Goal: Information Seeking & Learning: Learn about a topic

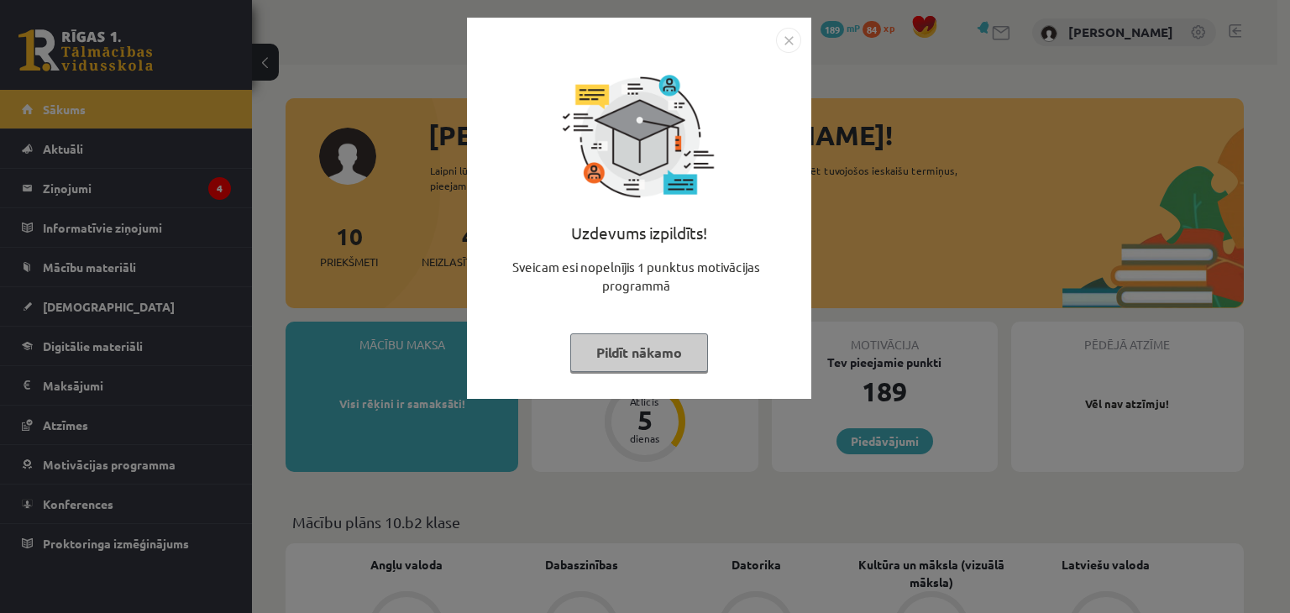
click at [786, 40] on img "Close" at bounding box center [788, 40] width 25 height 25
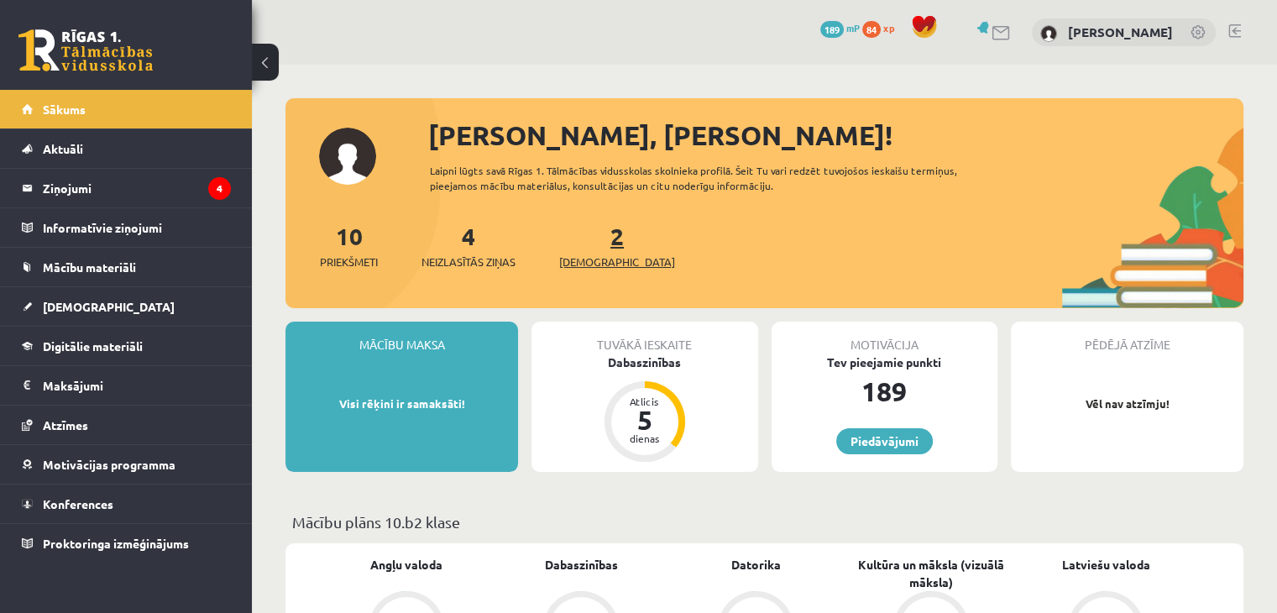
click at [581, 254] on span "[DEMOGRAPHIC_DATA]" at bounding box center [617, 262] width 116 height 17
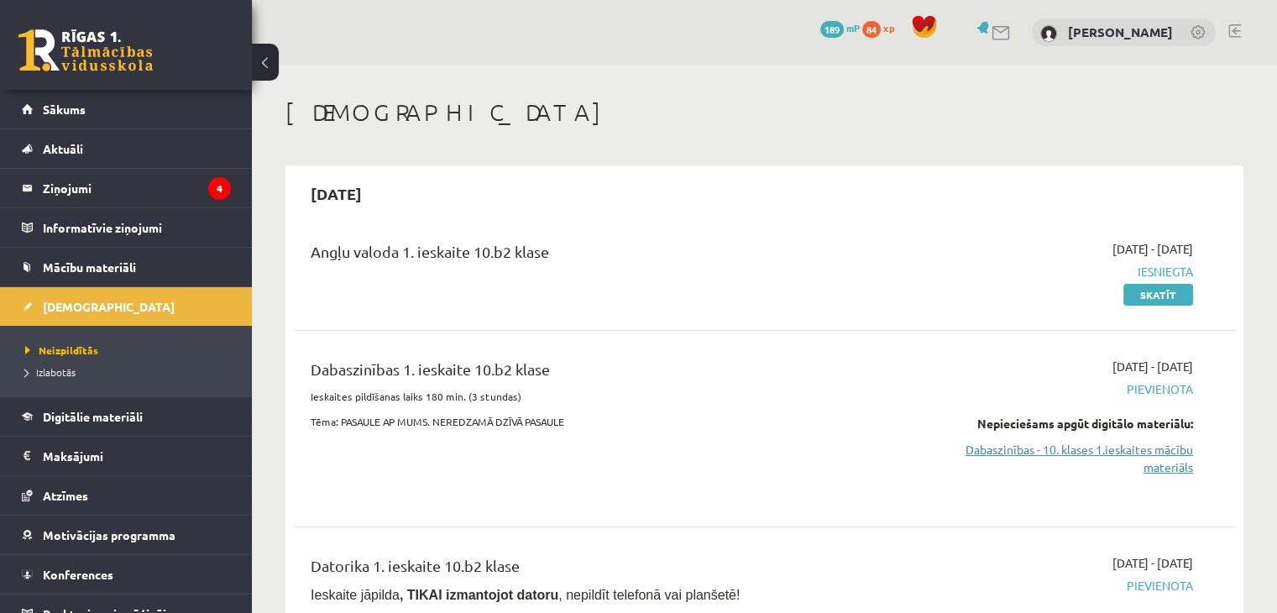
click at [1076, 453] on link "Dabaszinības - 10. klases 1.ieskaites mācību materiāls" at bounding box center [1054, 458] width 277 height 35
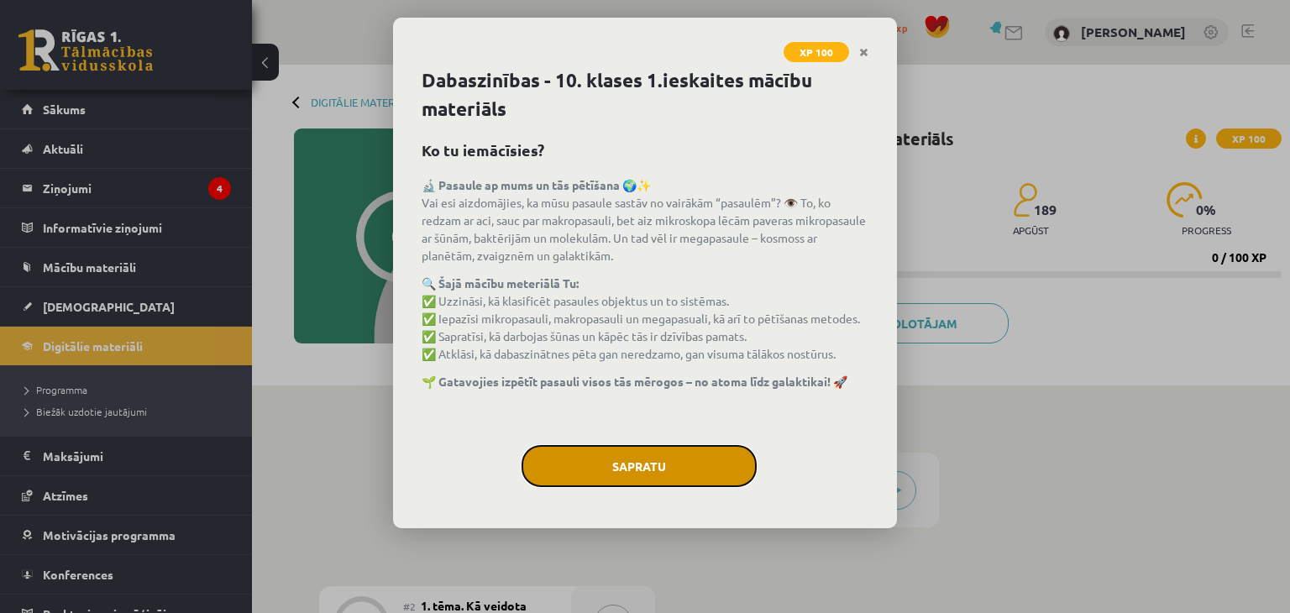
click at [635, 447] on button "Sapratu" at bounding box center [638, 466] width 235 height 42
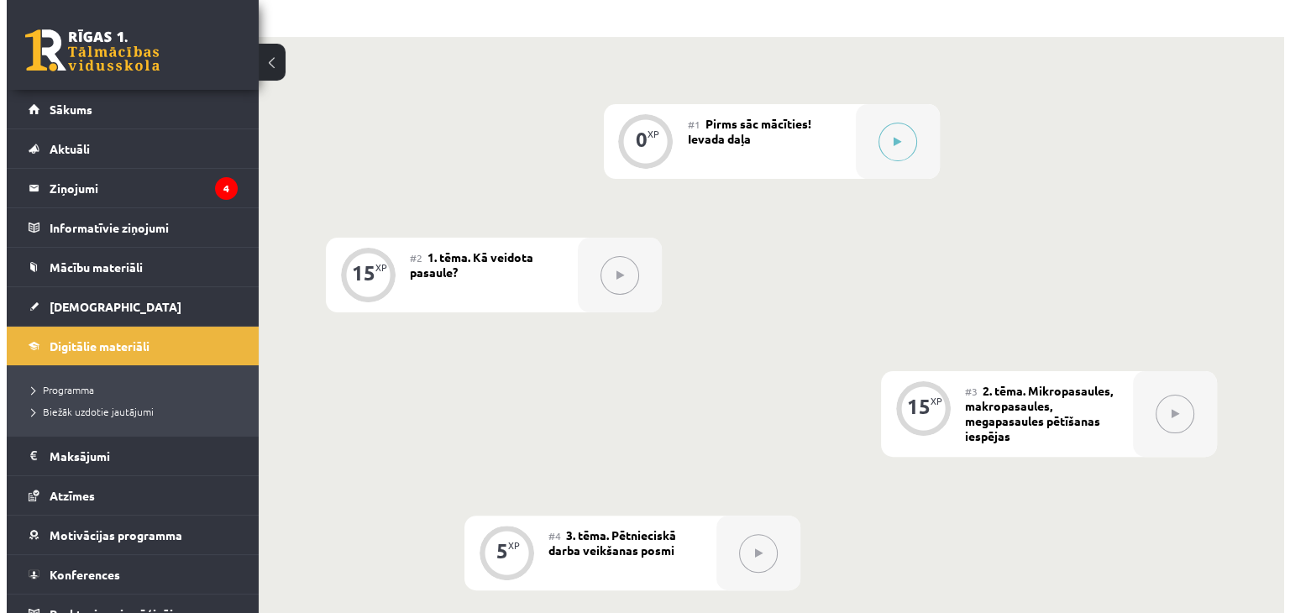
scroll to position [264, 0]
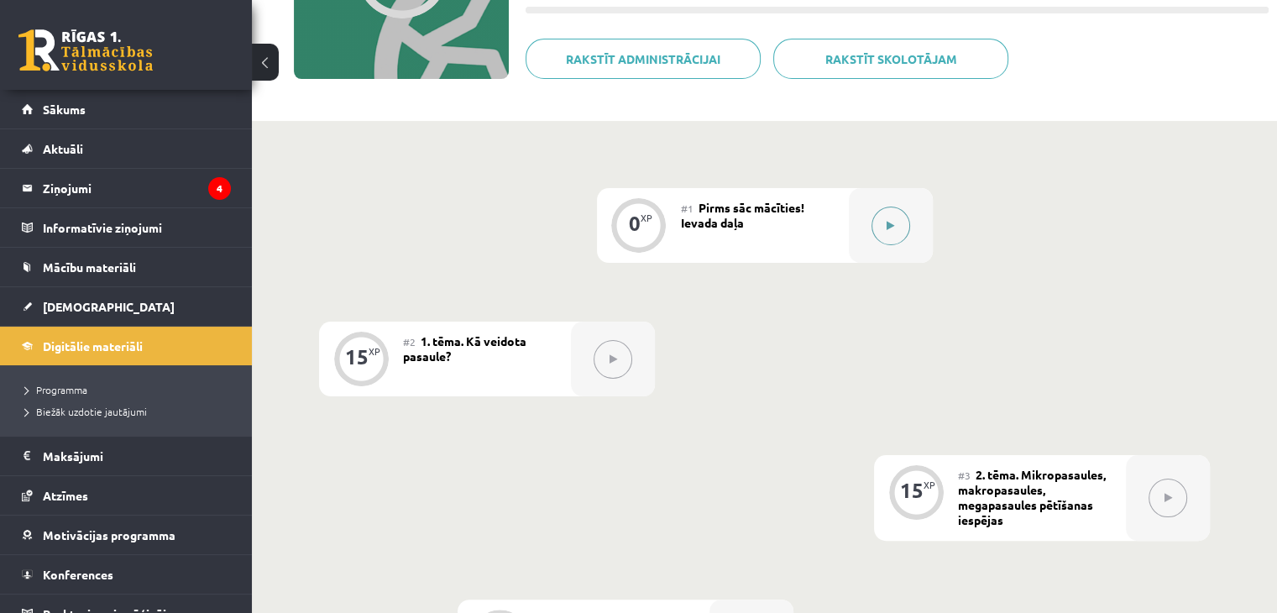
click at [901, 229] on button at bounding box center [890, 226] width 39 height 39
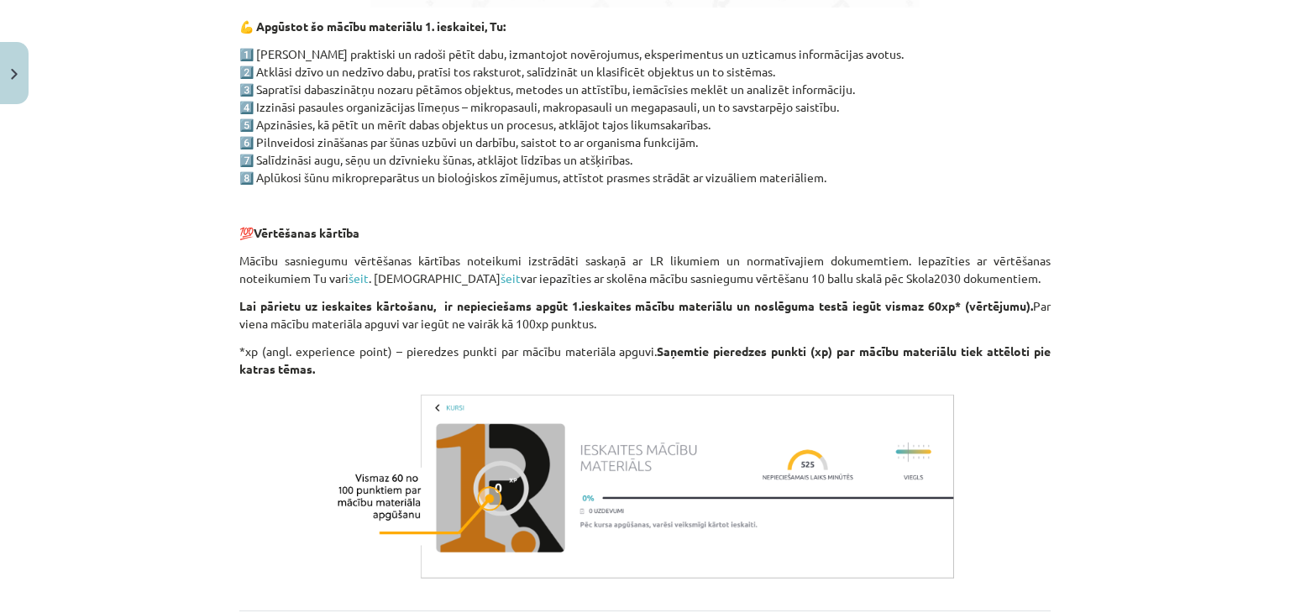
scroll to position [1327, 0]
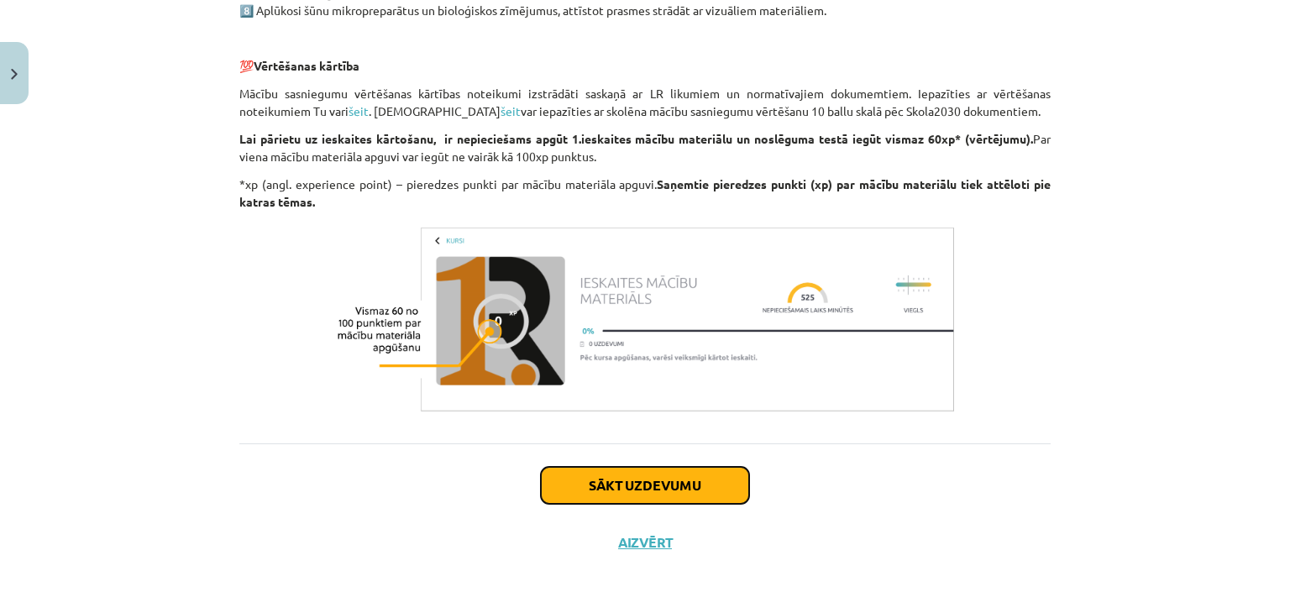
click at [646, 474] on button "Sākt uzdevumu" at bounding box center [645, 485] width 208 height 37
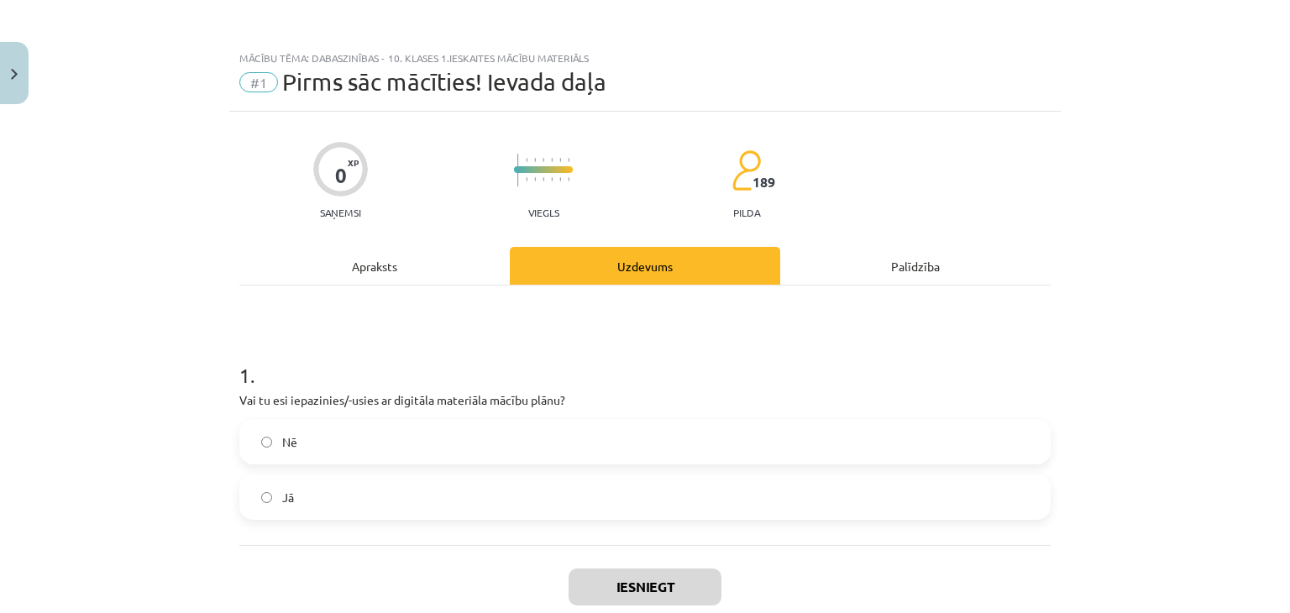
scroll to position [84, 0]
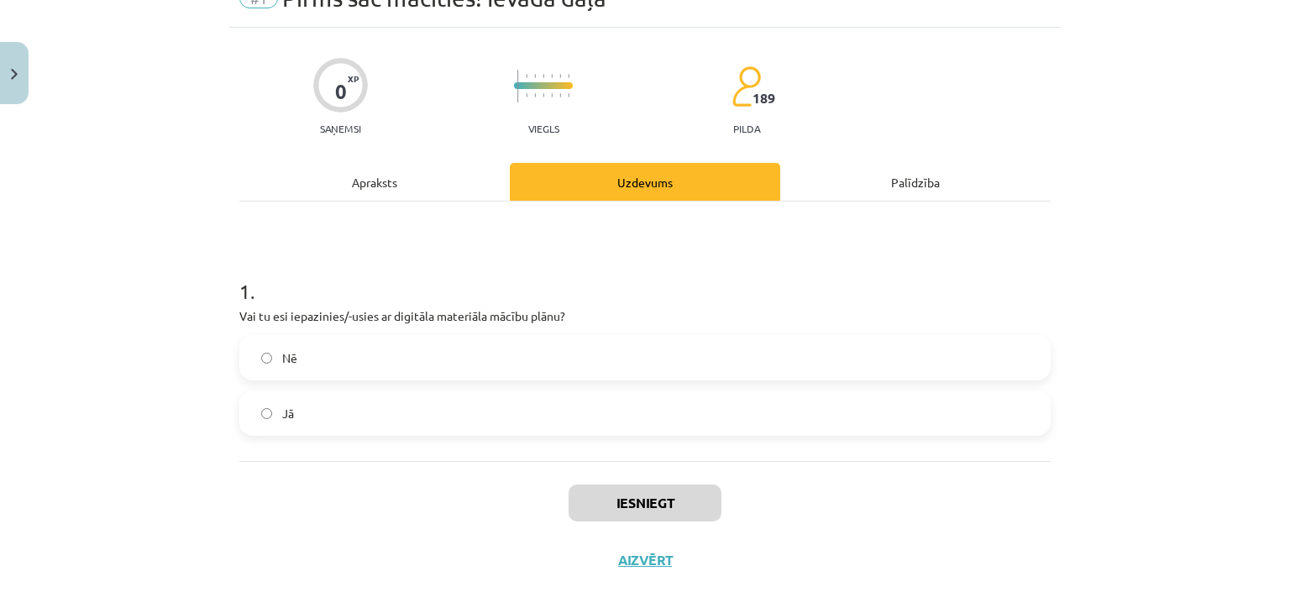
click at [366, 360] on label "Nē" at bounding box center [645, 358] width 808 height 42
click at [652, 505] on button "Iesniegt" at bounding box center [644, 502] width 153 height 37
click at [447, 414] on label "Jā" at bounding box center [645, 413] width 808 height 42
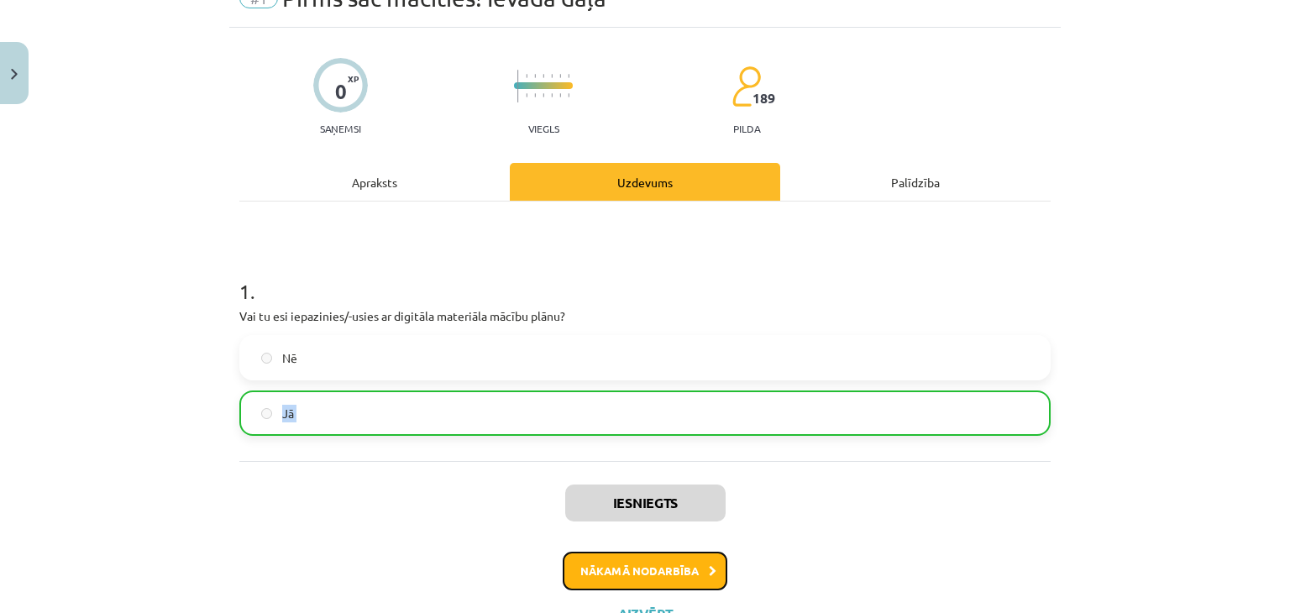
click at [625, 565] on button "Nākamā nodarbība" at bounding box center [645, 571] width 165 height 39
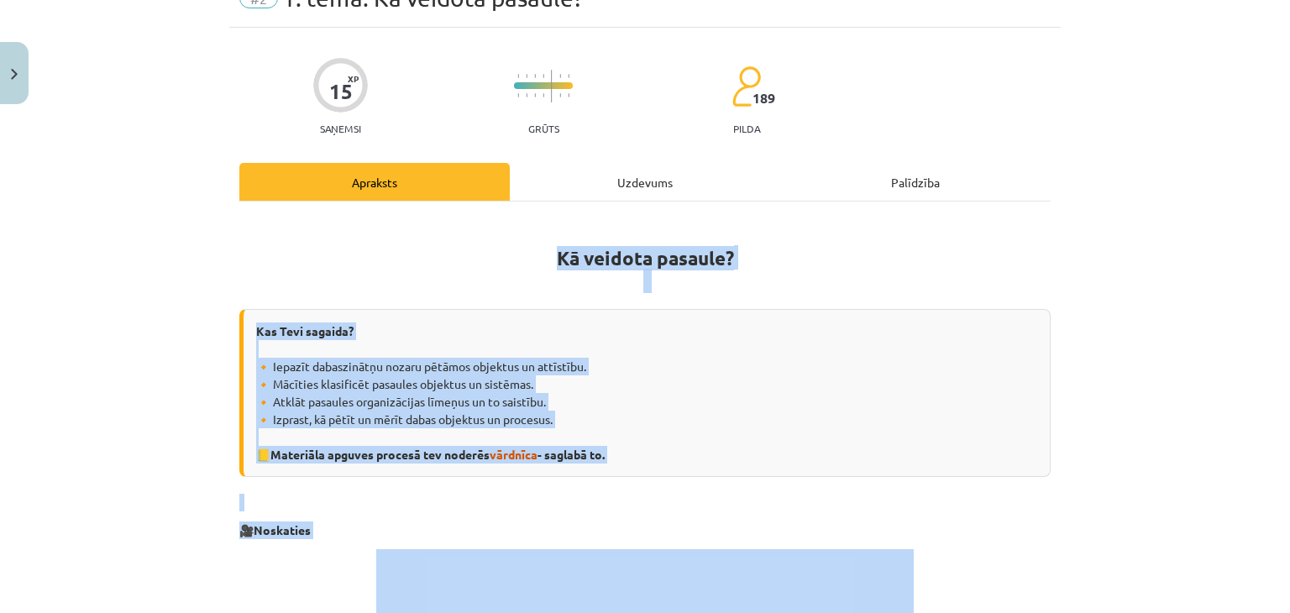
scroll to position [42, 0]
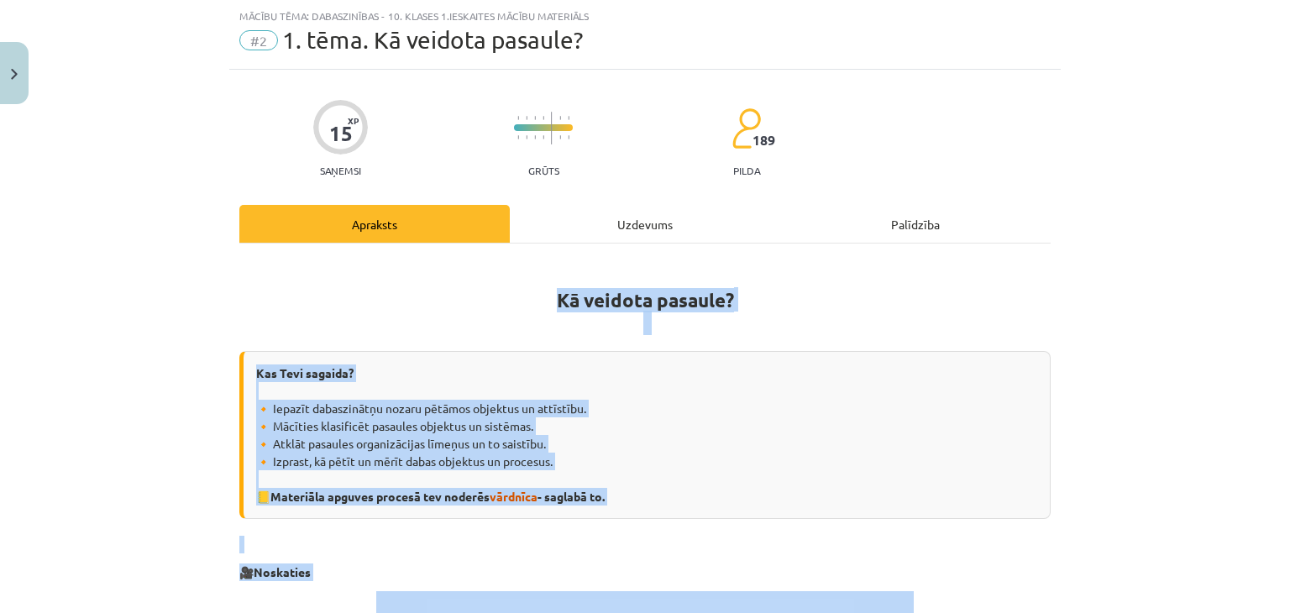
click at [616, 431] on div "Kas Tevi sagaida? 🔸 Iepazīt dabaszinātņu nozaru pētāmos objektus un attīstību. …" at bounding box center [644, 435] width 811 height 168
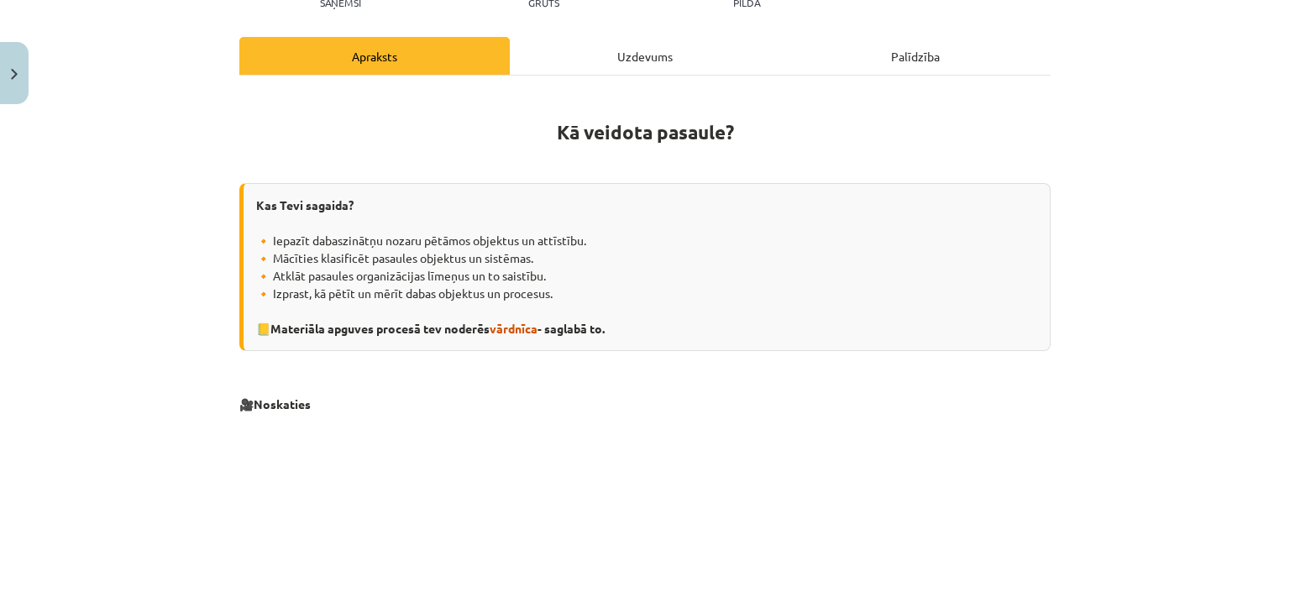
scroll to position [0, 0]
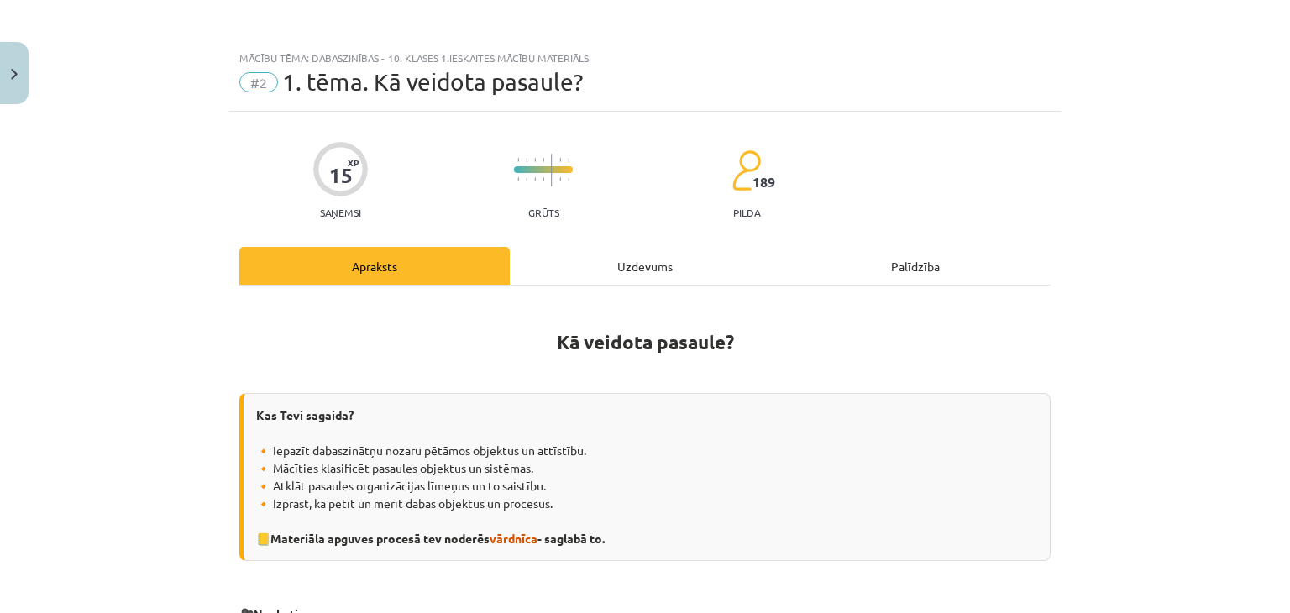
click at [600, 271] on div "Uzdevums" at bounding box center [645, 266] width 270 height 38
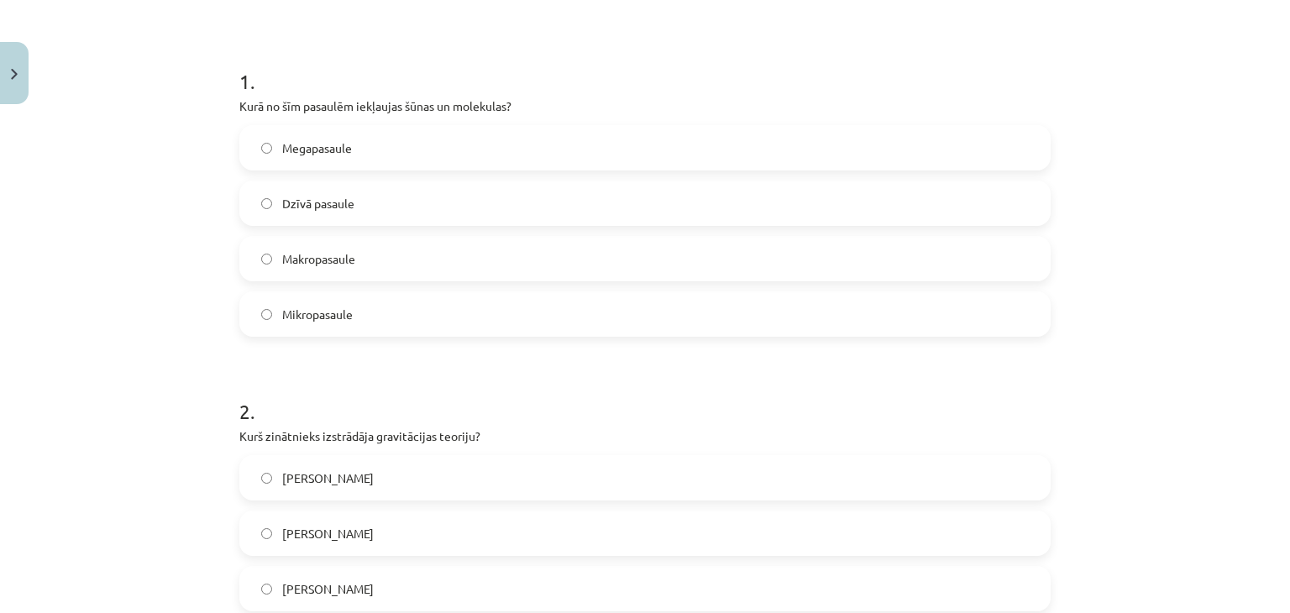
scroll to position [126, 0]
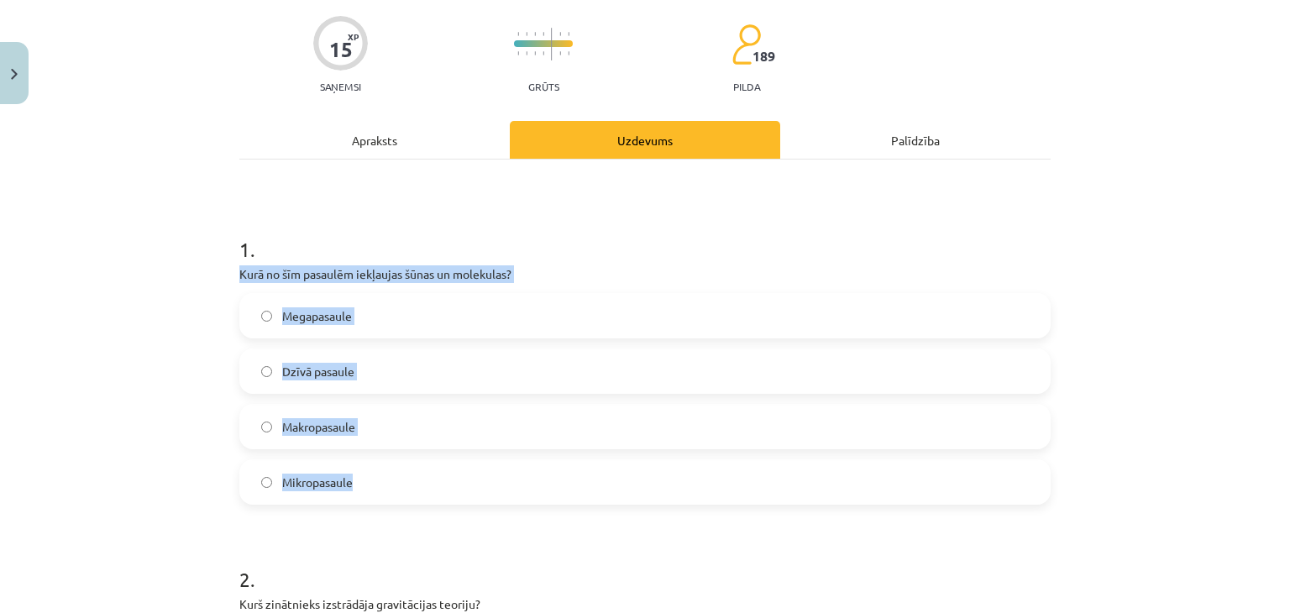
drag, startPoint x: 233, startPoint y: 272, endPoint x: 377, endPoint y: 482, distance: 254.3
click at [377, 482] on div "1 . Kurā no šīm pasaulēm iekļaujas šūnas un molekulas? Megapasaule Dzīvā pasaul…" at bounding box center [644, 356] width 811 height 296
copy div "Kurā no šīm pasaulēm iekļaujas šūnas un molekulas? Megapasaule Dzīvā pasaule Ma…"
click at [161, 320] on div "Mācību tēma: Dabaszinības - 10. klases 1.ieskaites mācību materiāls #2 1. tēma.…" at bounding box center [645, 306] width 1290 height 613
click at [416, 421] on label "Makropasaule" at bounding box center [645, 427] width 808 height 42
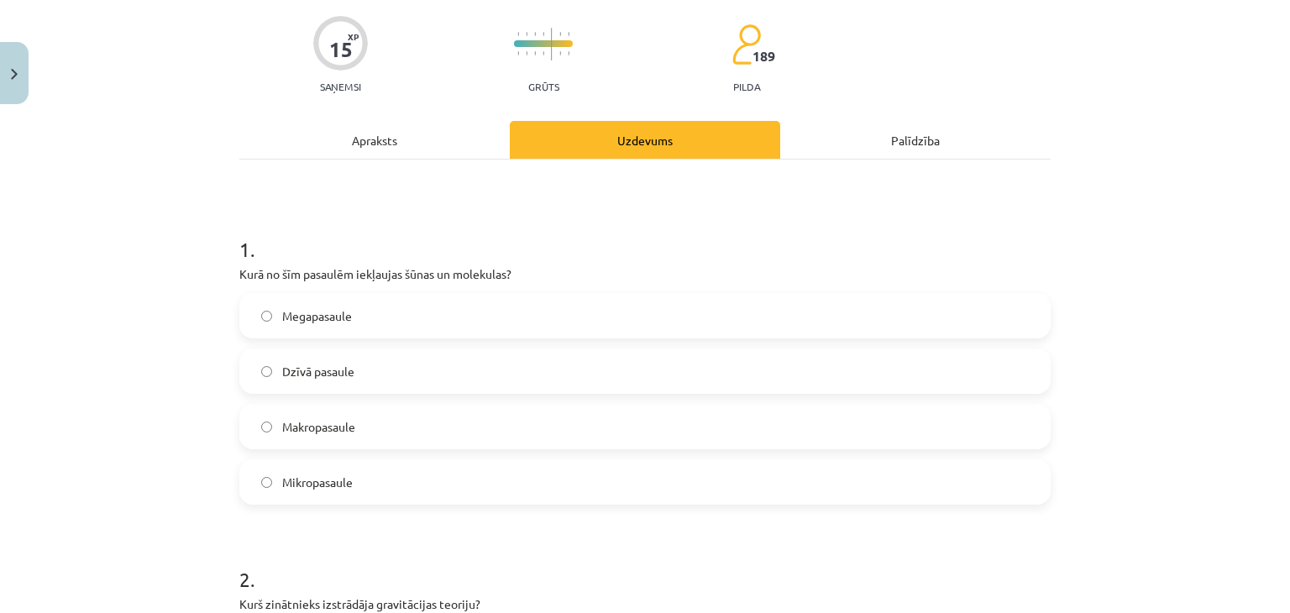
click at [381, 474] on label "Mikropasaule" at bounding box center [645, 482] width 808 height 42
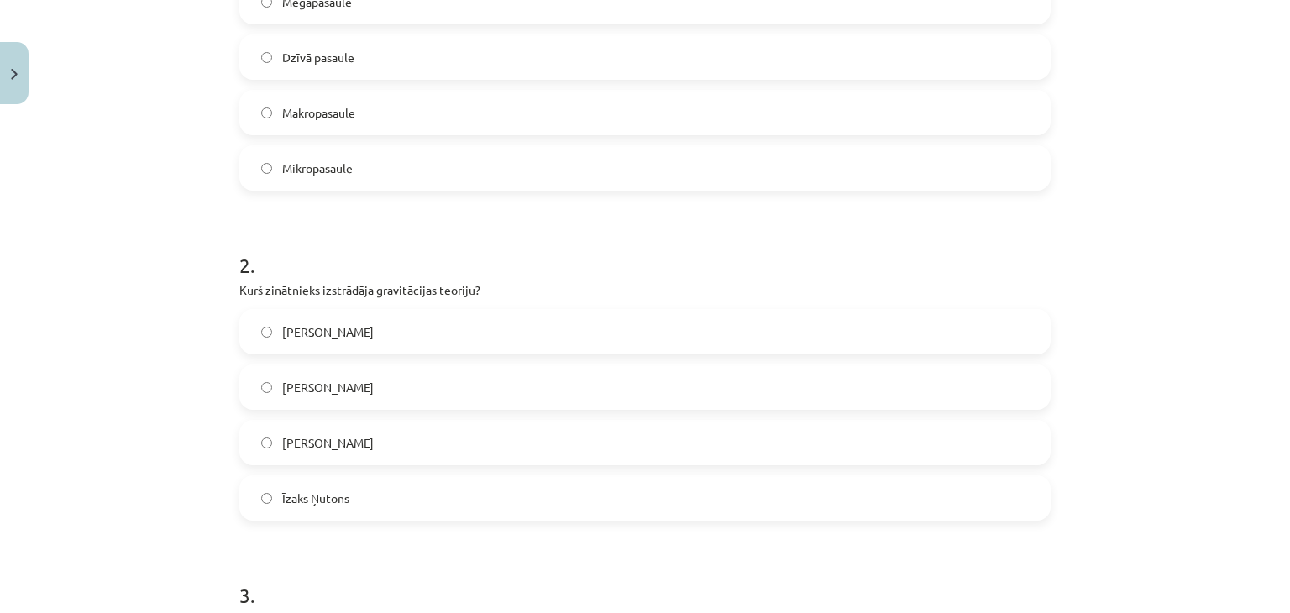
scroll to position [0, 0]
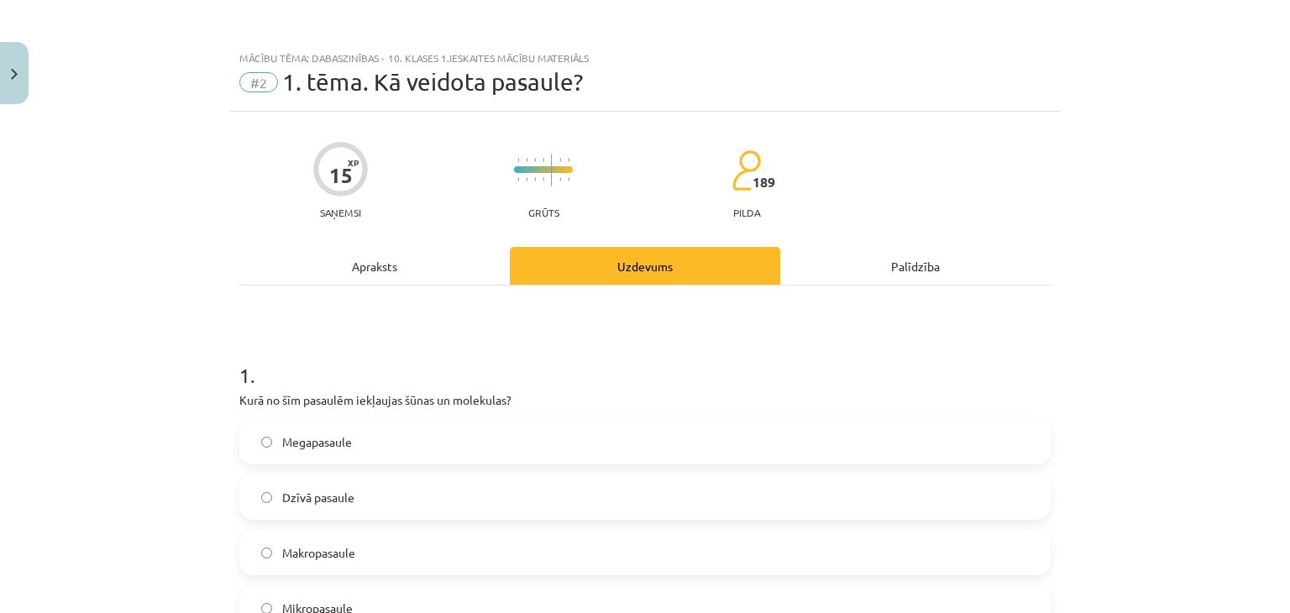
click at [369, 274] on div "Apraksts" at bounding box center [374, 266] width 270 height 38
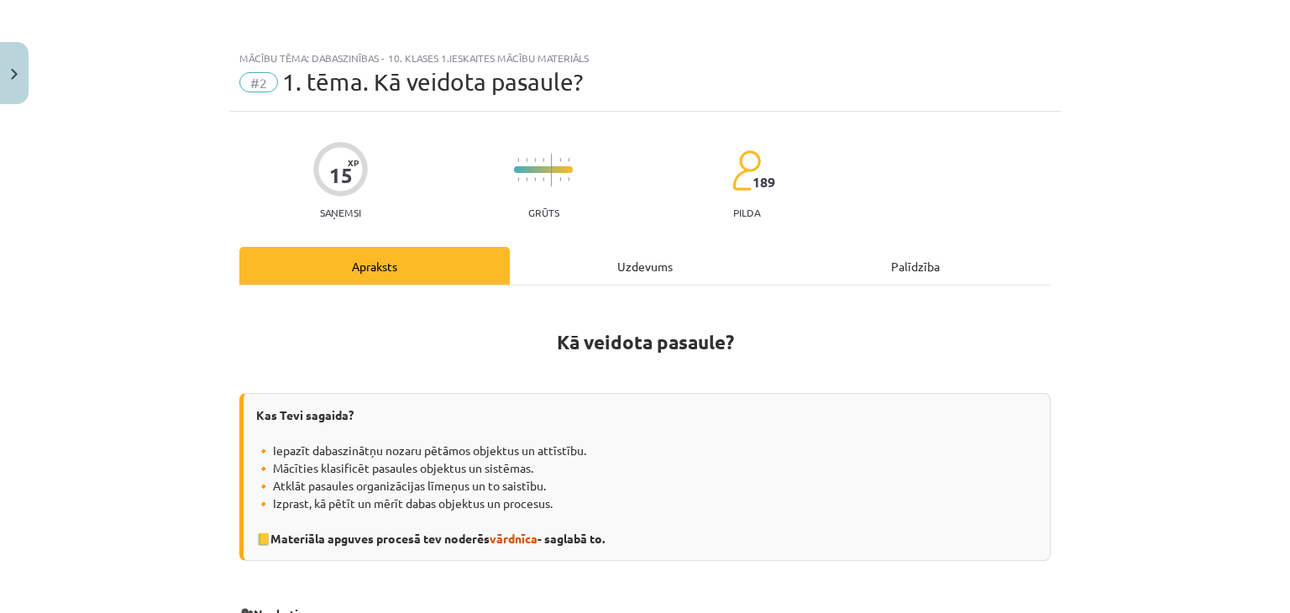
click at [604, 253] on div "Uzdevums" at bounding box center [645, 266] width 270 height 38
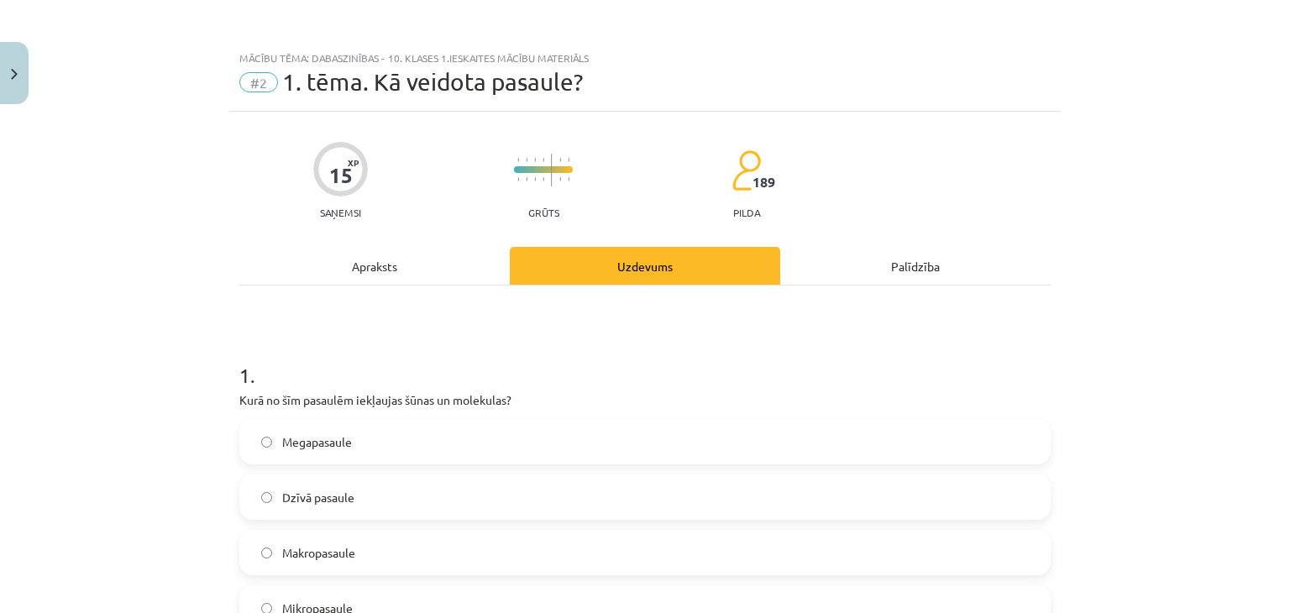
click at [377, 266] on div "Apraksts" at bounding box center [374, 266] width 270 height 38
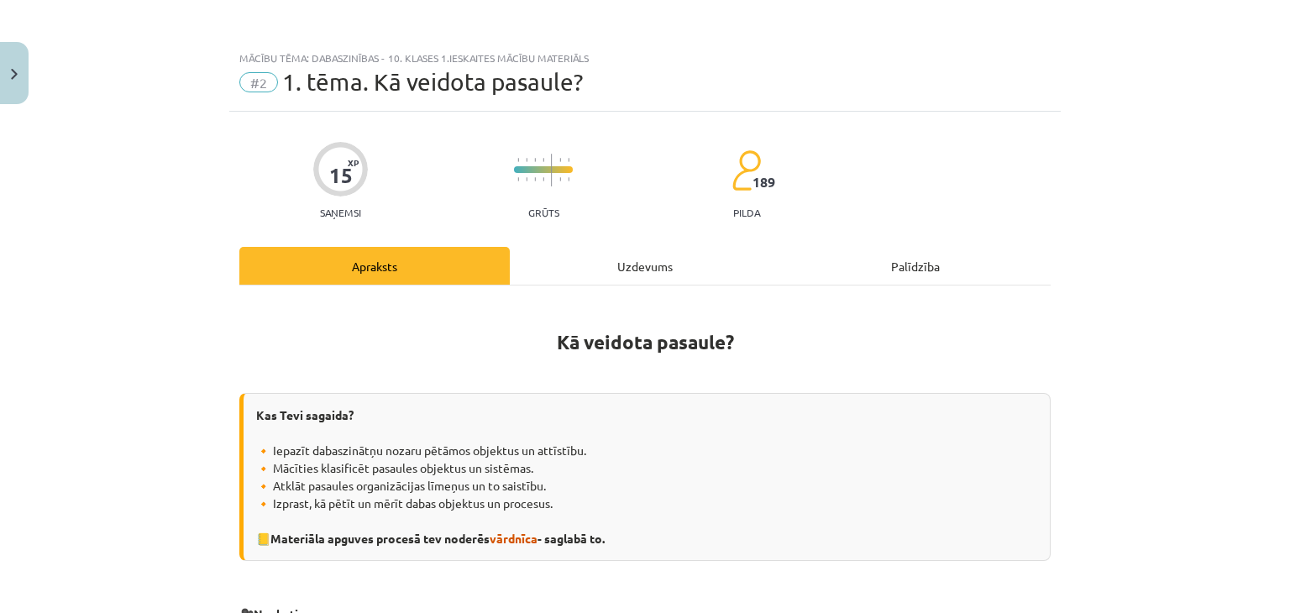
click at [601, 256] on div "Uzdevums" at bounding box center [645, 266] width 270 height 38
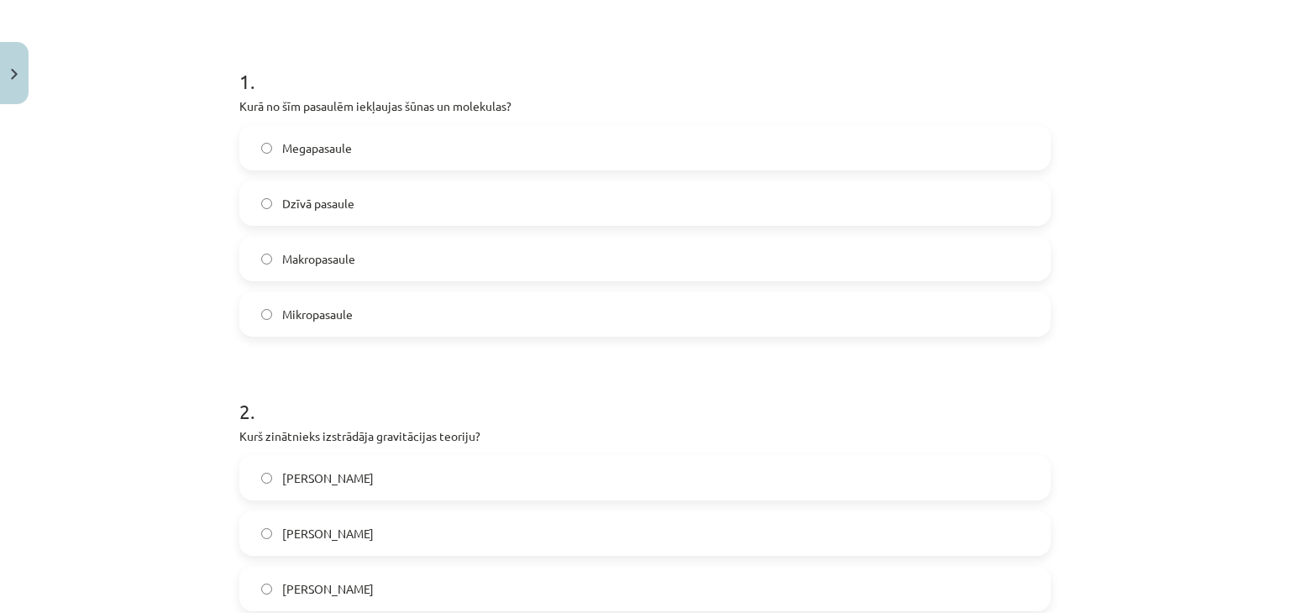
scroll to position [546, 0]
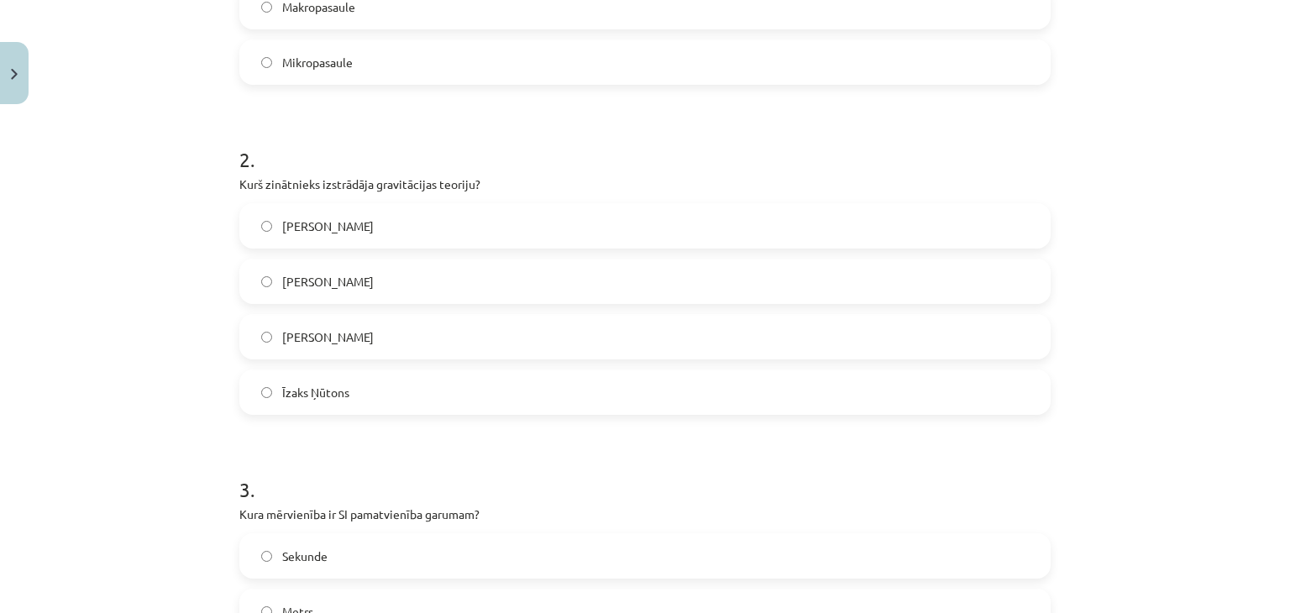
click at [252, 385] on label "Īzaks Ņūtons" at bounding box center [645, 392] width 808 height 42
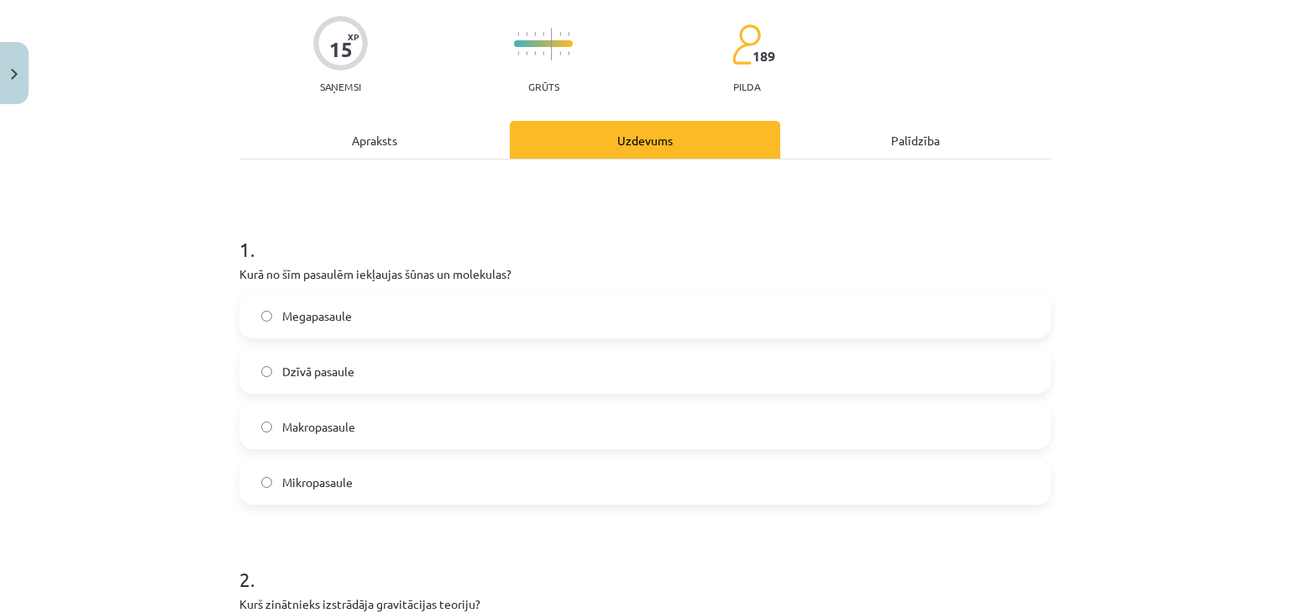
click at [356, 149] on div "Apraksts" at bounding box center [374, 140] width 270 height 38
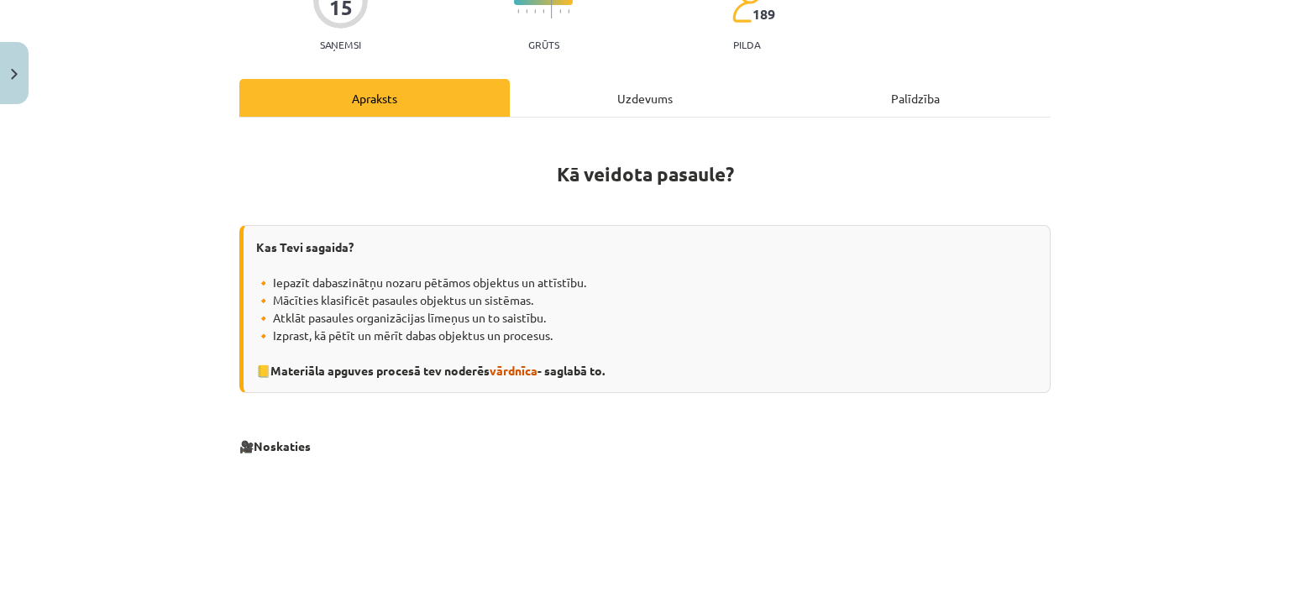
scroll to position [0, 0]
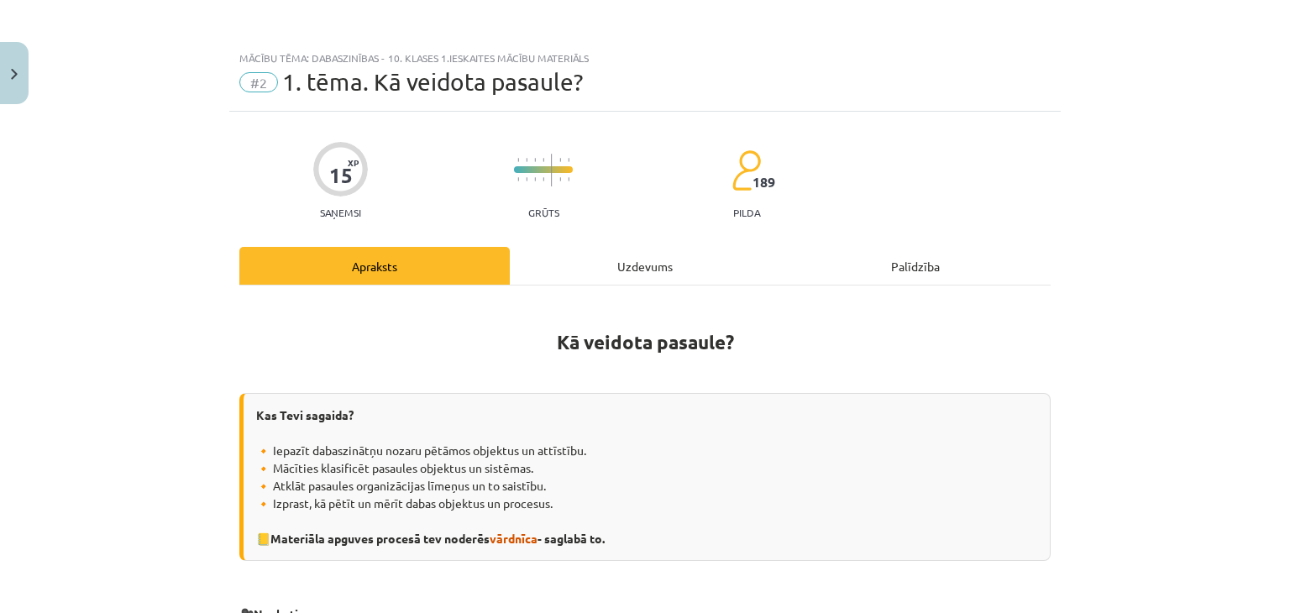
click at [581, 260] on div "Uzdevums" at bounding box center [645, 266] width 270 height 38
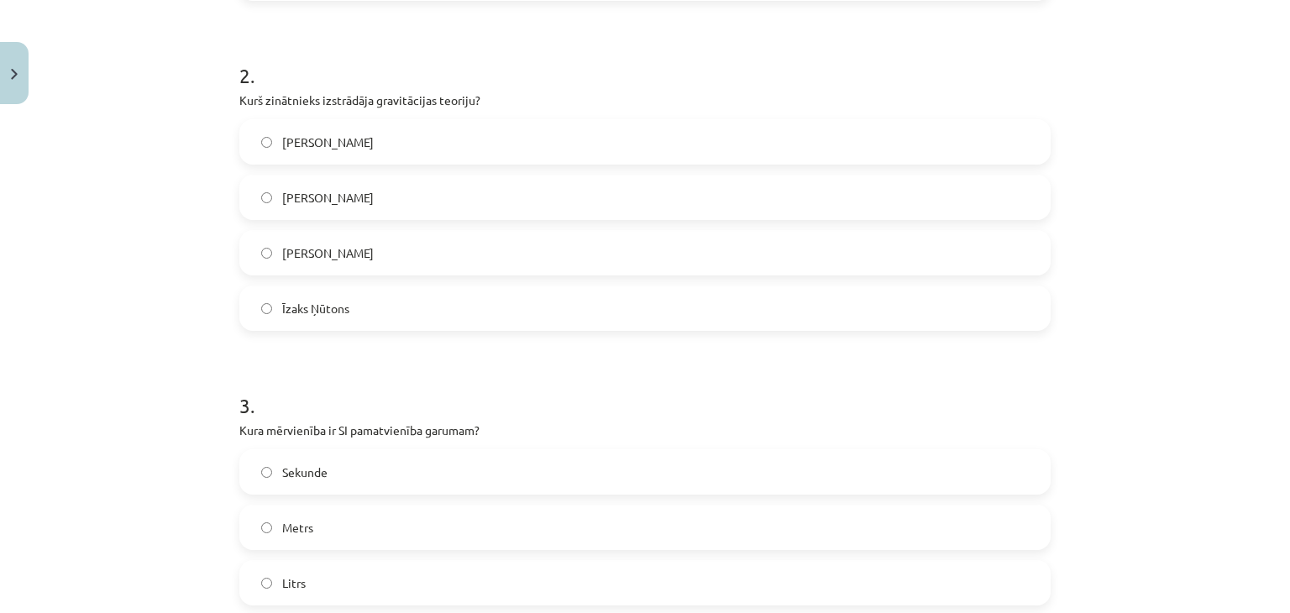
scroll to position [882, 0]
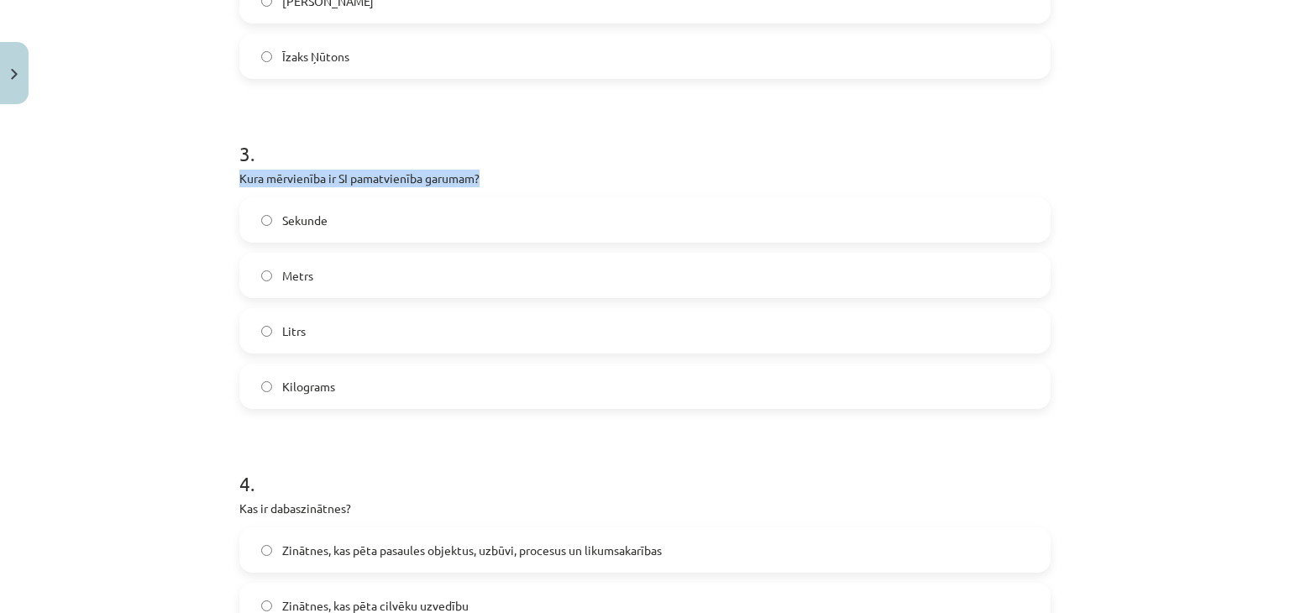
drag, startPoint x: 235, startPoint y: 175, endPoint x: 500, endPoint y: 171, distance: 265.3
click at [500, 171] on p "Kura mērvienība ir SI pamatvienība garumam?" at bounding box center [644, 179] width 811 height 18
click at [285, 178] on p "Kura mērvienība ir SI pamatvienība garumam?" at bounding box center [644, 179] width 811 height 18
click at [239, 179] on p "Kura mērvienība ir SI pamatvienība garumam?" at bounding box center [644, 179] width 811 height 18
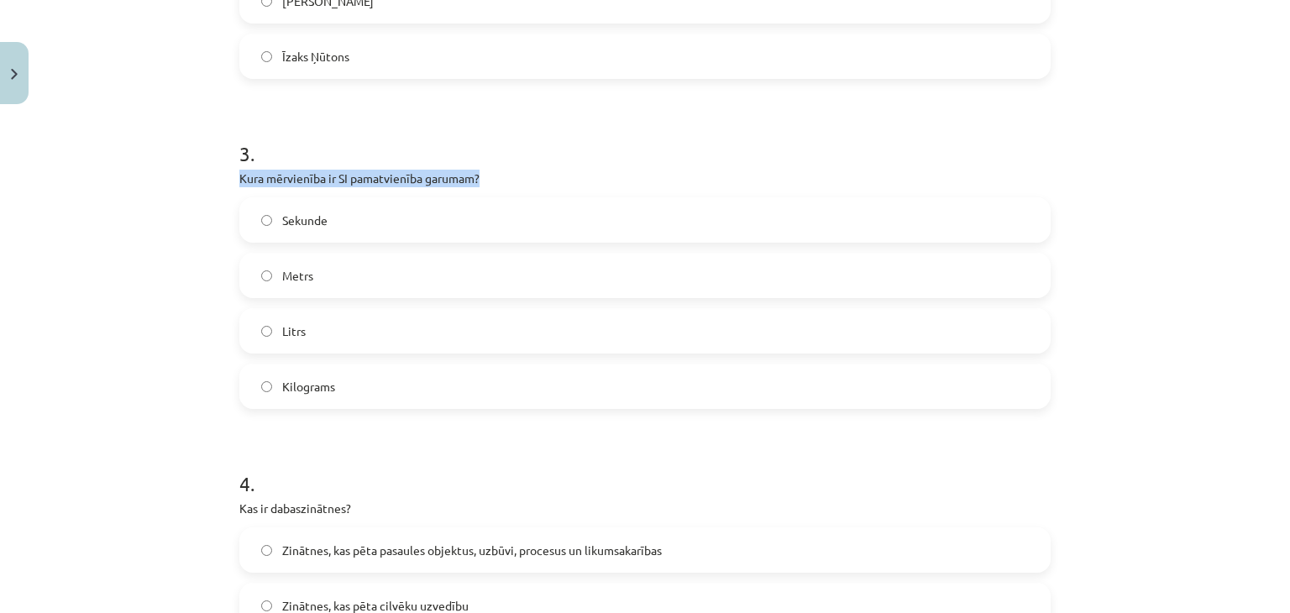
drag, startPoint x: 232, startPoint y: 174, endPoint x: 496, endPoint y: 175, distance: 264.5
click at [496, 175] on div "15 XP Saņemsi Grūts 189 pilda Apraksts Uzdevums Palīdzība 1 . Kurā no šīm pasau…" at bounding box center [644, 225] width 831 height 1991
copy p "Kura mērvienība ir SI pamatvienība garumam?"
click at [395, 279] on label "Metrs" at bounding box center [645, 275] width 808 height 42
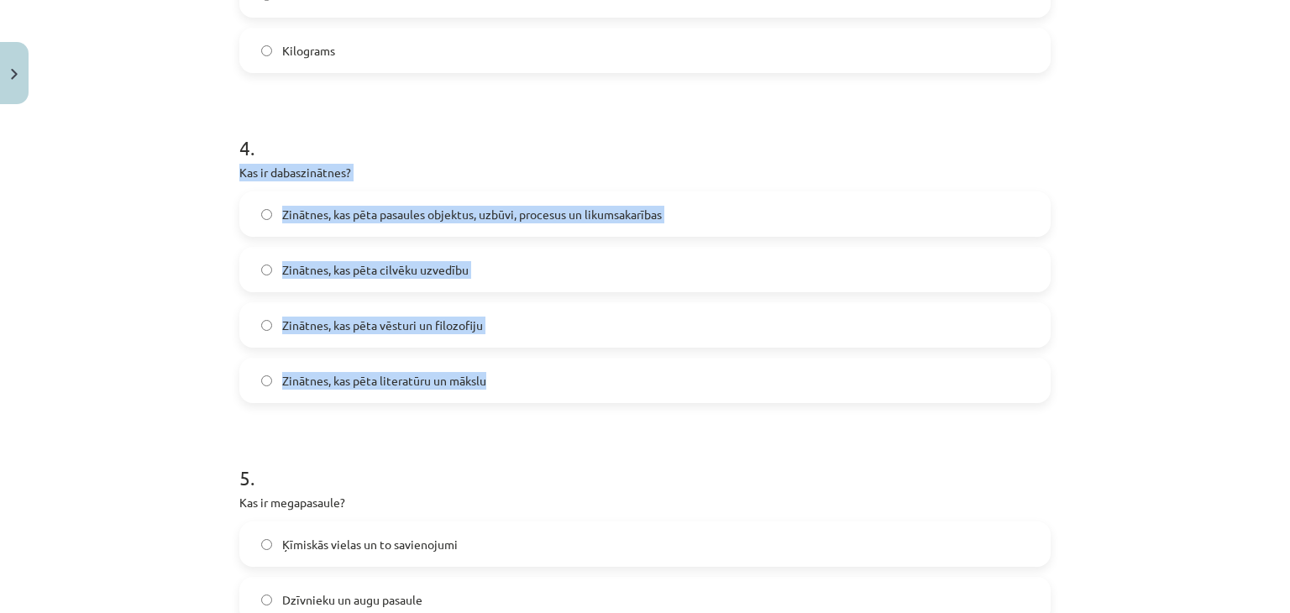
drag, startPoint x: 233, startPoint y: 172, endPoint x: 494, endPoint y: 383, distance: 334.9
click at [494, 383] on div "4 . Kas ir dabaszinātnes? Zinātnes, kas pēta pasaules objektus, uzbūvi, procesu…" at bounding box center [644, 255] width 811 height 296
copy div "Kas ir dabaszinātnes? Zinātnes, kas pēta pasaules objektus, uzbūvi, procesus un…"
click at [712, 215] on label "Zinātnes, kas pēta pasaules objektus, uzbūvi, procesus un likumsakarības" at bounding box center [645, 214] width 808 height 42
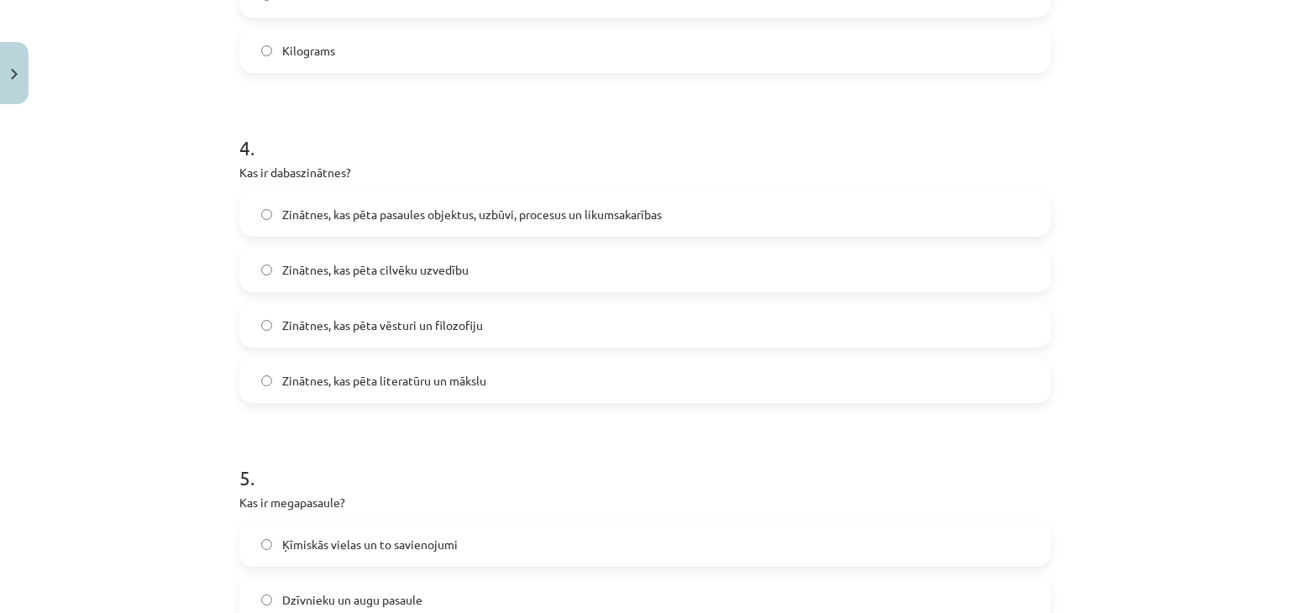
scroll to position [1469, 0]
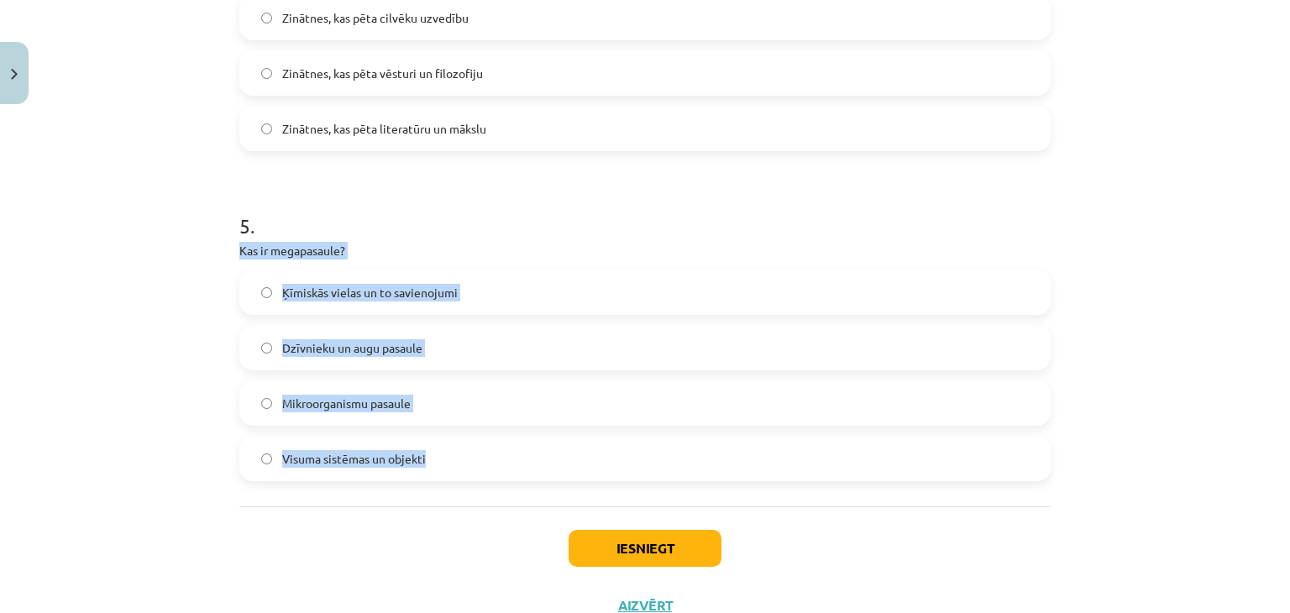
drag, startPoint x: 232, startPoint y: 249, endPoint x: 457, endPoint y: 444, distance: 298.2
copy div "Kas ir megapasaule? Ķīmiskās vielas un to savienojumi Dzīvnieku un augu pasaule…"
click at [92, 296] on div "Mācību tēma: Dabaszinības - 10. klases 1.ieskaites mācību materiāls #2 1. tēma.…" at bounding box center [645, 306] width 1290 height 613
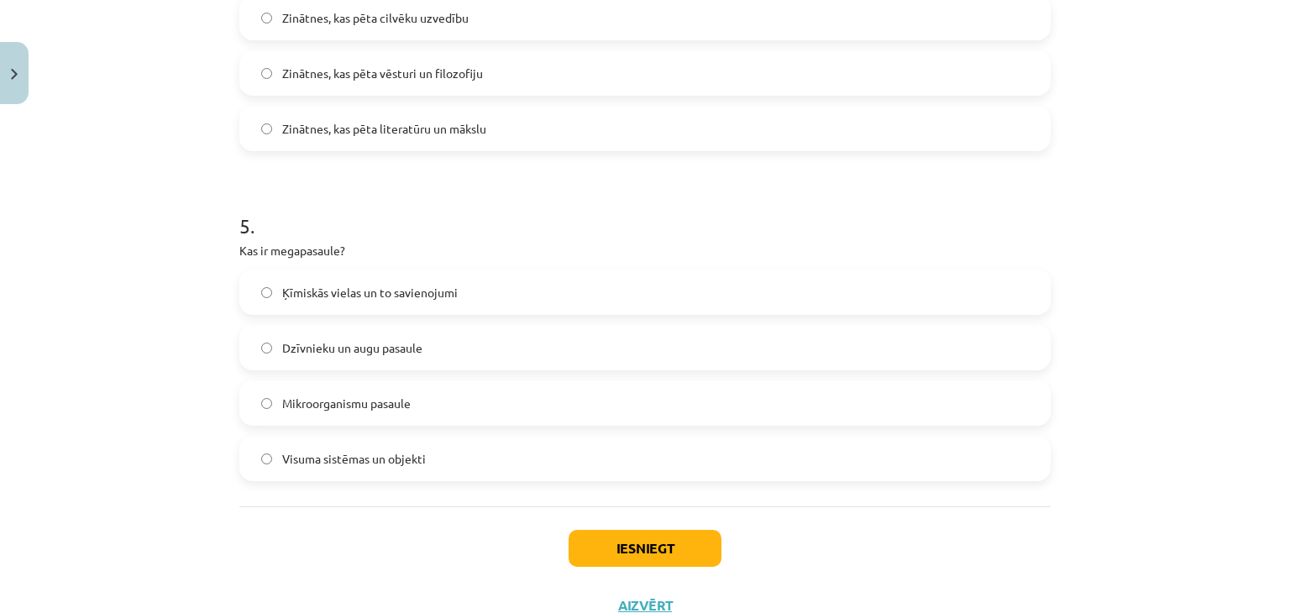
drag, startPoint x: 424, startPoint y: 460, endPoint x: 445, endPoint y: 474, distance: 25.4
click at [425, 461] on label "Visuma sistēmas un objekti" at bounding box center [645, 458] width 808 height 42
click at [644, 562] on button "Iesniegt" at bounding box center [644, 548] width 153 height 37
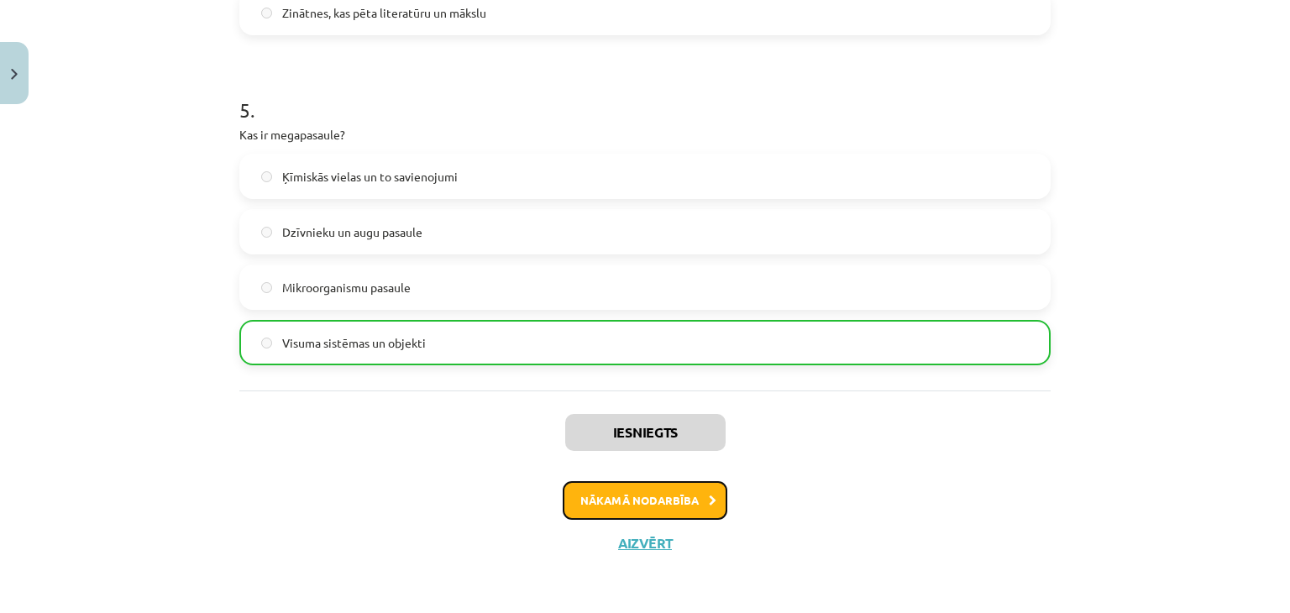
click at [680, 515] on button "Nākamā nodarbība" at bounding box center [645, 500] width 165 height 39
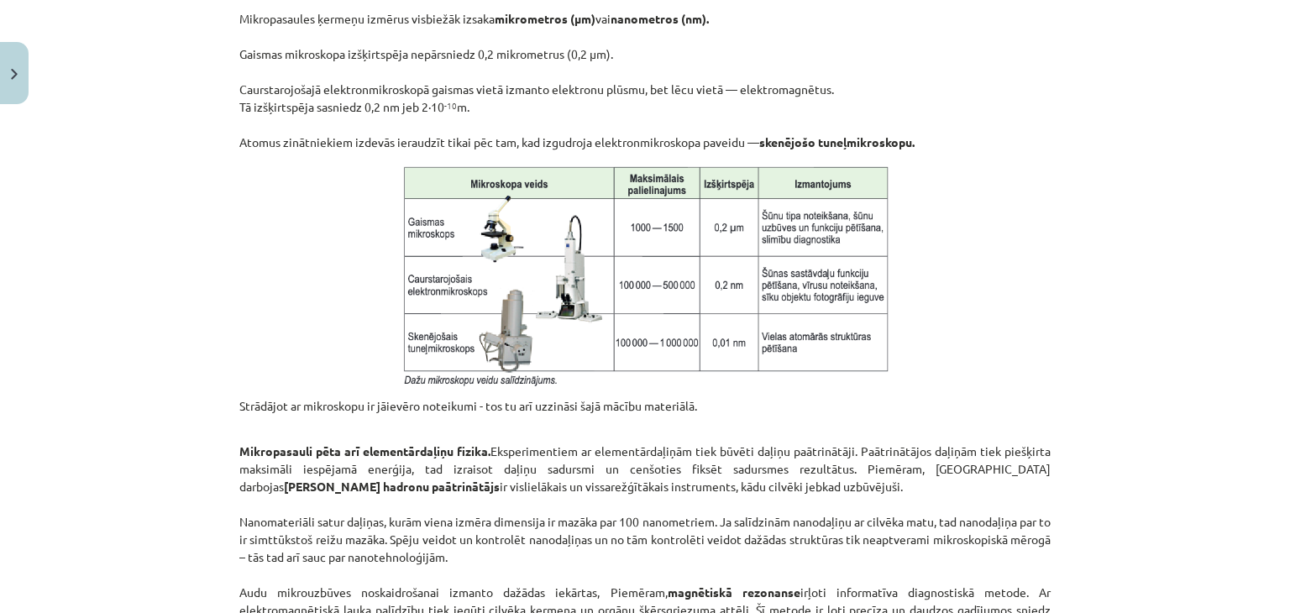
scroll to position [1385, 0]
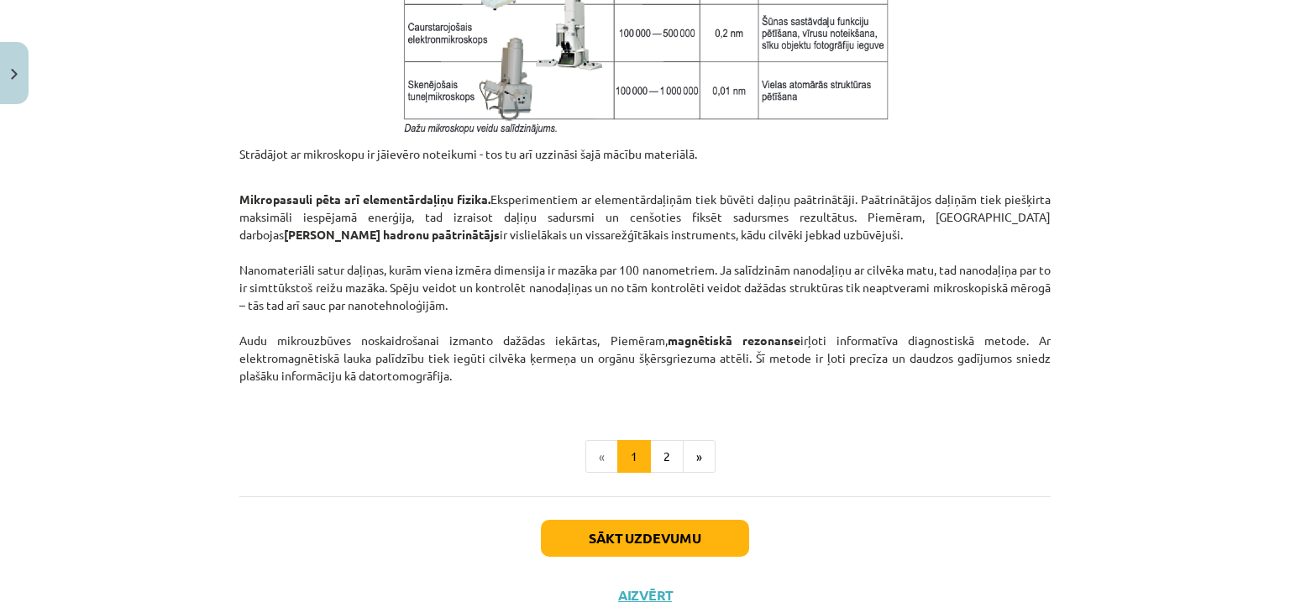
click at [714, 455] on ul "« 1 2 »" at bounding box center [644, 457] width 811 height 34
click at [692, 453] on button "»" at bounding box center [699, 457] width 33 height 34
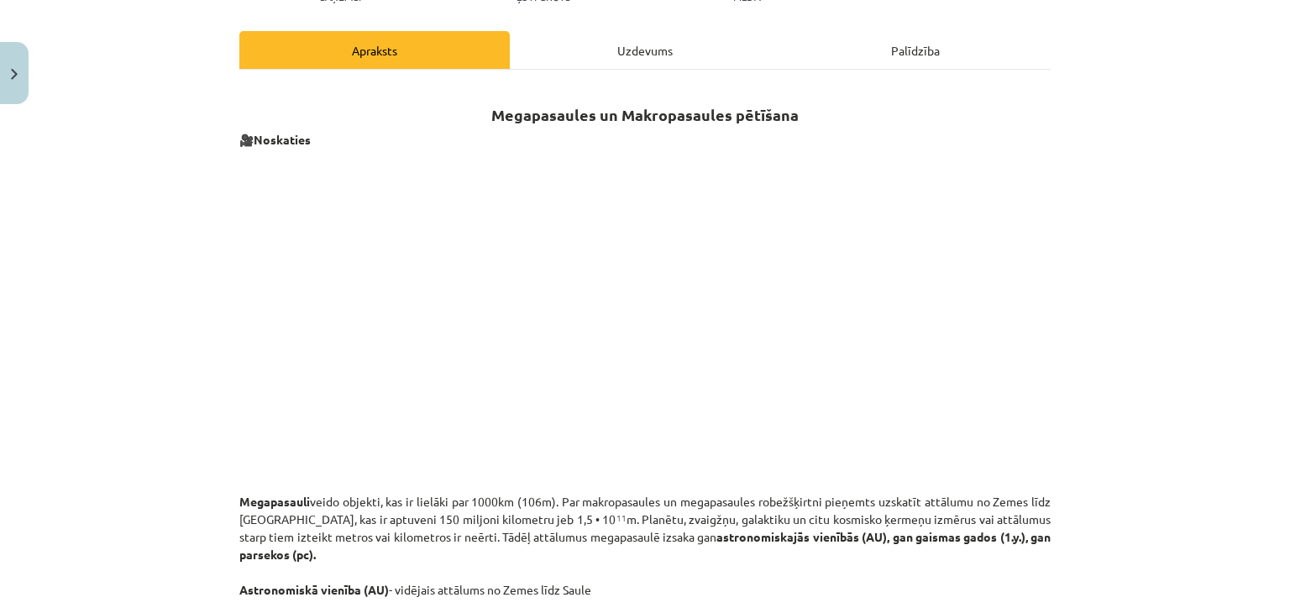
scroll to position [0, 0]
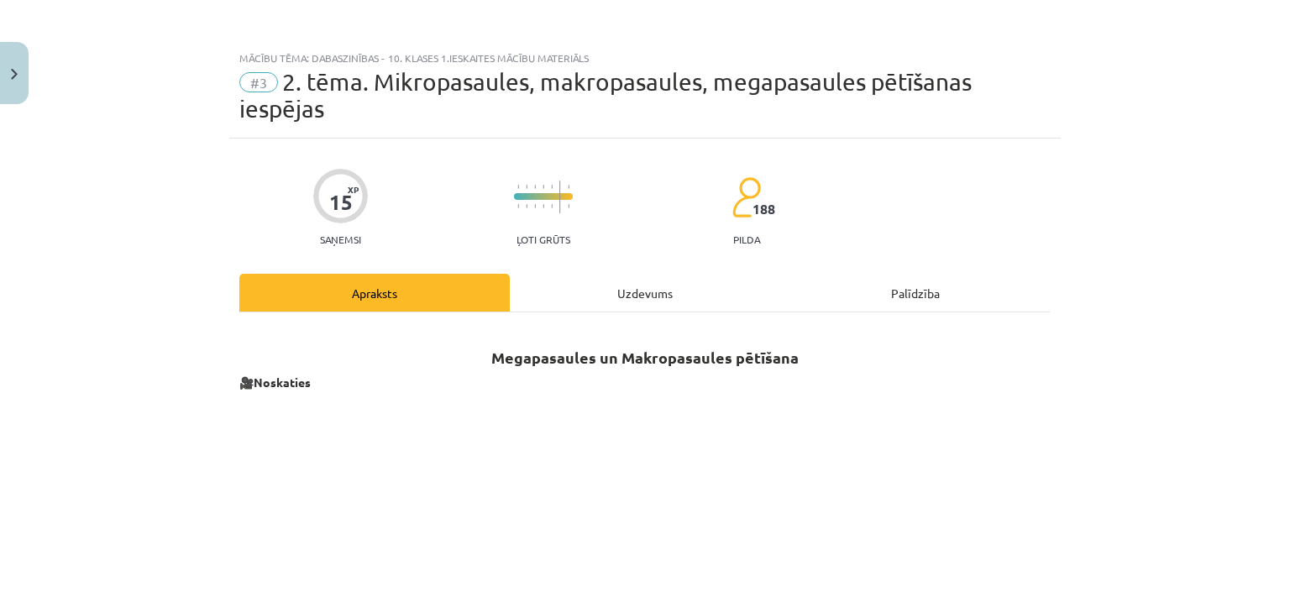
click at [620, 282] on div "Uzdevums" at bounding box center [645, 293] width 270 height 38
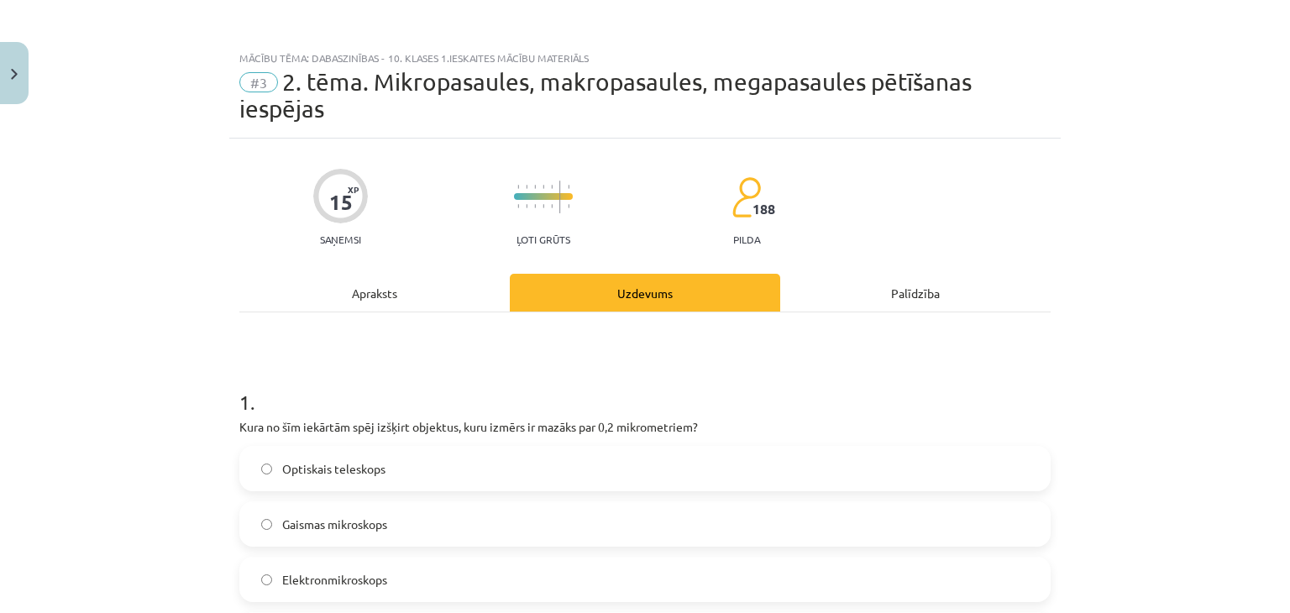
click at [371, 285] on div "Apraksts" at bounding box center [374, 293] width 270 height 38
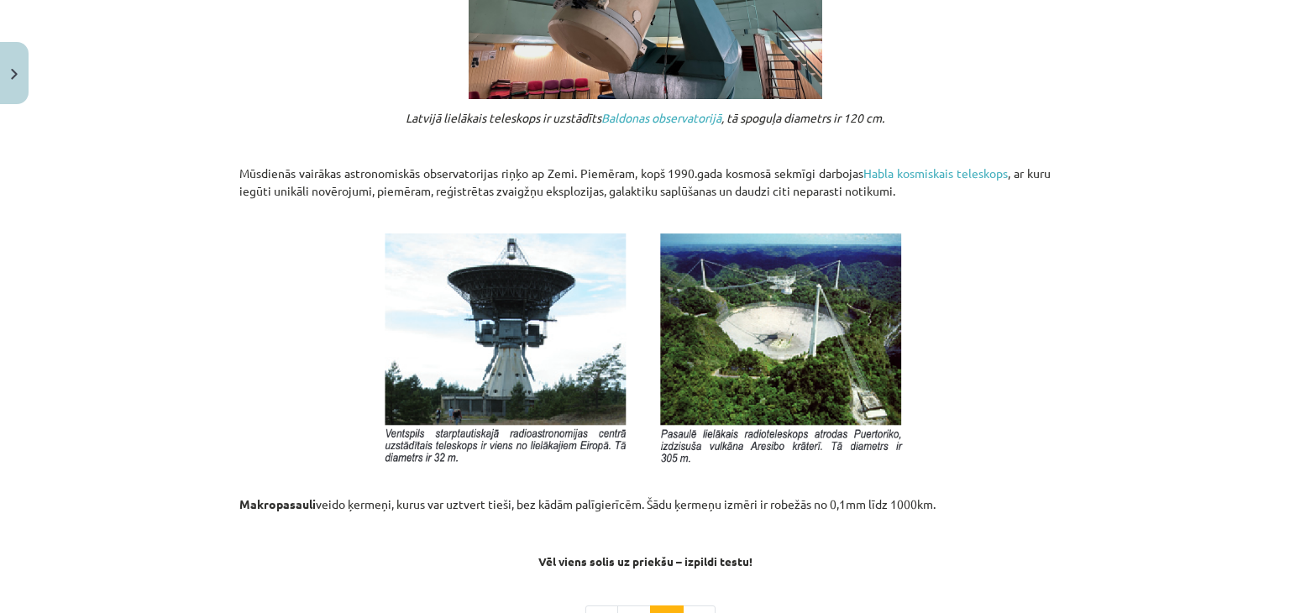
scroll to position [1856, 0]
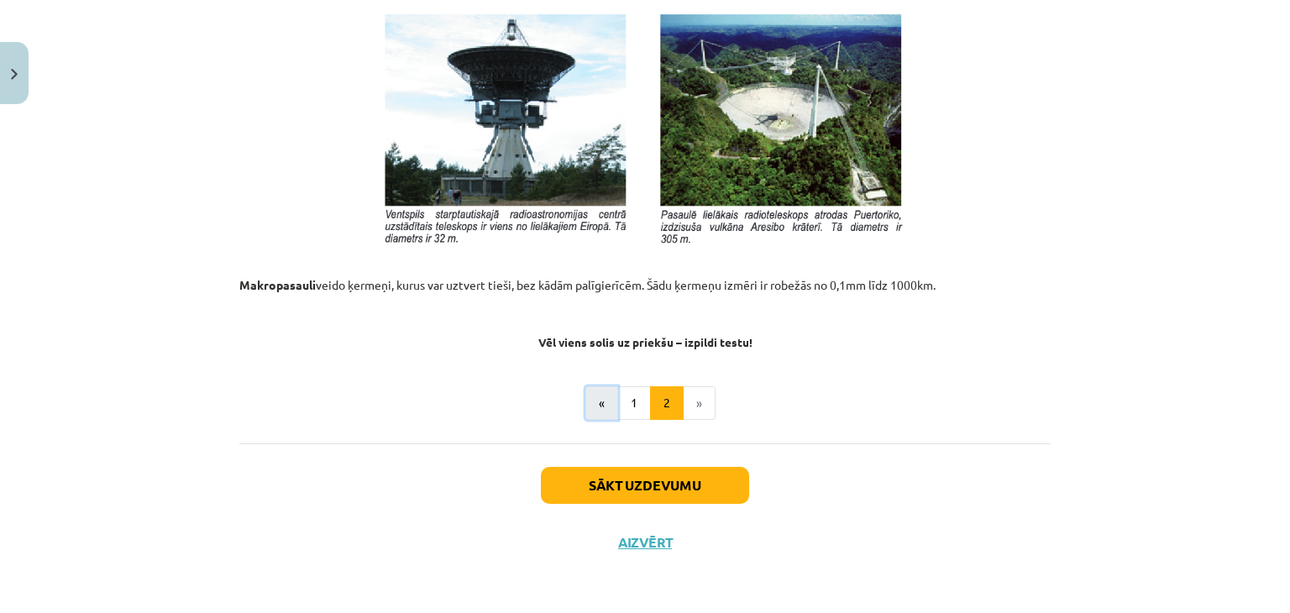
click at [594, 406] on button "«" at bounding box center [601, 403] width 33 height 34
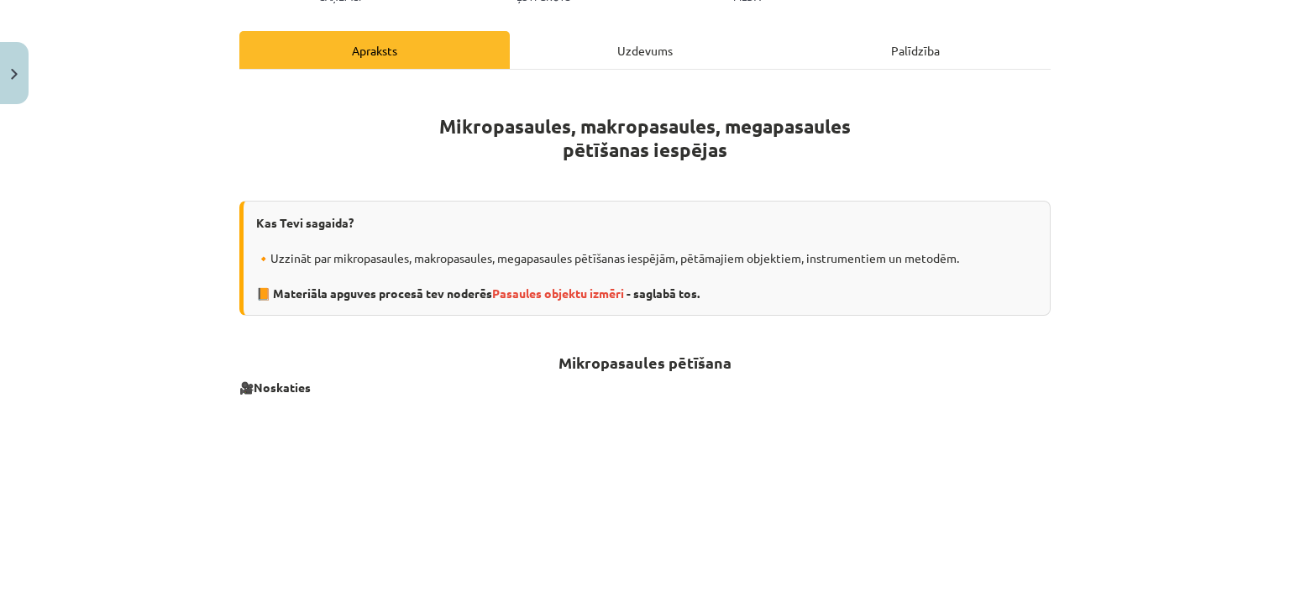
scroll to position [0, 0]
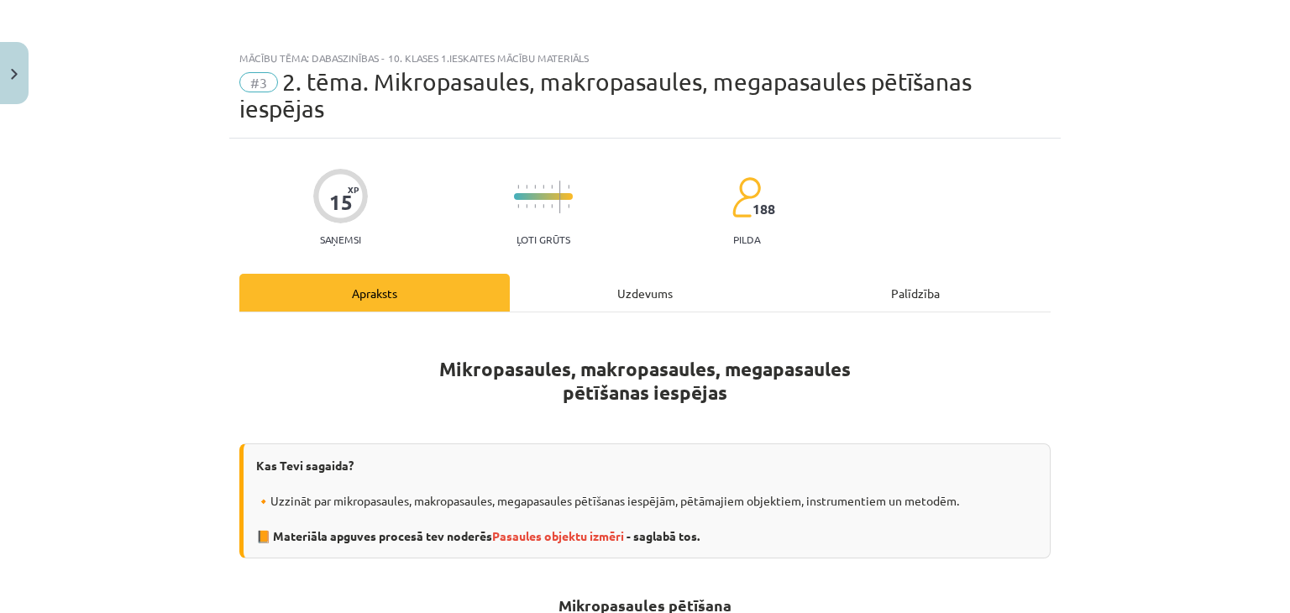
click at [602, 282] on div "Uzdevums" at bounding box center [645, 293] width 270 height 38
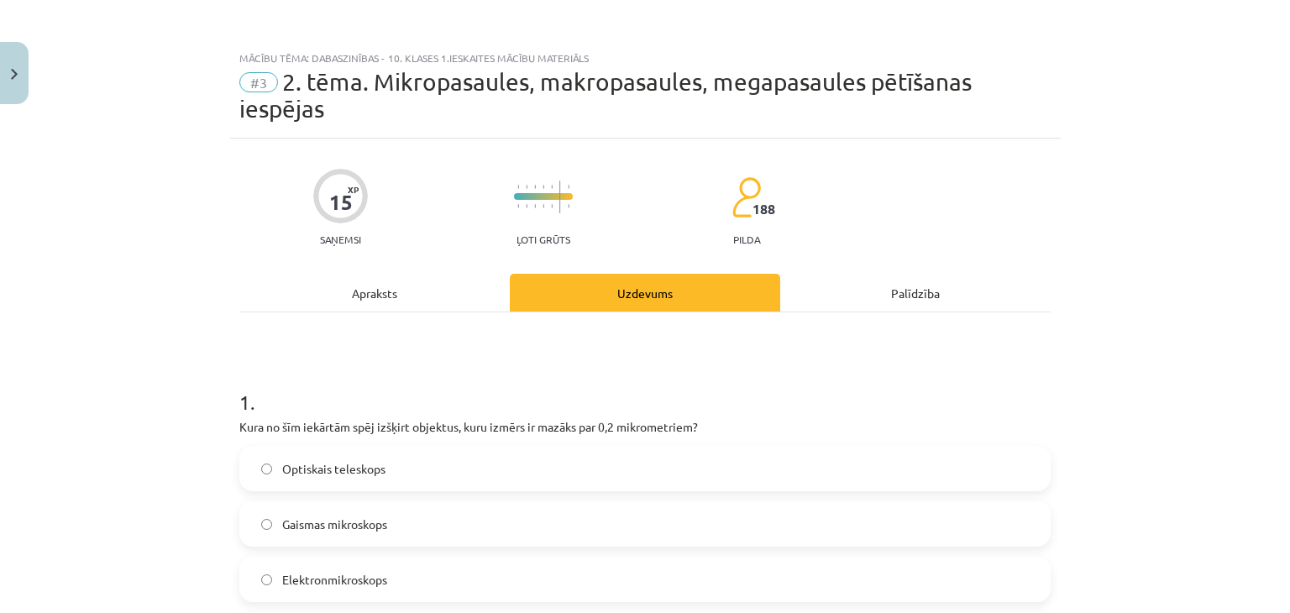
click at [317, 284] on div "Apraksts" at bounding box center [374, 293] width 270 height 38
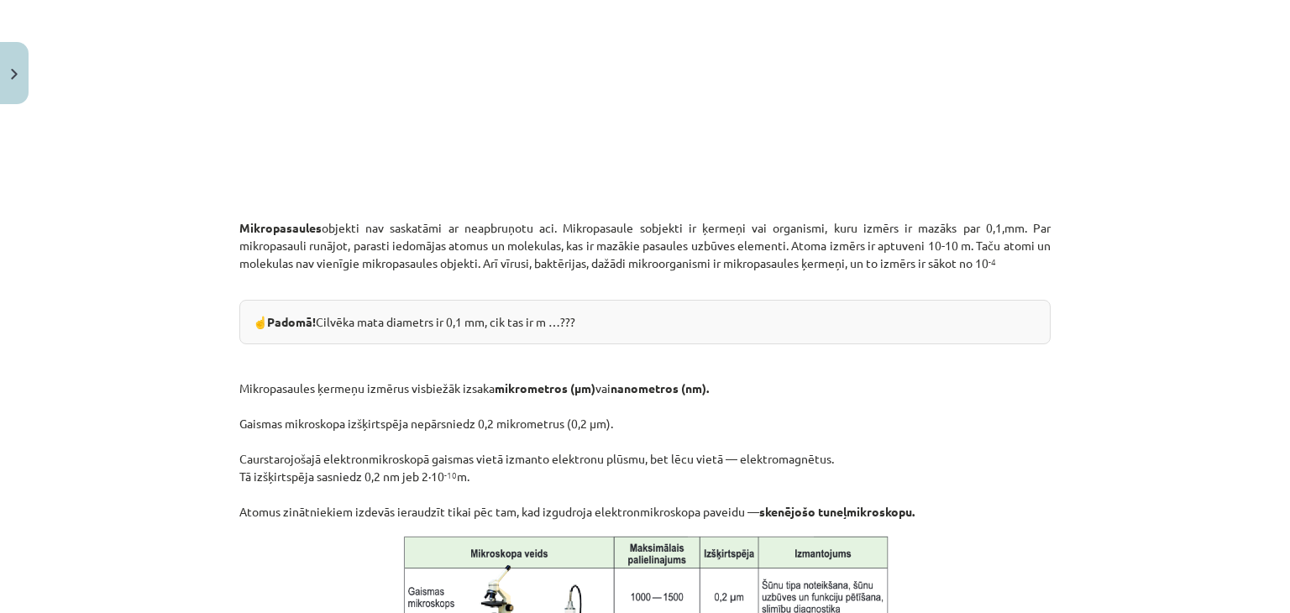
scroll to position [932, 0]
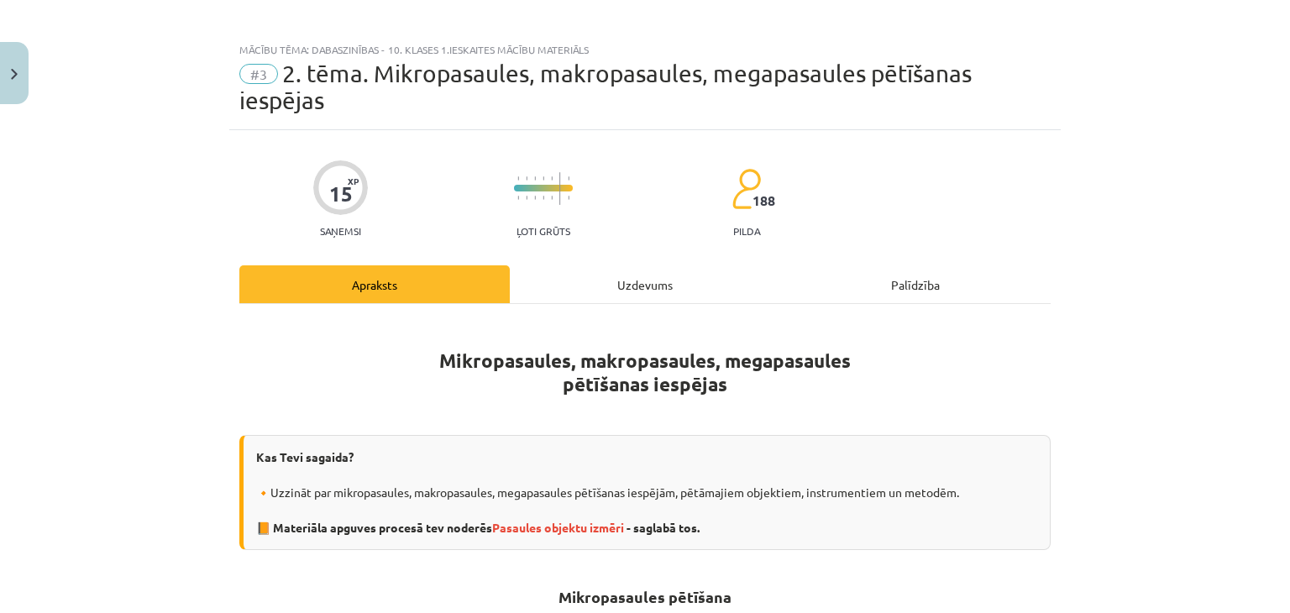
drag, startPoint x: 615, startPoint y: 290, endPoint x: 604, endPoint y: 291, distance: 11.9
click at [615, 287] on div "Uzdevums" at bounding box center [645, 284] width 270 height 38
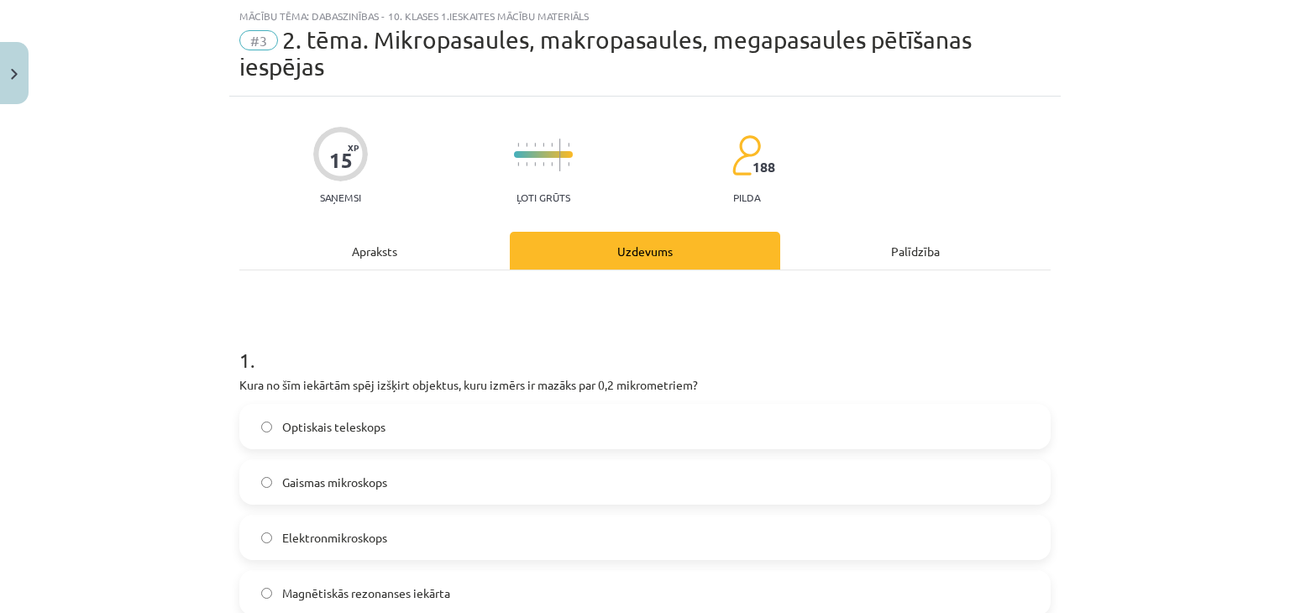
scroll to position [126, 0]
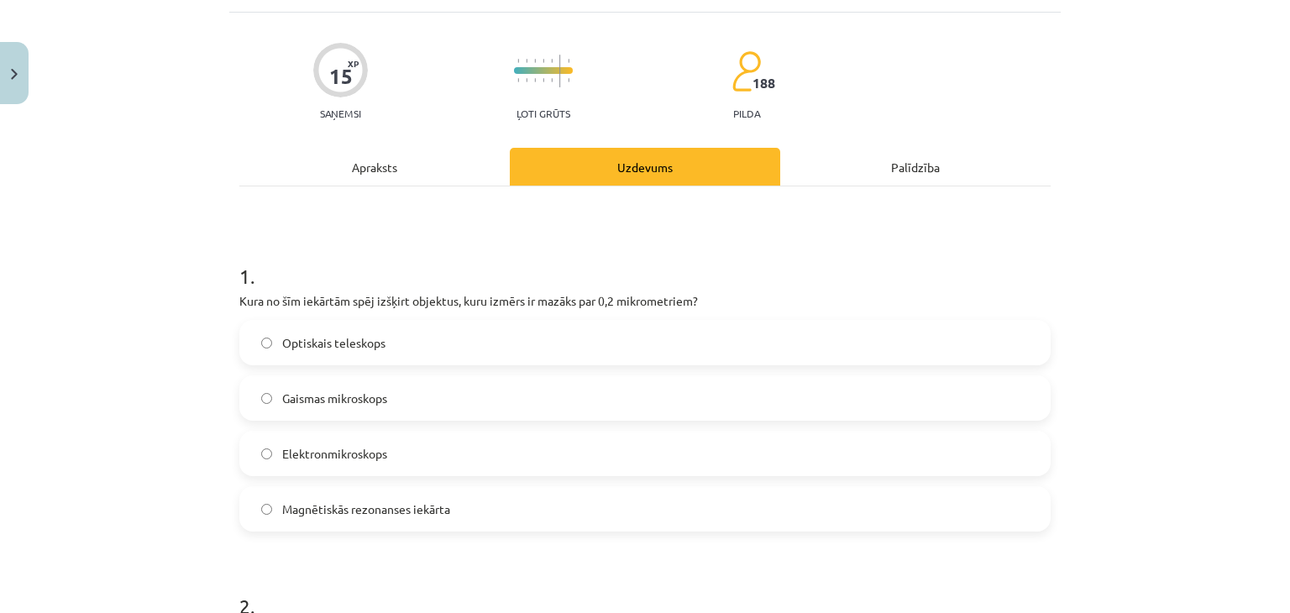
click at [258, 404] on label "Gaismas mikroskops" at bounding box center [645, 398] width 808 height 42
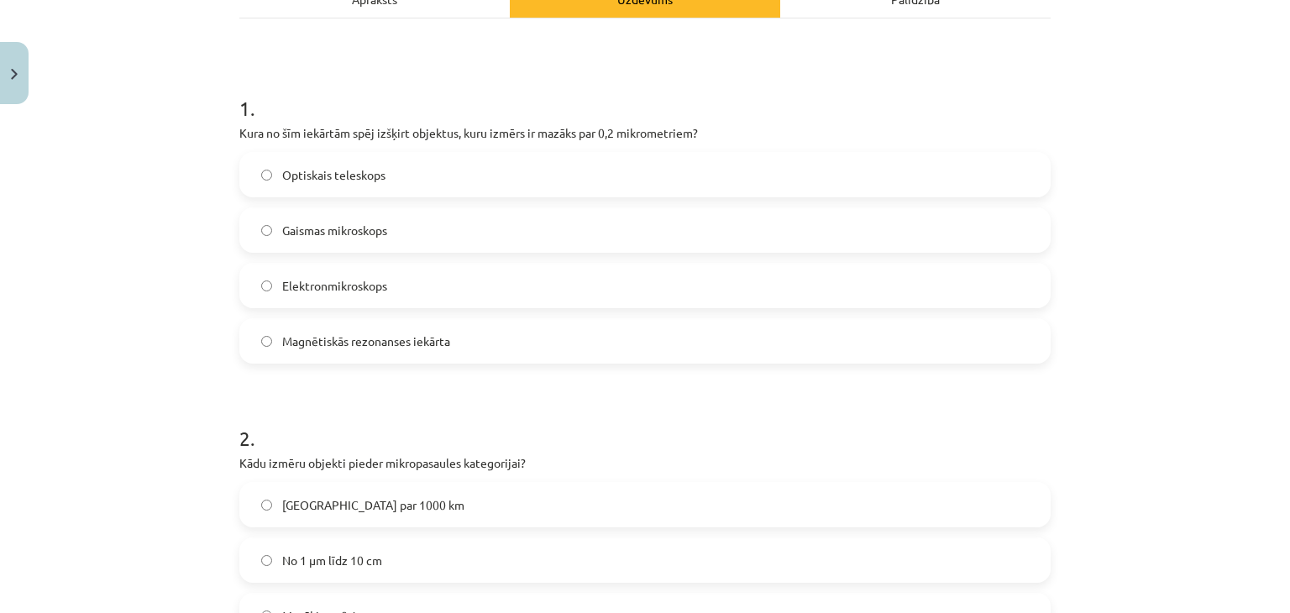
scroll to position [0, 0]
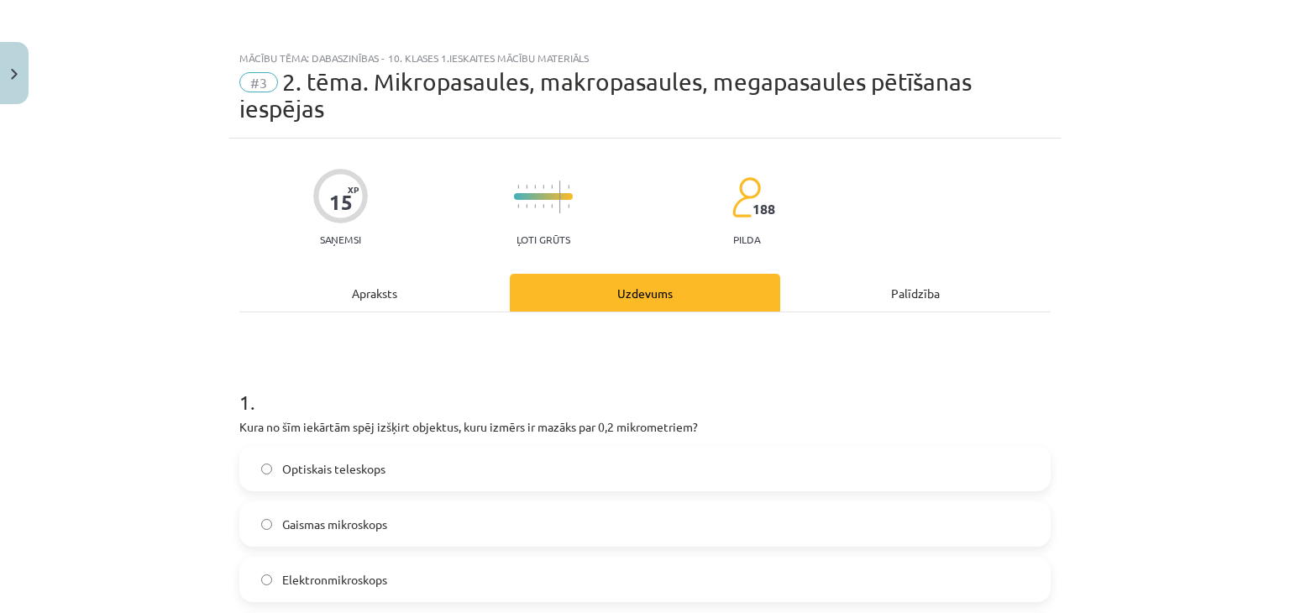
click at [398, 303] on div "Apraksts" at bounding box center [374, 293] width 270 height 38
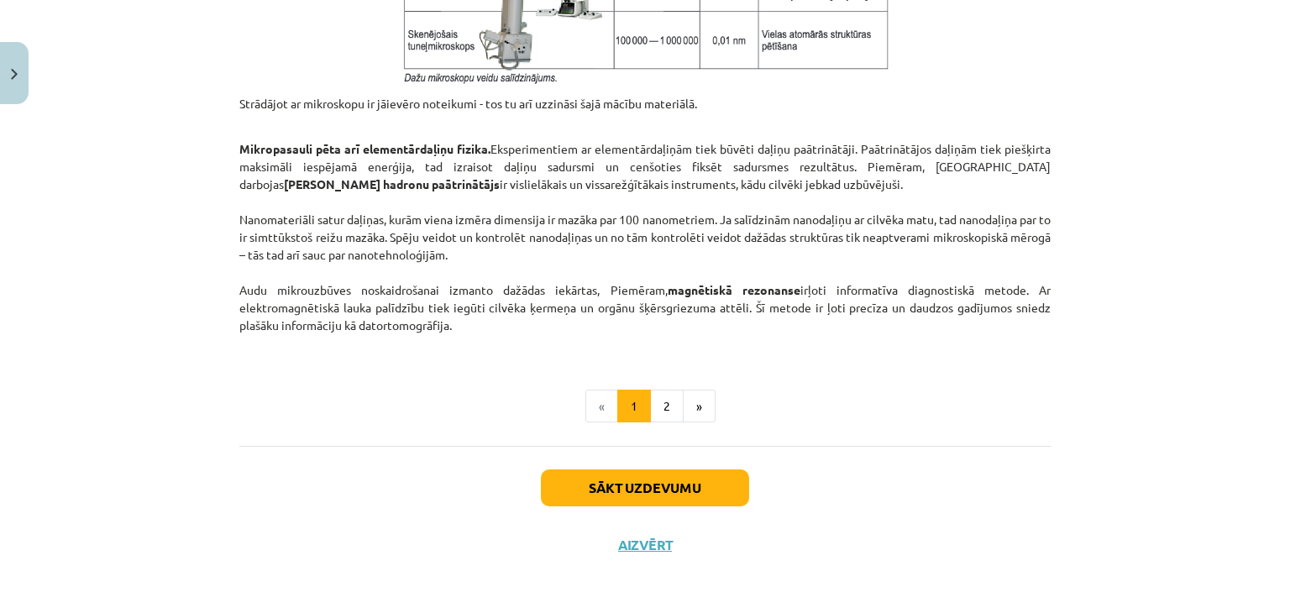
scroll to position [1268, 0]
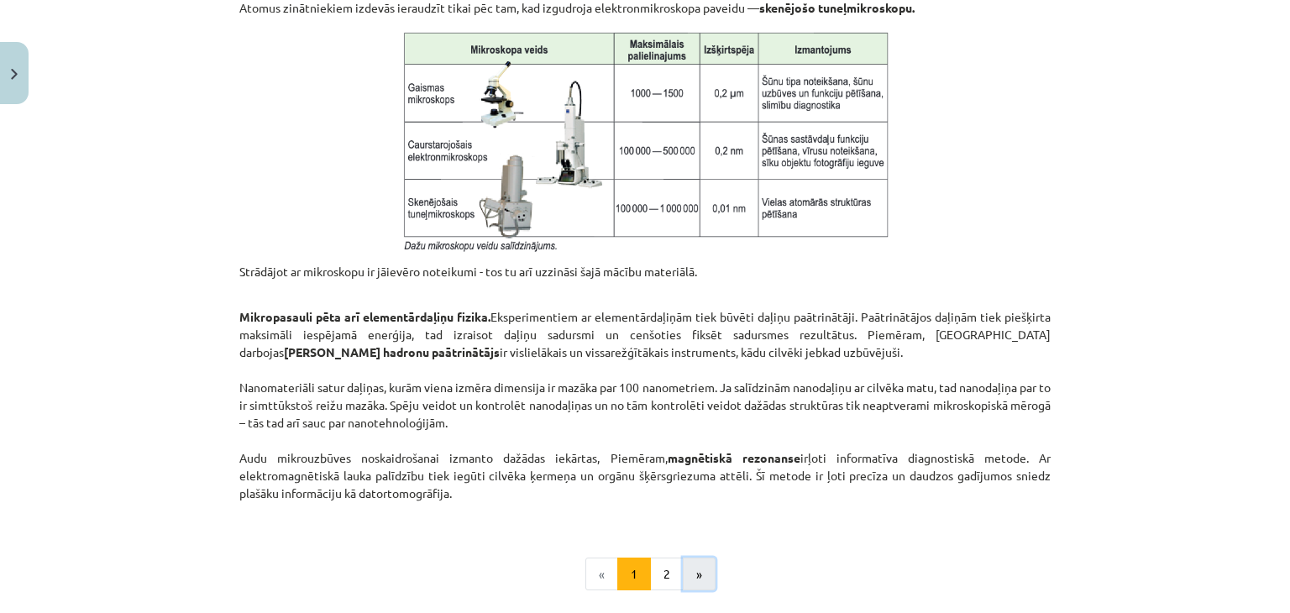
click at [691, 572] on button "»" at bounding box center [699, 574] width 33 height 34
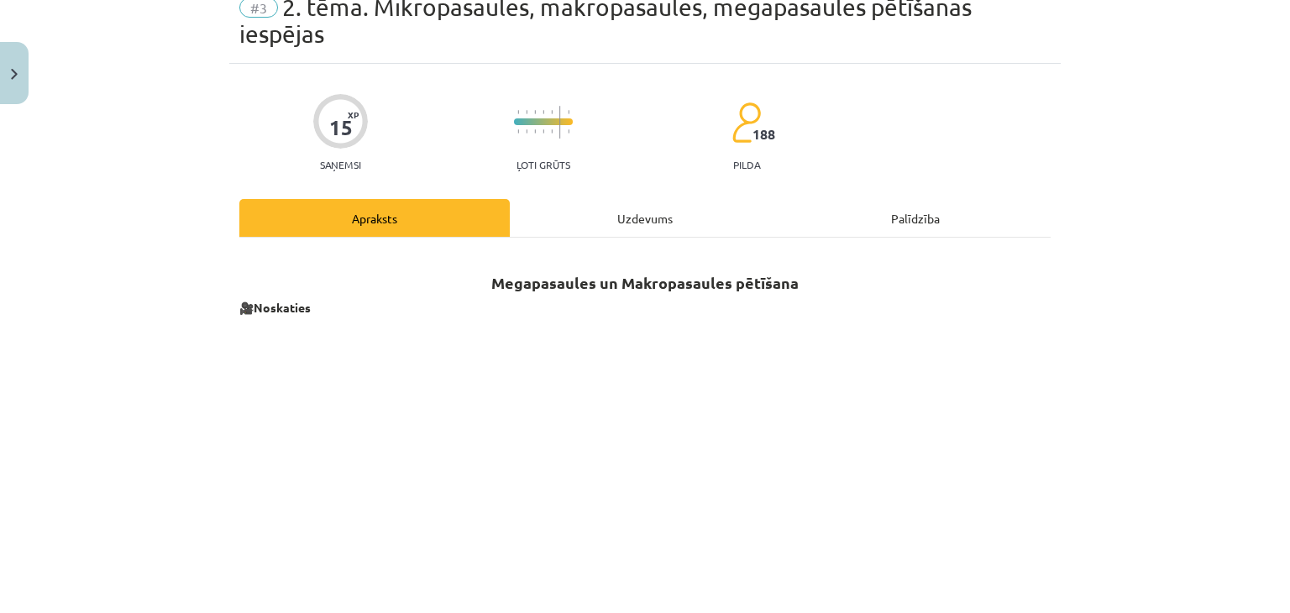
scroll to position [0, 0]
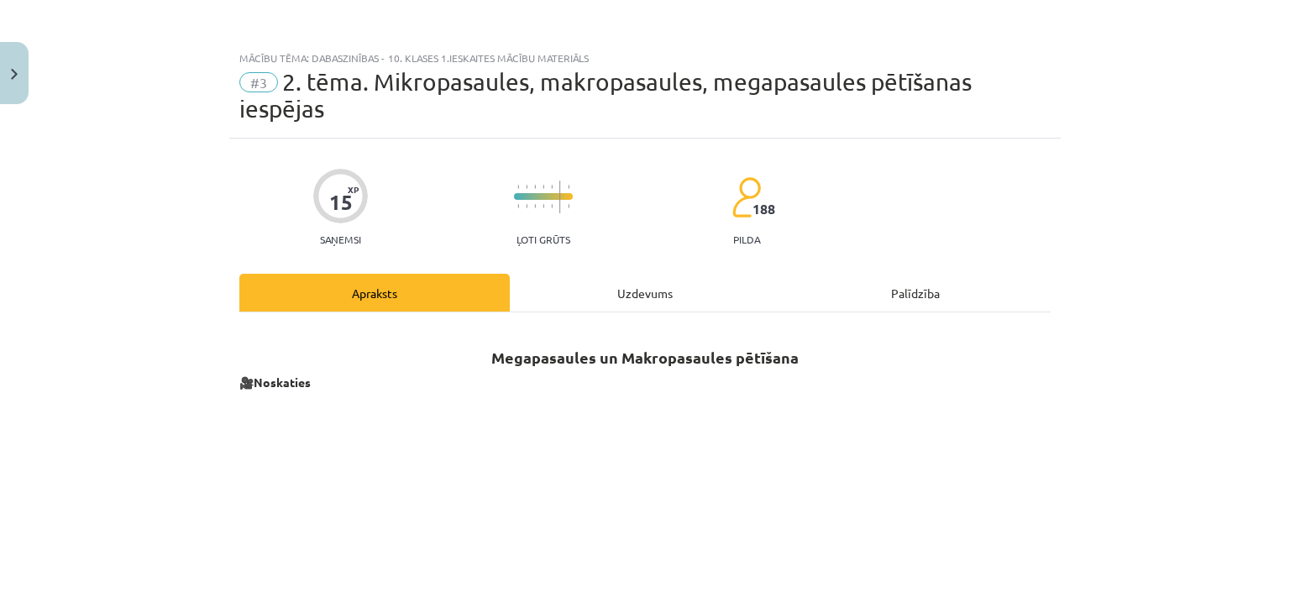
click at [596, 282] on div "Uzdevums" at bounding box center [645, 293] width 270 height 38
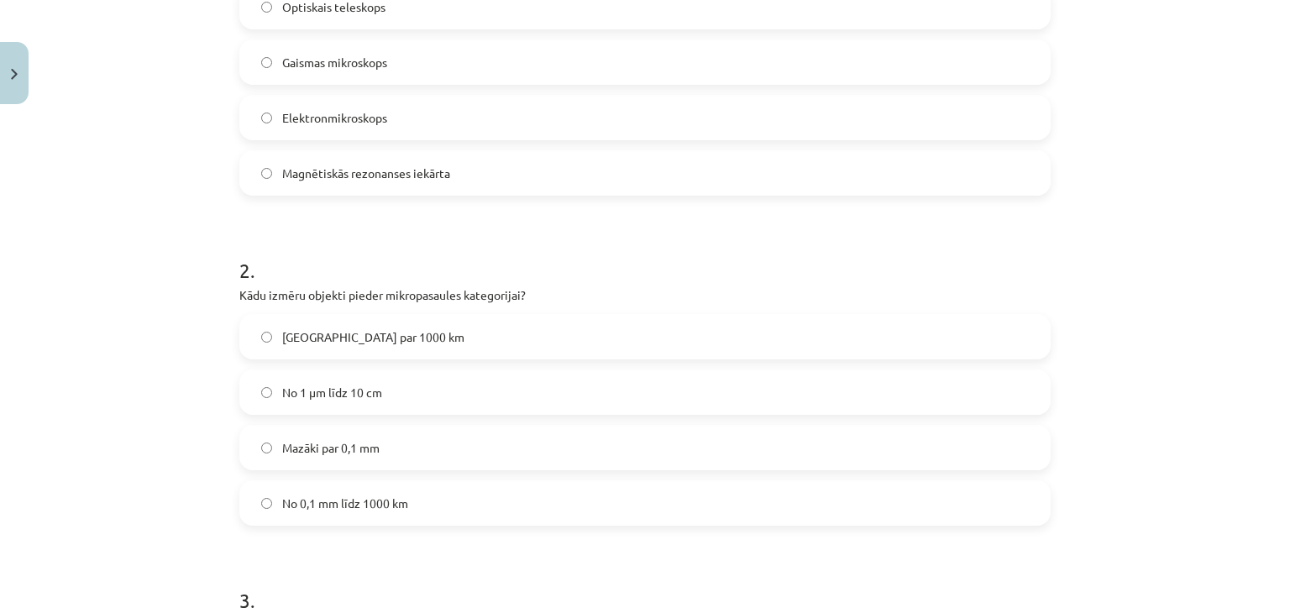
scroll to position [546, 0]
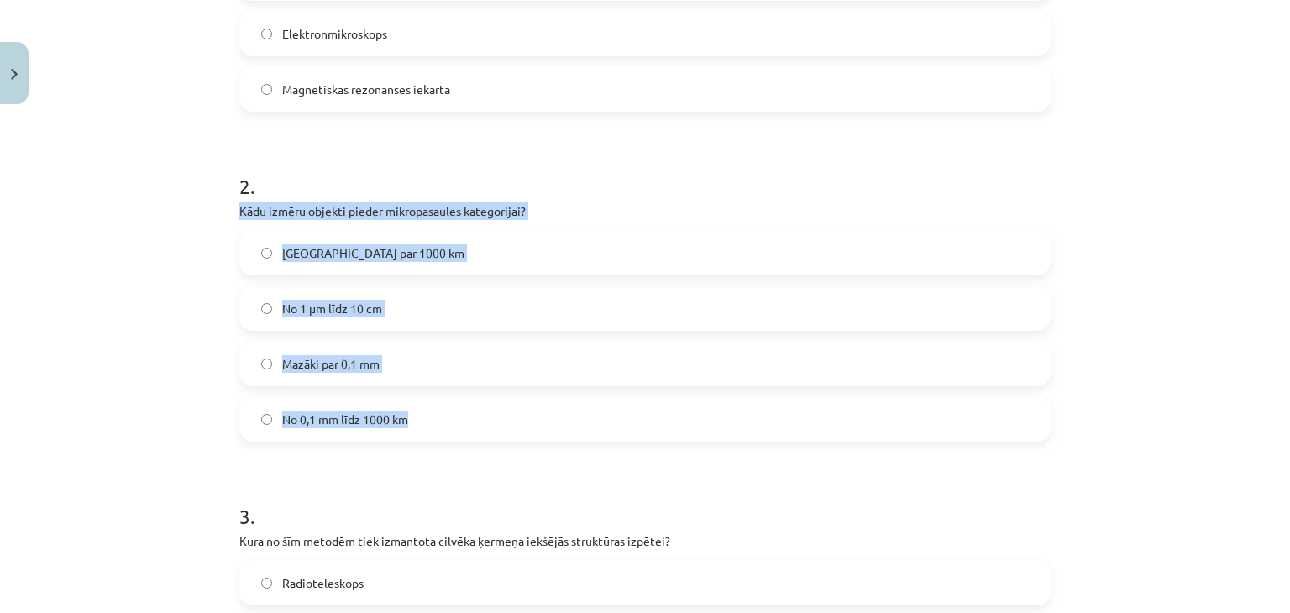
drag, startPoint x: 233, startPoint y: 208, endPoint x: 477, endPoint y: 404, distance: 312.3
click at [476, 402] on div "2 . Kādu izmēru objekti pieder mikropasaules kategorijai? Lielāki par 1000 km N…" at bounding box center [644, 293] width 811 height 296
copy div "Kādu izmēru objekti pieder mikropasaules kategorijai? Lielāki par 1000 km No 1 …"
click at [453, 364] on label "Mazāki par 0,1 mm" at bounding box center [645, 364] width 808 height 42
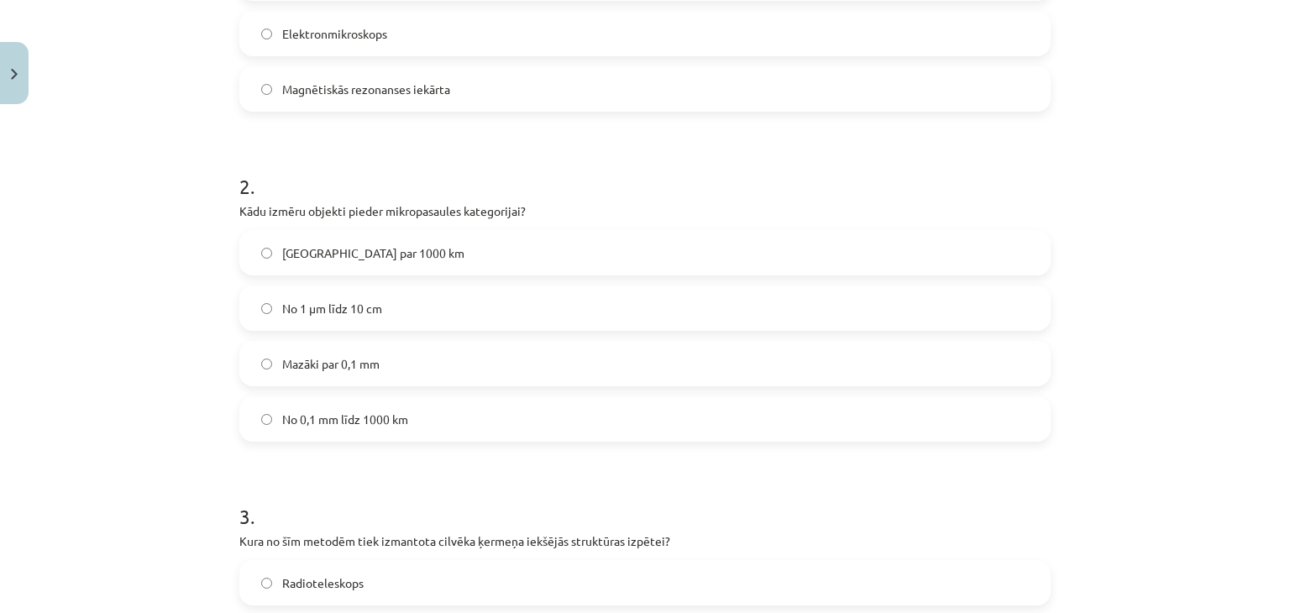
scroll to position [798, 0]
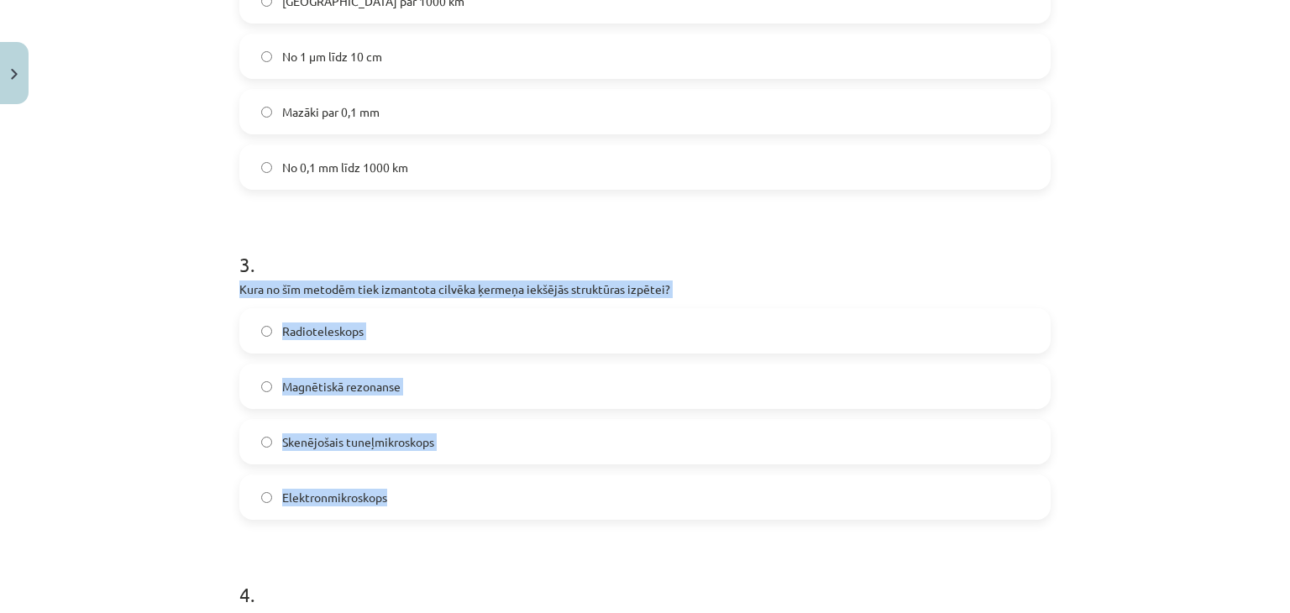
drag, startPoint x: 234, startPoint y: 288, endPoint x: 412, endPoint y: 488, distance: 267.6
click at [412, 488] on div "3 . Kura no šīm metodēm tiek izmantota cilvēka ķermeņa iekšējās struktūras izpē…" at bounding box center [644, 371] width 811 height 296
copy div "Kura no šīm metodēm tiek izmantota cilvēka ķermeņa iekšējās struktūras izpētei?…"
click at [87, 345] on div "Mācību tēma: Dabaszinības - 10. klases 1.ieskaites mācību materiāls #3 2. tēma.…" at bounding box center [645, 306] width 1290 height 613
click at [181, 365] on div "Mācību tēma: Dabaszinības - 10. klases 1.ieskaites mācību materiāls #3 2. tēma.…" at bounding box center [645, 306] width 1290 height 613
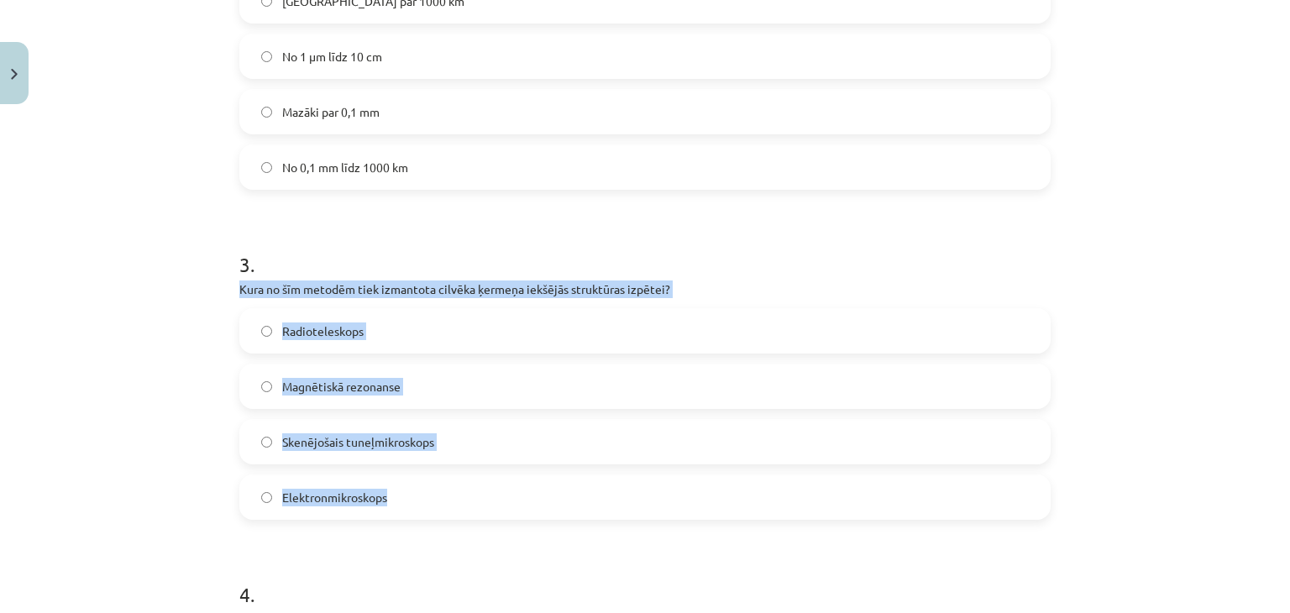
click at [445, 377] on label "Magnētiskā rezonanse" at bounding box center [645, 386] width 808 height 42
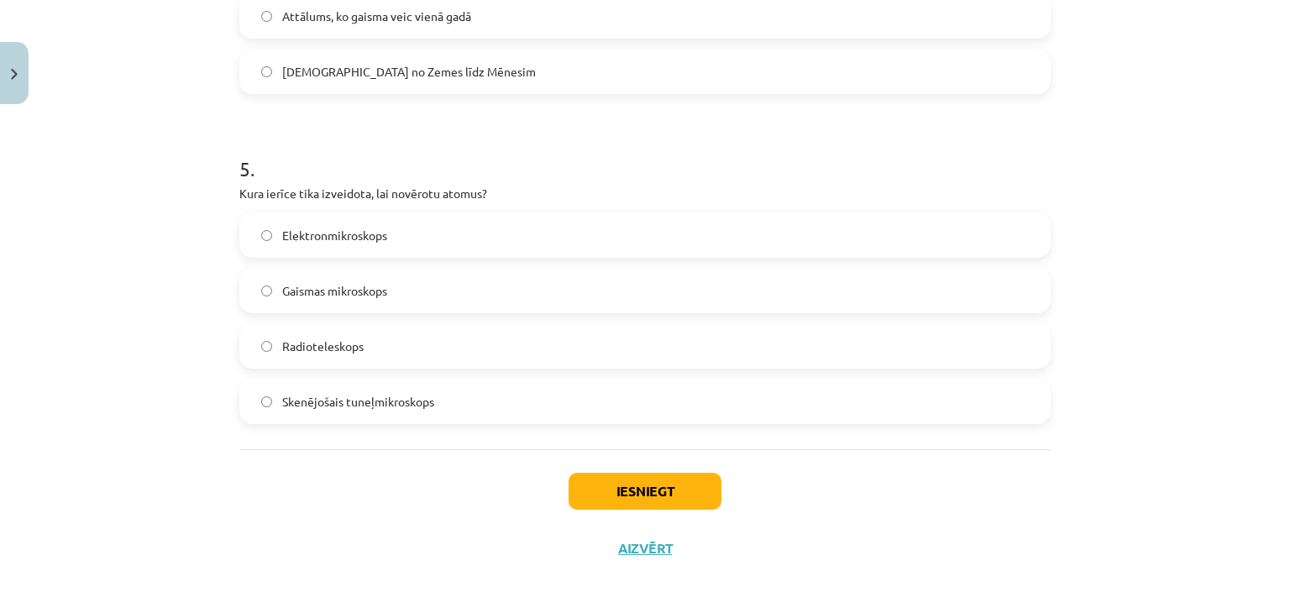
scroll to position [1217, 0]
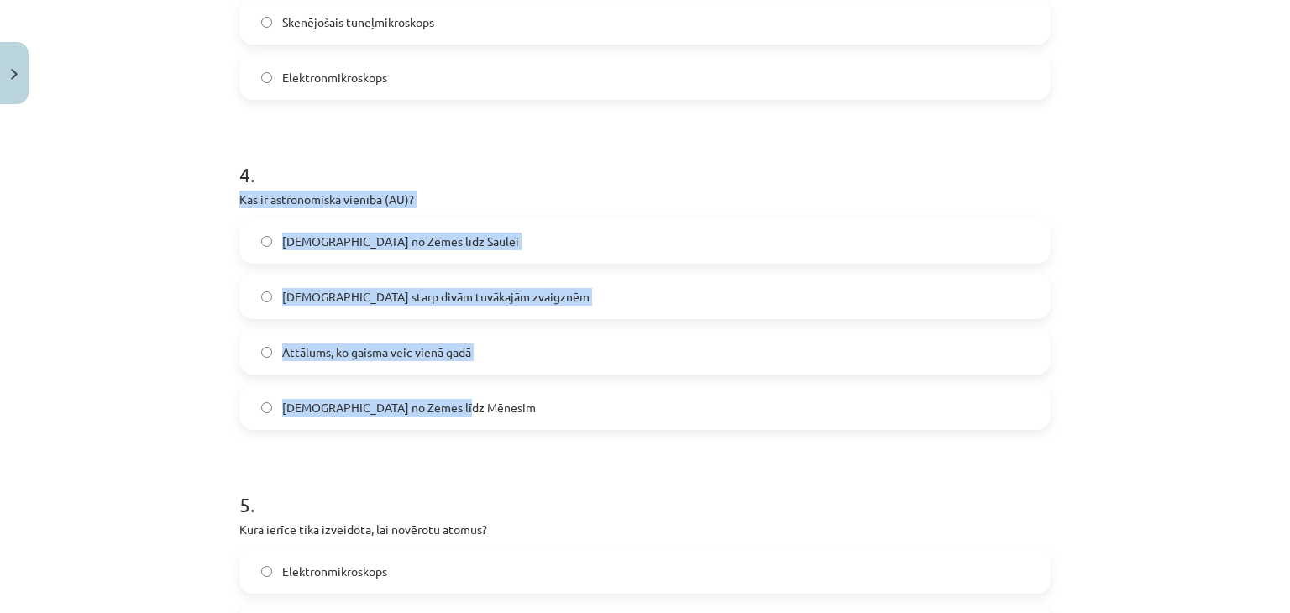
drag, startPoint x: 231, startPoint y: 194, endPoint x: 473, endPoint y: 414, distance: 326.9
click at [80, 299] on div "Mācību tēma: Dabaszinības - 10. klases 1.ieskaites mācību materiāls #3 2. tēma.…" at bounding box center [645, 306] width 1290 height 613
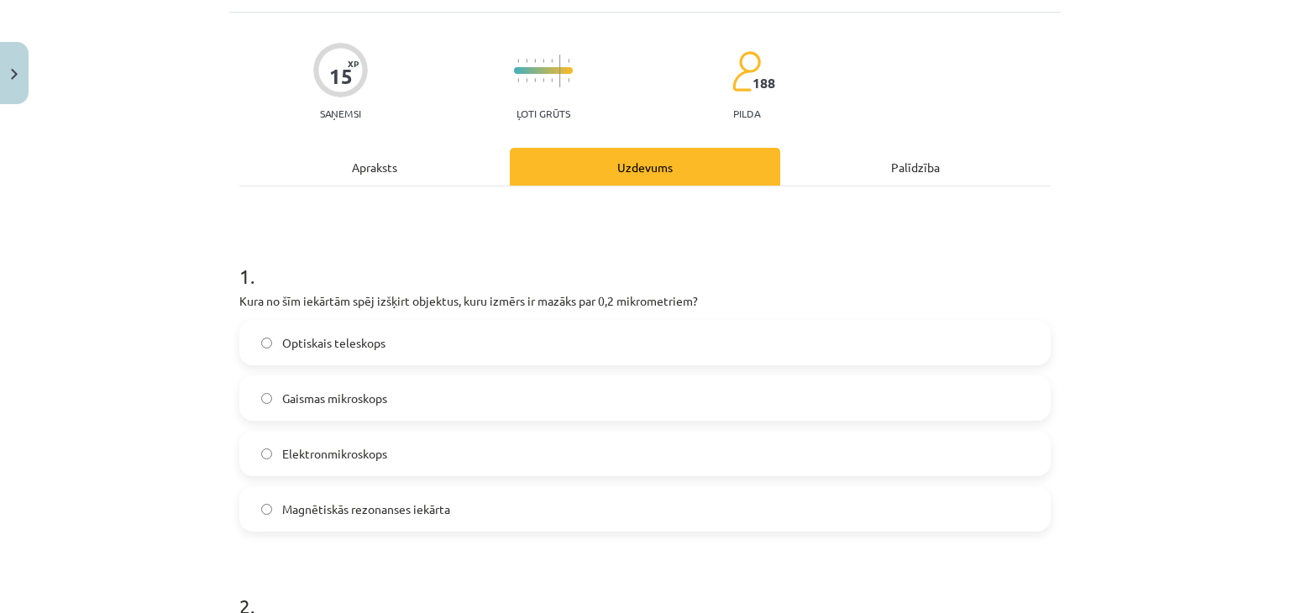
click at [411, 180] on div "Apraksts" at bounding box center [374, 167] width 270 height 38
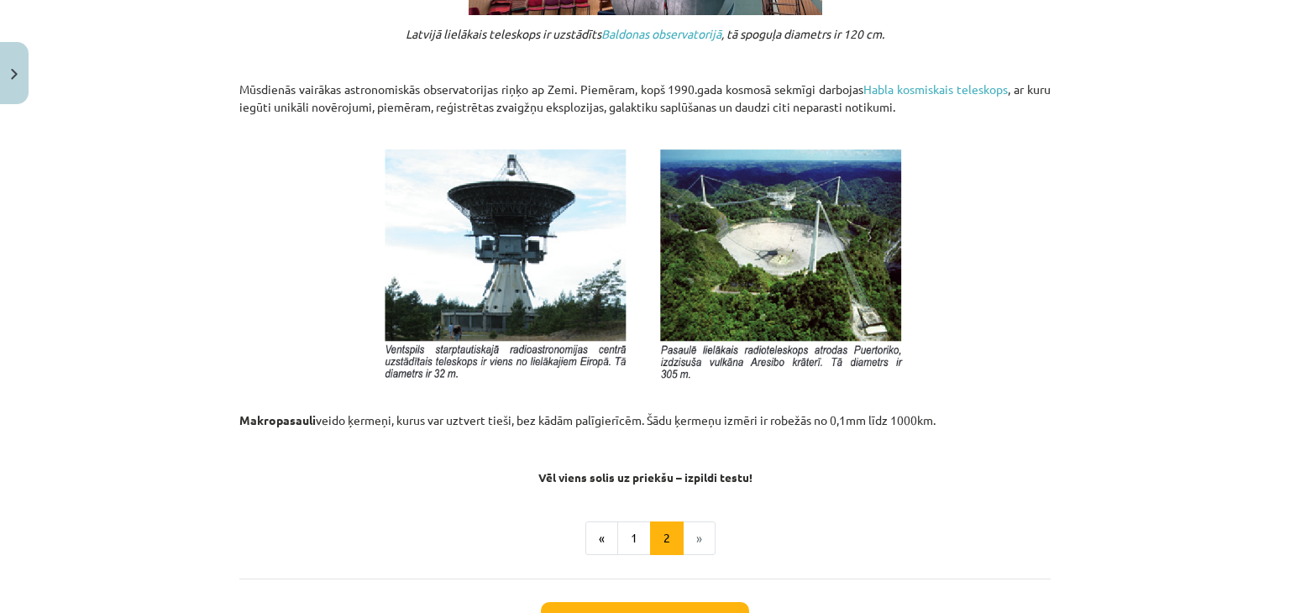
scroll to position [1856, 0]
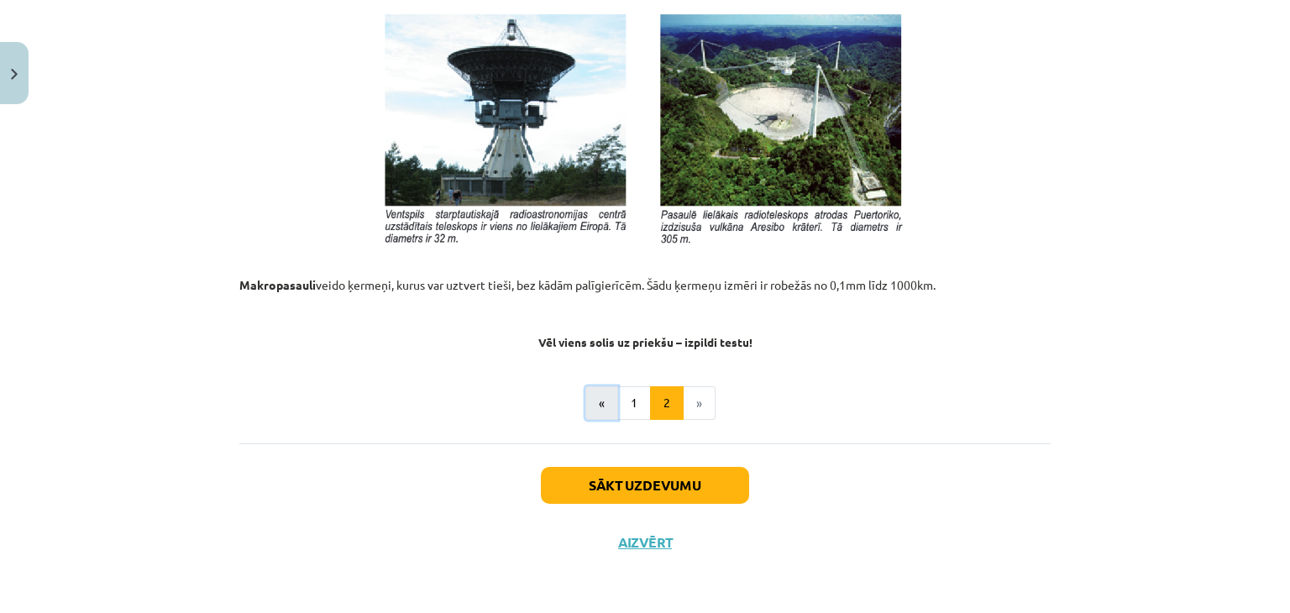
click at [588, 402] on button "«" at bounding box center [601, 403] width 33 height 34
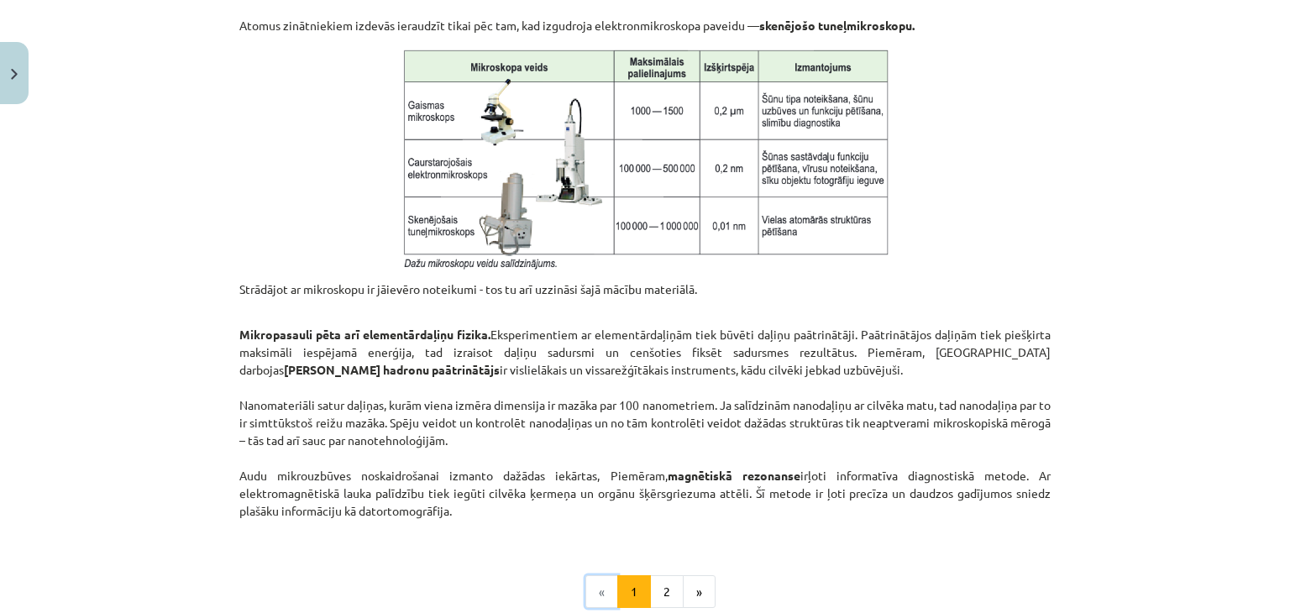
scroll to position [1418, 0]
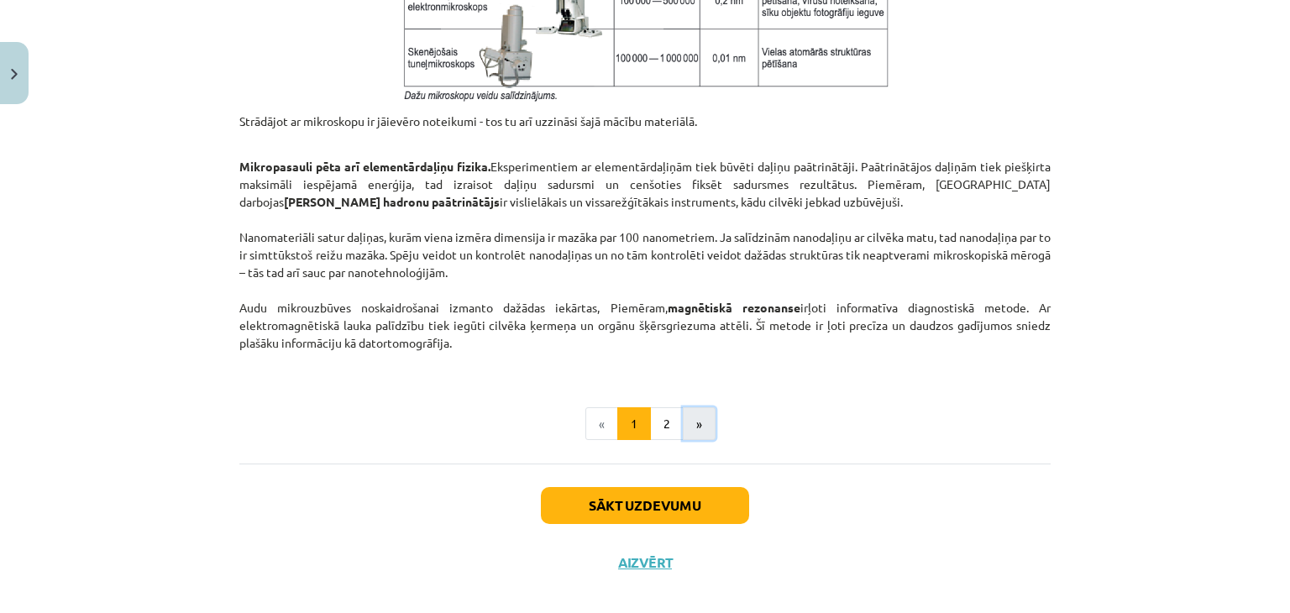
click at [692, 427] on button "»" at bounding box center [699, 424] width 33 height 34
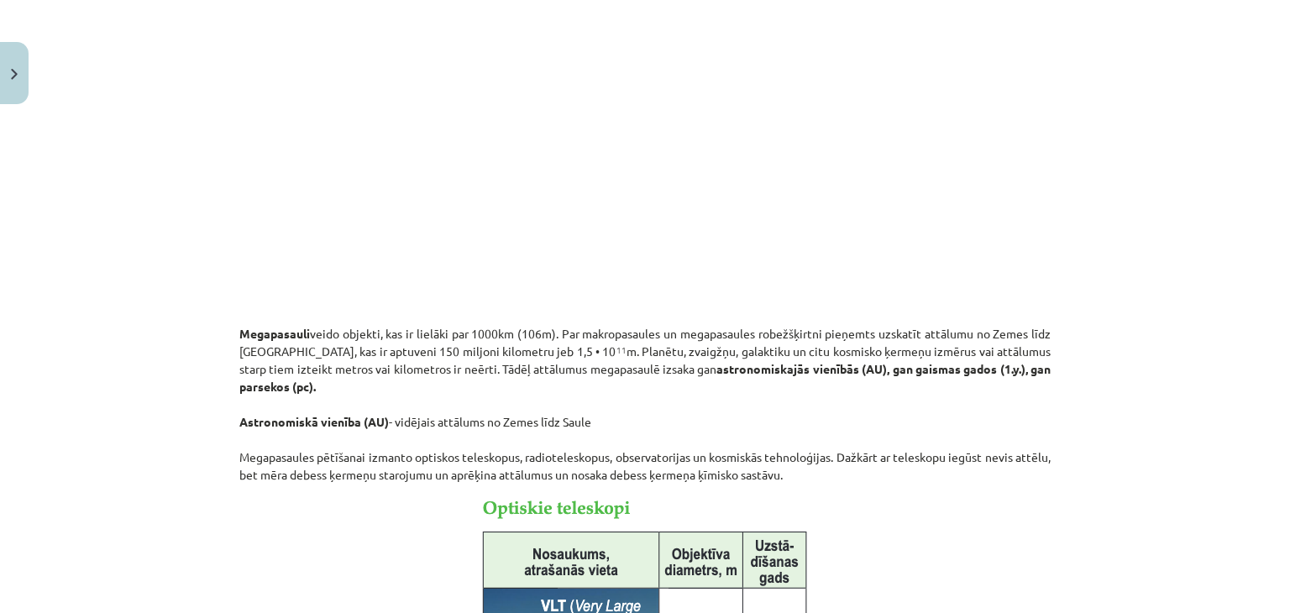
scroll to position [0, 0]
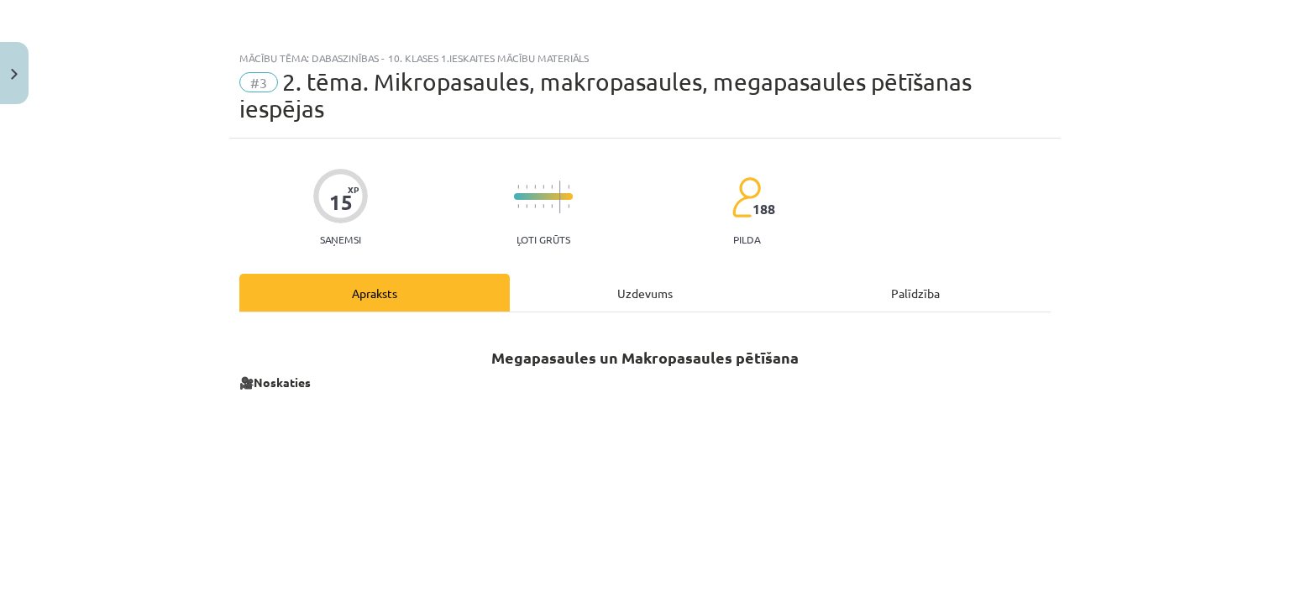
click at [578, 289] on div "Uzdevums" at bounding box center [645, 293] width 270 height 38
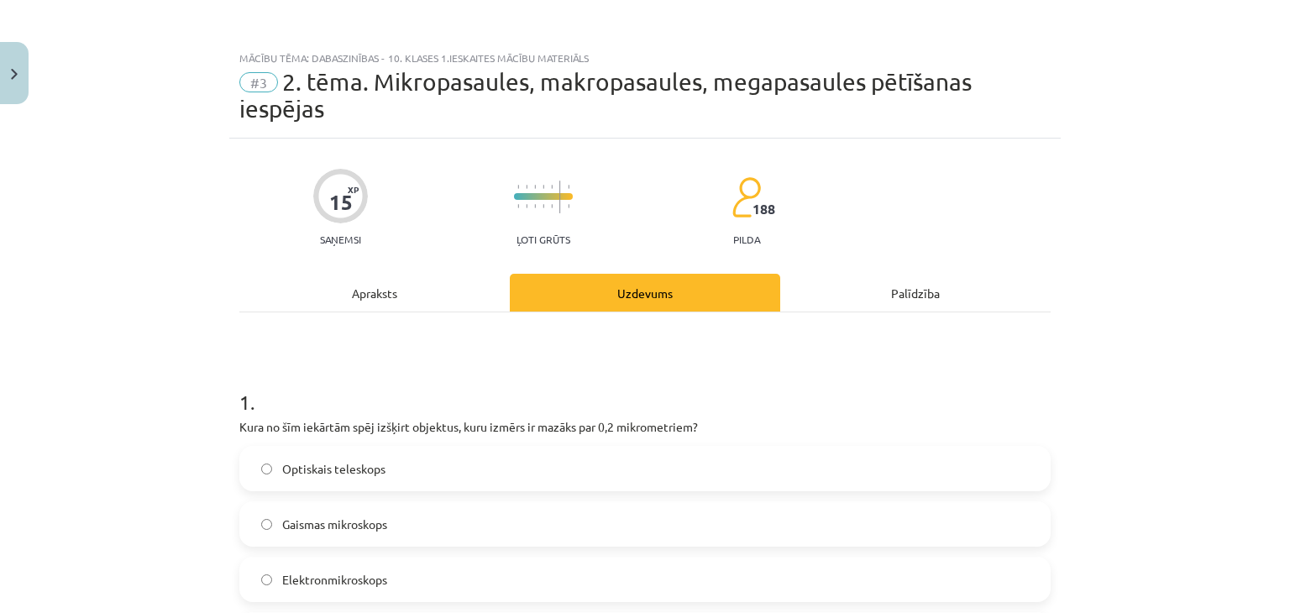
click at [400, 306] on div "Apraksts" at bounding box center [374, 293] width 270 height 38
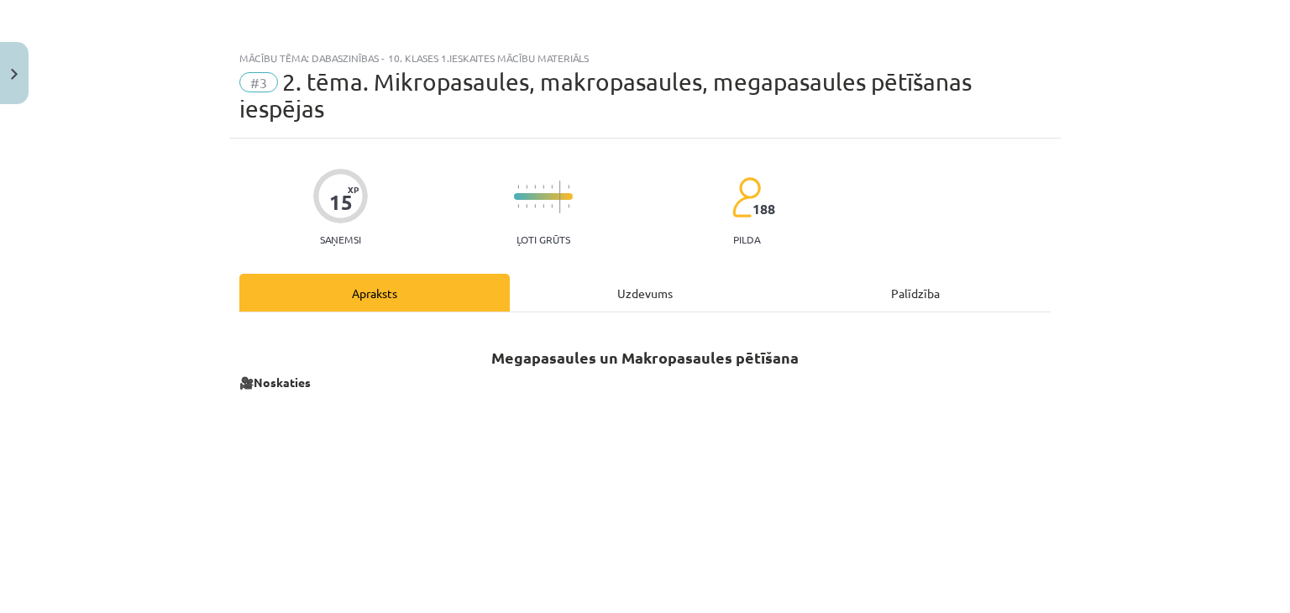
click at [594, 276] on div "Uzdevums" at bounding box center [645, 293] width 270 height 38
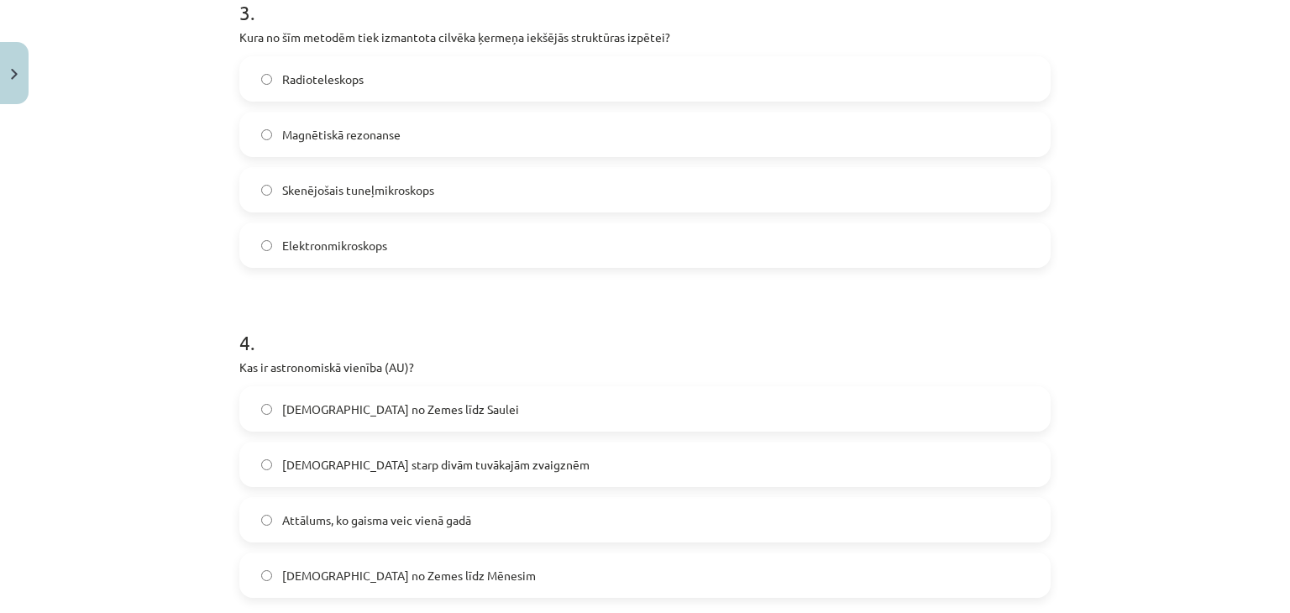
scroll to position [1133, 0]
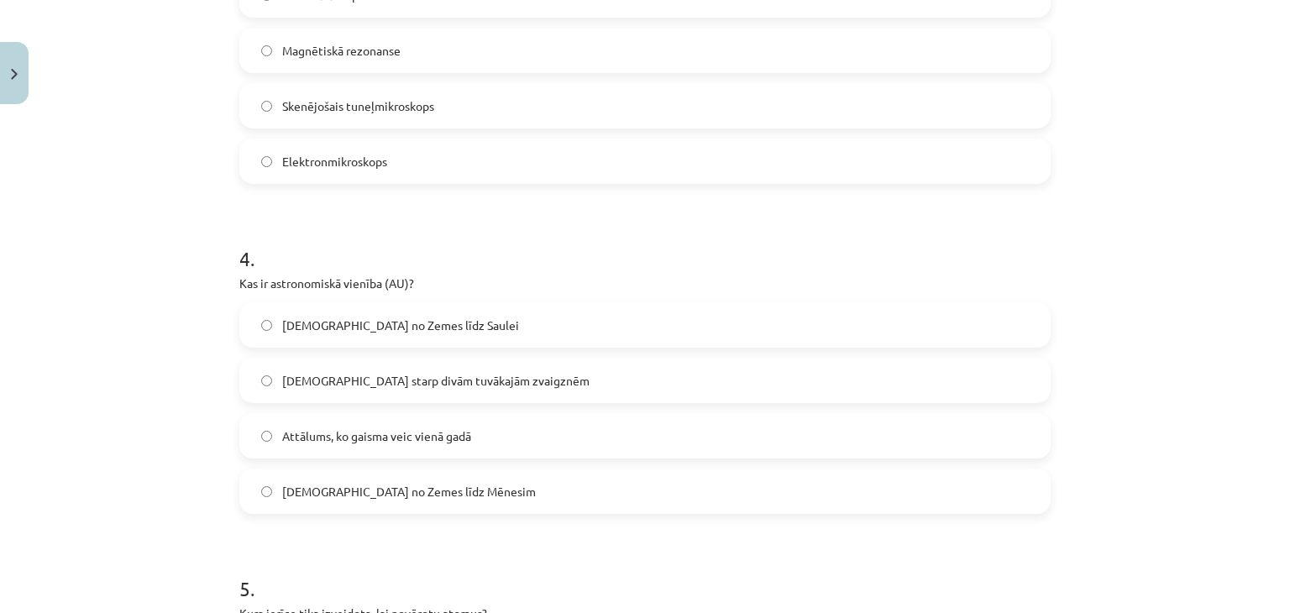
click at [492, 326] on label "[DEMOGRAPHIC_DATA] no Zemes līdz Saulei" at bounding box center [645, 325] width 808 height 42
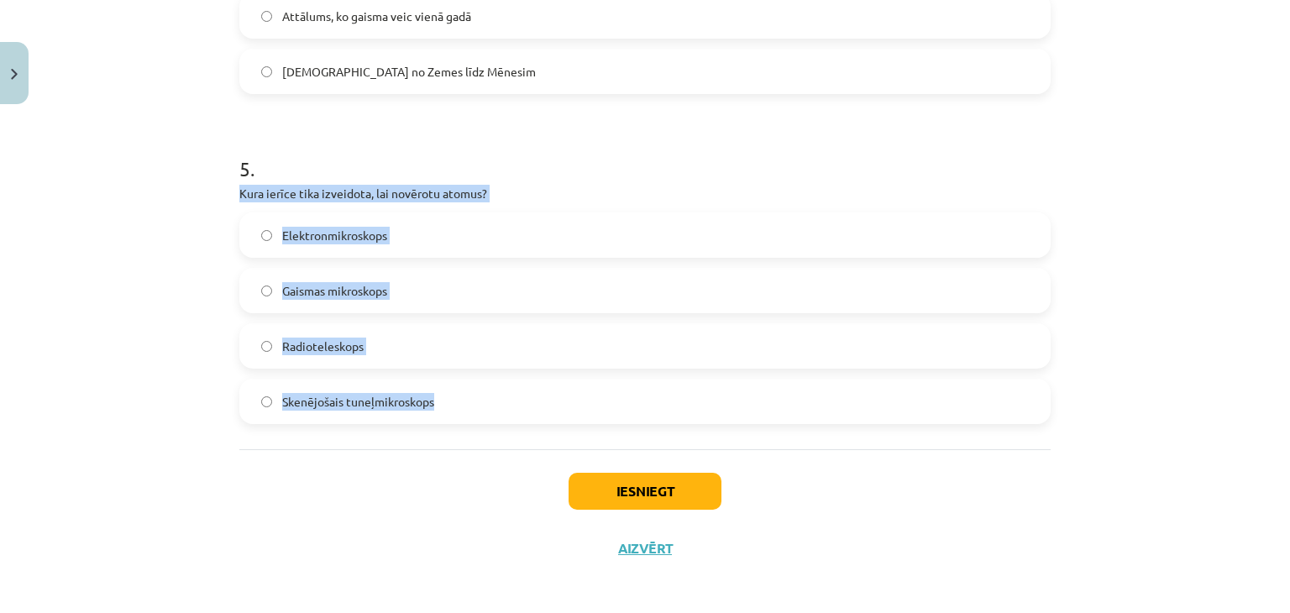
drag, startPoint x: 230, startPoint y: 191, endPoint x: 473, endPoint y: 391, distance: 314.3
copy div "Kura ierīce tika izveidota, lai novērotu atomus? Elektronmikroskops Gaismas mik…"
click at [186, 360] on div "Mācību tēma: Dabaszinības - 10. klases 1.ieskaites mācību materiāls #3 2. tēma.…" at bounding box center [645, 306] width 1290 height 613
click at [561, 416] on label "Skenējošais tuneļmikroskops" at bounding box center [645, 401] width 808 height 42
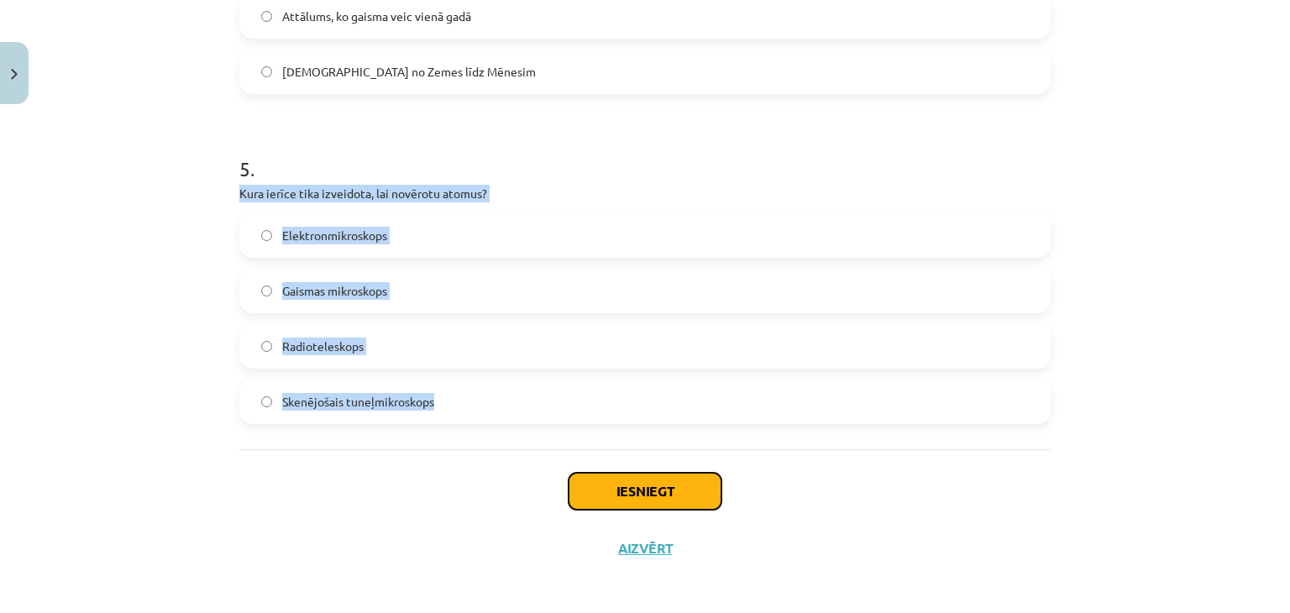
click at [657, 502] on button "Iesniegt" at bounding box center [644, 491] width 153 height 37
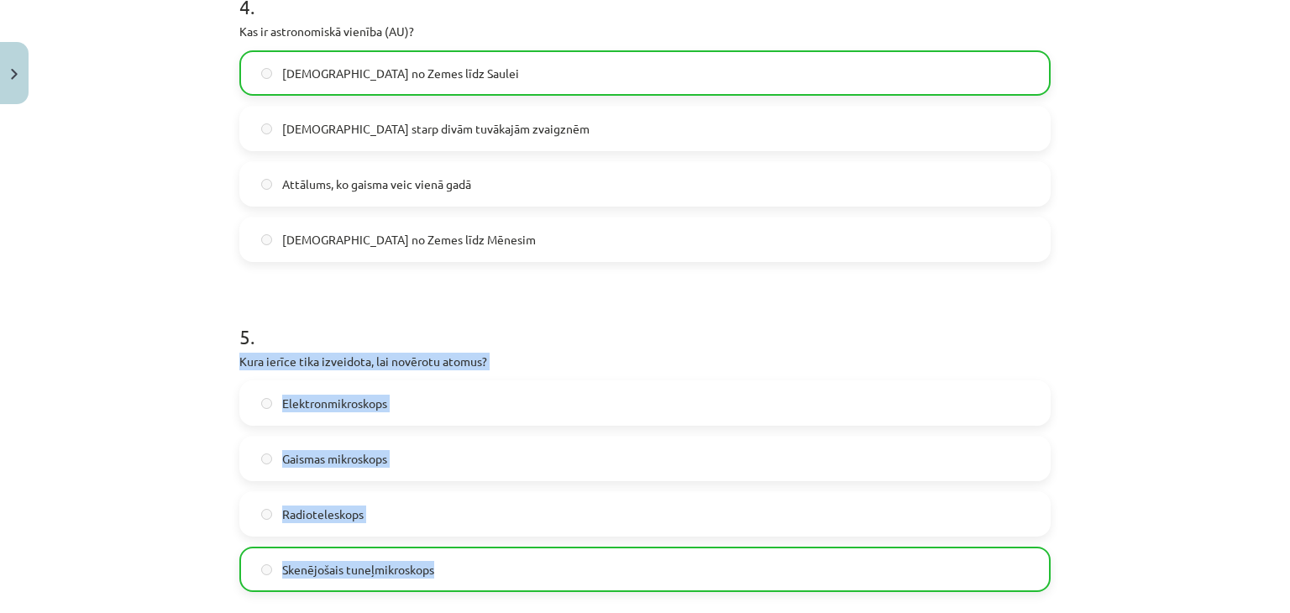
scroll to position [1612, 0]
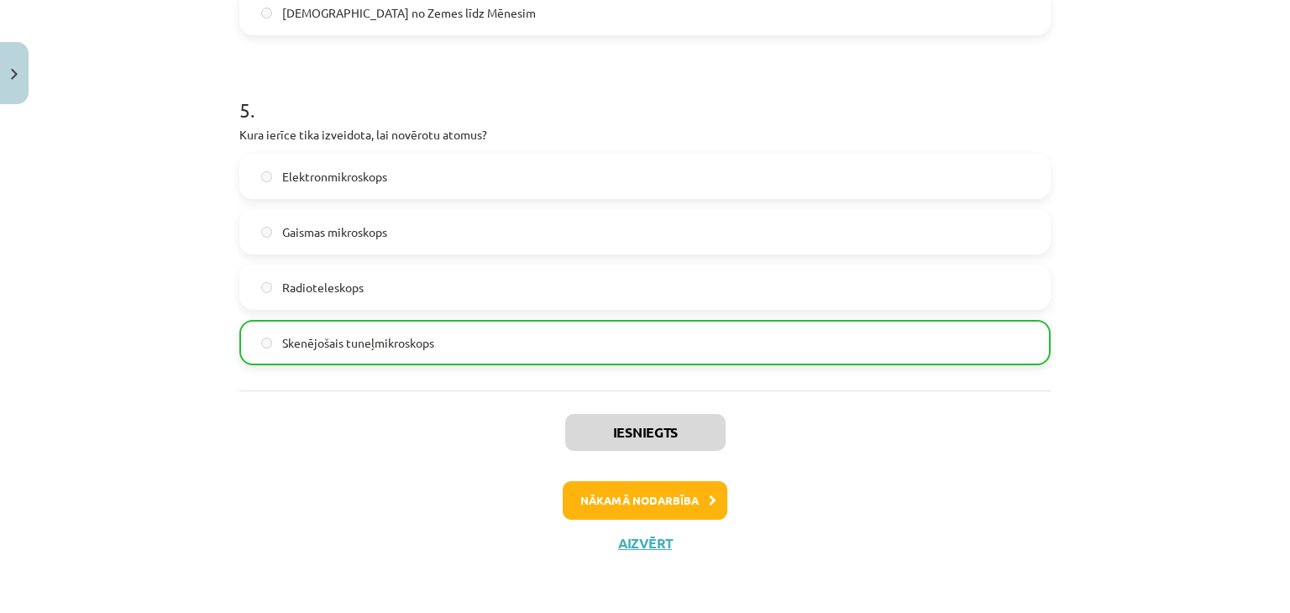
click at [244, 416] on div "Iesniegts Nākamā nodarbība Aizvērt" at bounding box center [644, 475] width 811 height 171
click at [618, 491] on button "Nākamā nodarbība" at bounding box center [645, 500] width 165 height 39
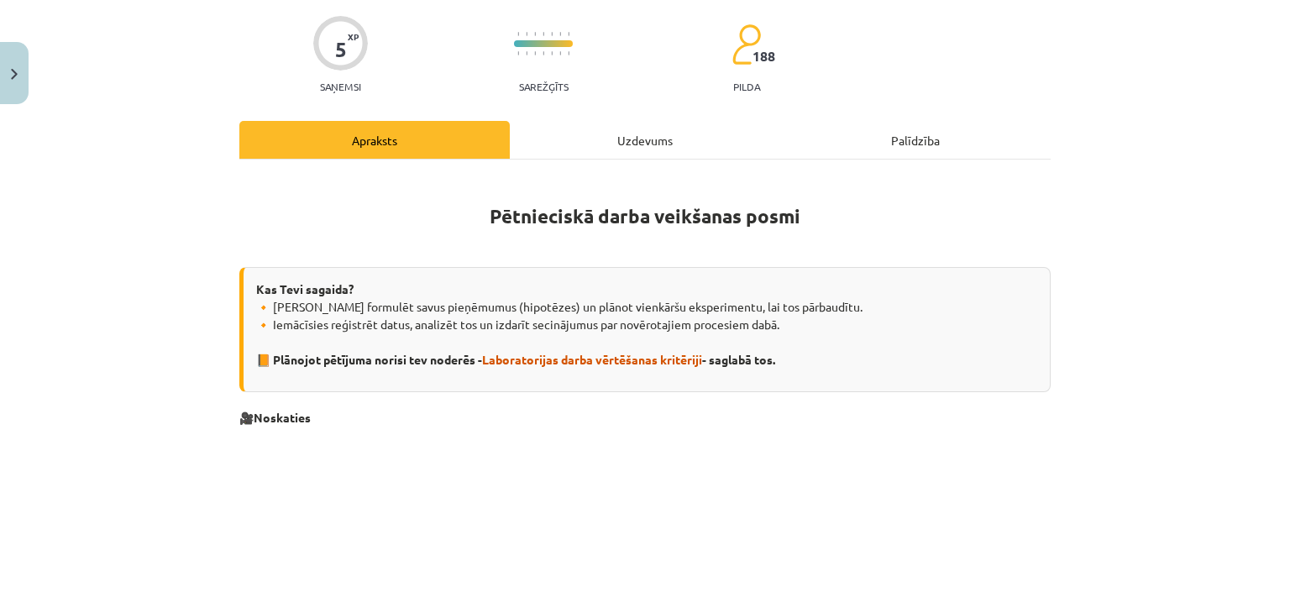
click at [574, 136] on div "Uzdevums" at bounding box center [645, 140] width 270 height 38
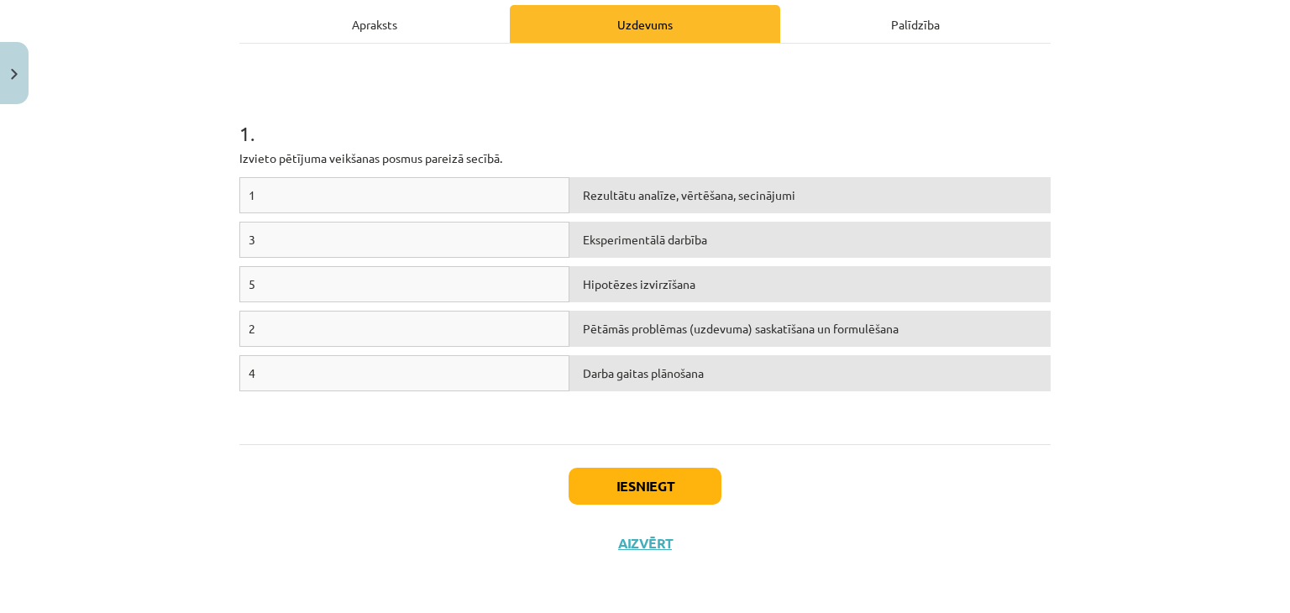
scroll to position [74, 0]
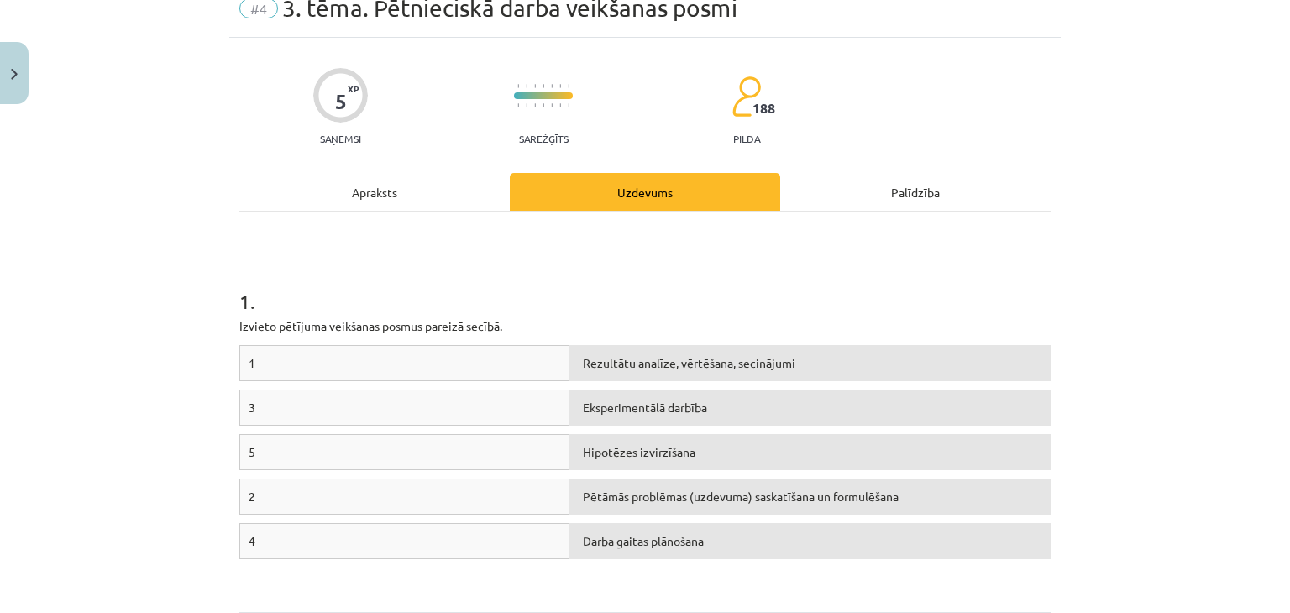
click at [409, 384] on div "1 Rezultātu analīze, vērtēšana, secinājumi" at bounding box center [644, 367] width 811 height 44
click at [406, 360] on div "1" at bounding box center [404, 363] width 330 height 36
click at [367, 201] on div "Apraksts" at bounding box center [374, 192] width 270 height 38
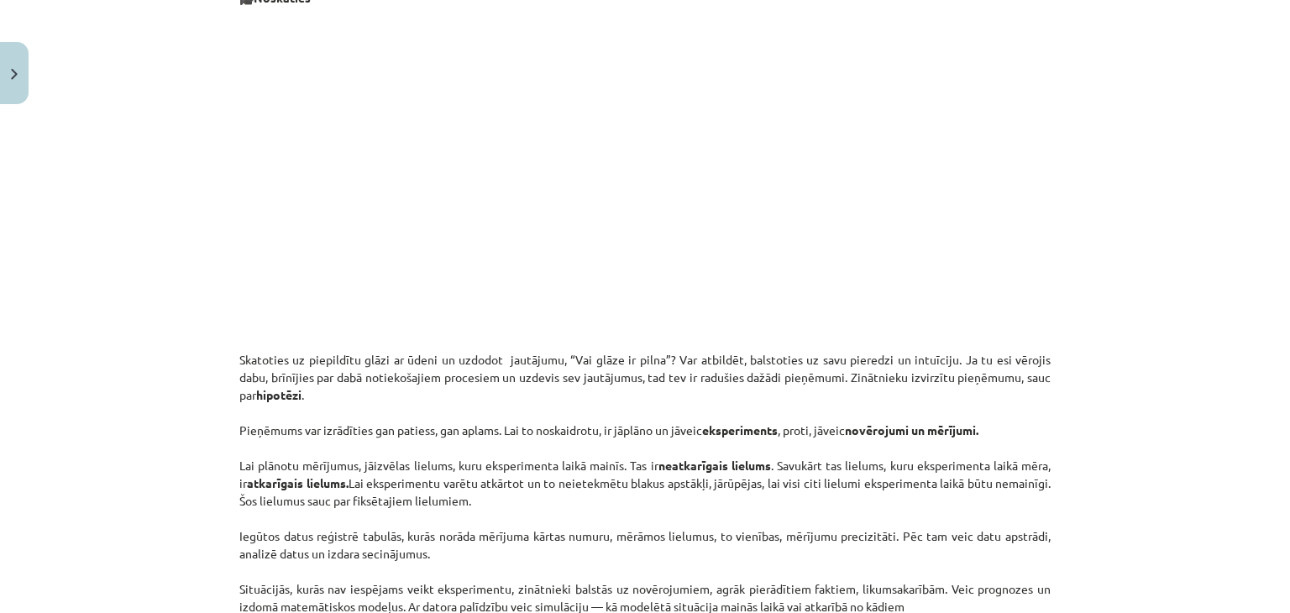
scroll to position [714, 0]
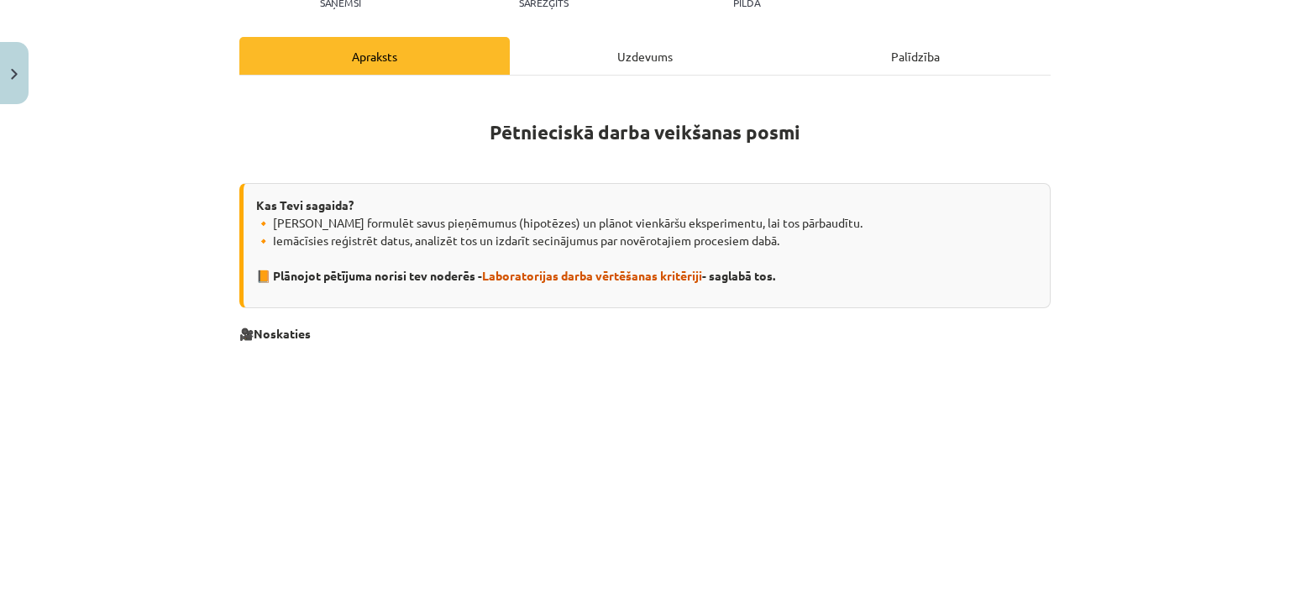
click at [585, 63] on div "Uzdevums" at bounding box center [645, 56] width 270 height 38
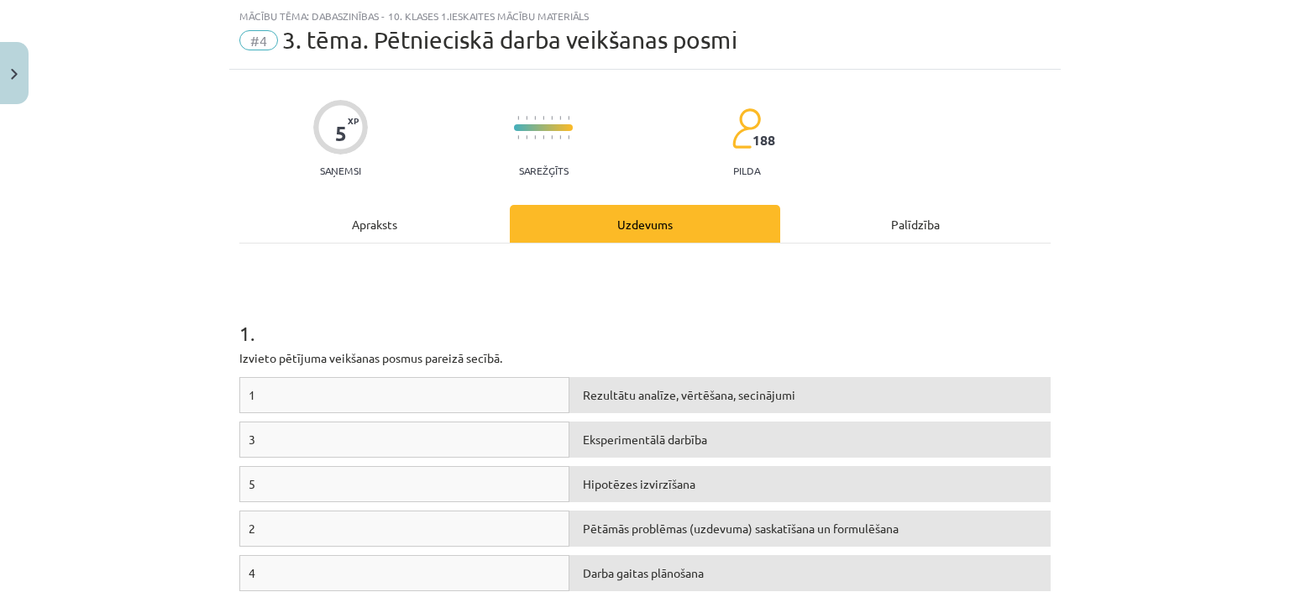
scroll to position [126, 0]
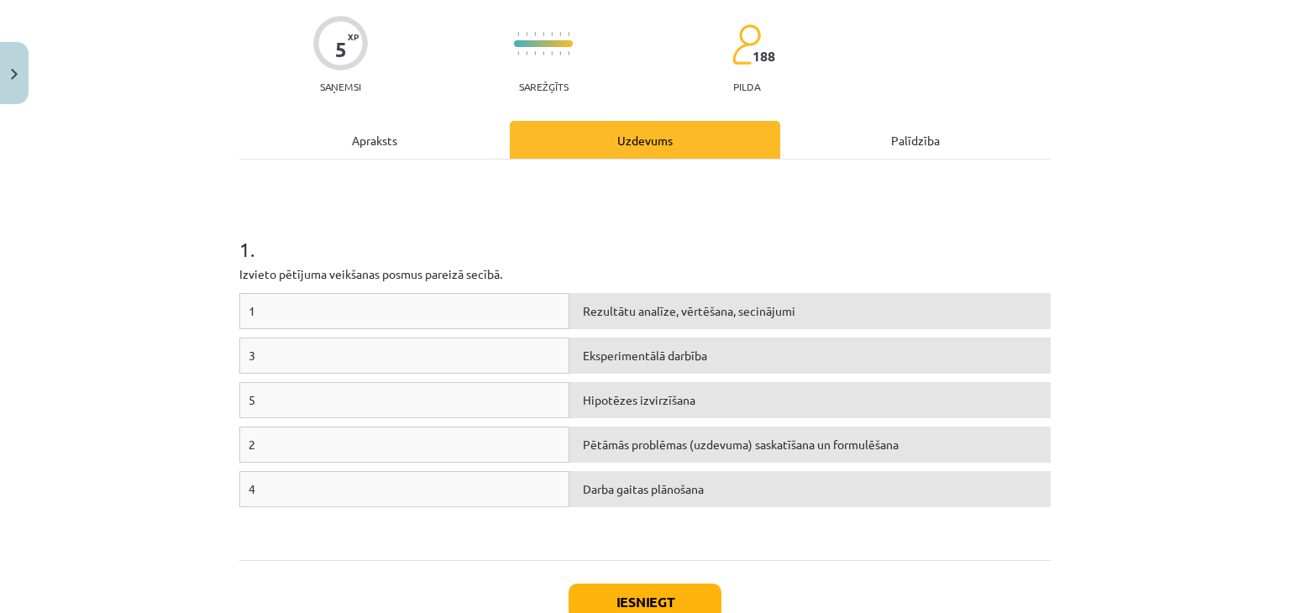
drag, startPoint x: 390, startPoint y: 314, endPoint x: 379, endPoint y: 313, distance: 10.1
click at [390, 314] on div "1" at bounding box center [404, 311] width 330 height 36
drag, startPoint x: 296, startPoint y: 310, endPoint x: 406, endPoint y: 367, distance: 123.9
click at [407, 369] on div "1 Rezultātu analīze, vērtēšana, secinājumi 3 Eksperimentālā darbība 5 Hipotēzes…" at bounding box center [644, 419] width 811 height 252
click at [621, 400] on span "Hipotēzes izvirzīšana" at bounding box center [639, 399] width 113 height 15
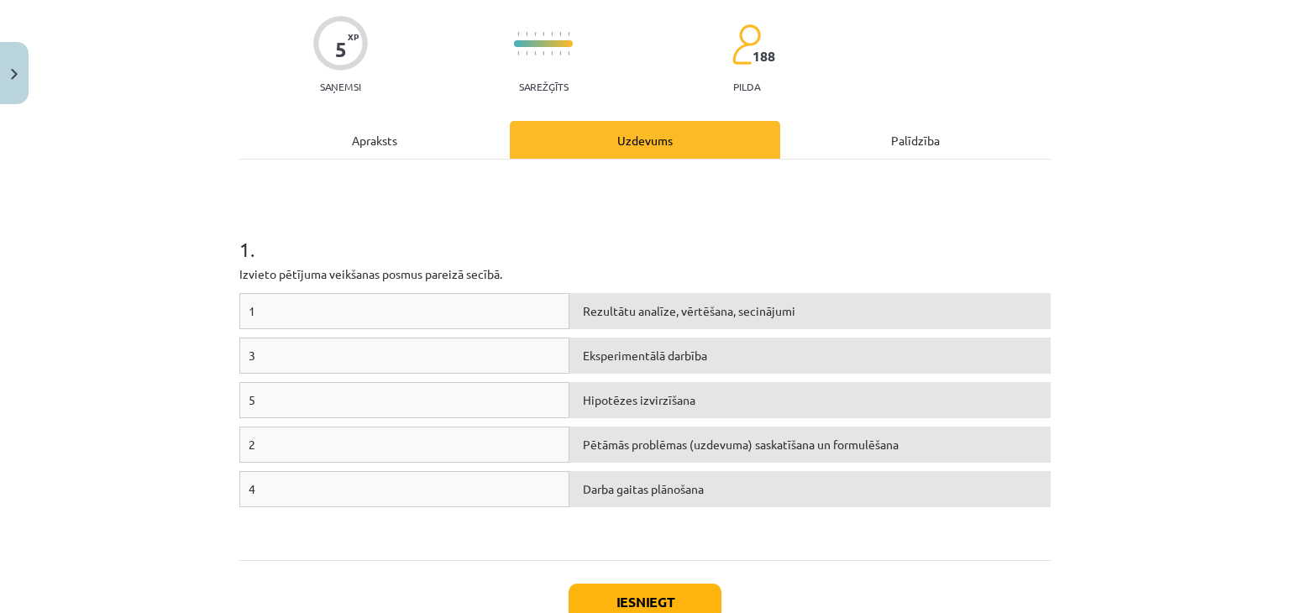
click at [648, 416] on div "5 Hipotēzes izvirzīšana" at bounding box center [644, 404] width 811 height 44
drag, startPoint x: 633, startPoint y: 390, endPoint x: 457, endPoint y: 354, distance: 180.0
drag, startPoint x: 457, startPoint y: 354, endPoint x: 609, endPoint y: 404, distance: 159.8
click at [609, 404] on span "Hipotēzes izvirzīšana" at bounding box center [639, 399] width 113 height 15
drag, startPoint x: 609, startPoint y: 404, endPoint x: 466, endPoint y: 377, distance: 145.2
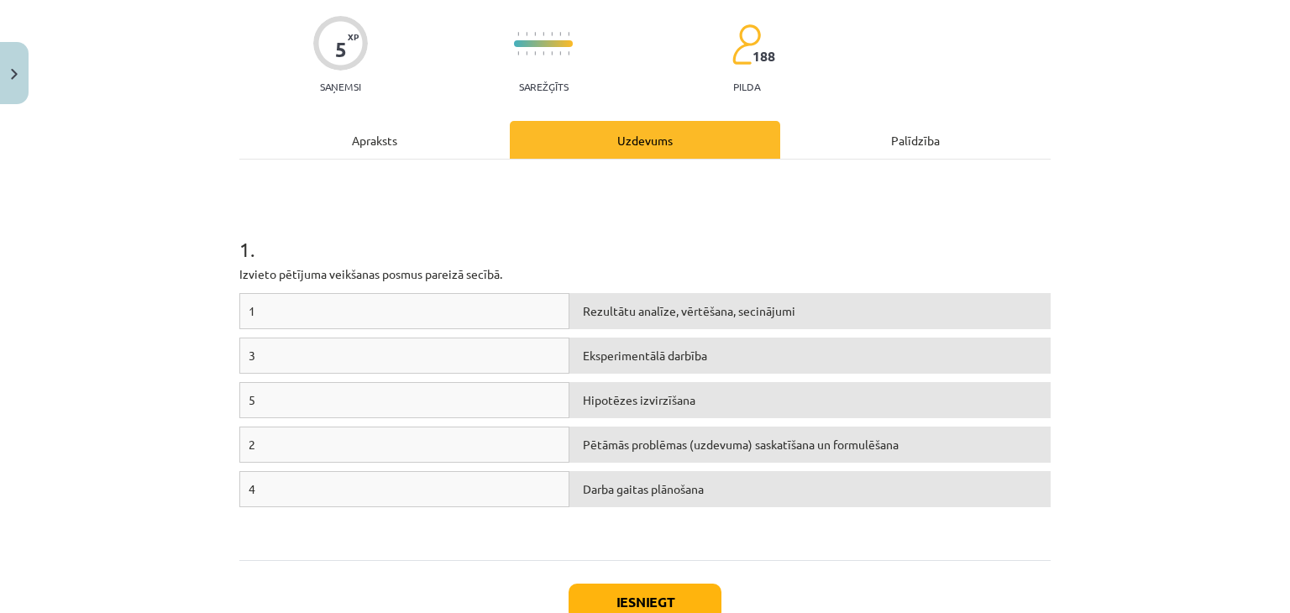
click at [466, 377] on div "1 Rezultātu analīze, vērtēšana, secinājumi 3 Eksperimentālā darbība 5 Hipotēzes…" at bounding box center [644, 419] width 811 height 252
drag, startPoint x: 400, startPoint y: 306, endPoint x: 444, endPoint y: 336, distance: 52.6
click at [386, 312] on div "1 Rezultātu analīze, vērtēšana, secinājumi 3 Eksperimentālā darbība 5 Hipotēzes…" at bounding box center [644, 419] width 811 height 252
click at [354, 112] on div "5 XP Saņemsi Sarežģīts 188 pilda Apraksts Uzdevums Palīdzība 1 . Izvieto pētīju…" at bounding box center [644, 337] width 831 height 702
click at [351, 98] on div "5 XP Saņemsi Sarežģīts 188 pilda Apraksts Uzdevums Palīdzība 1 . Izvieto pētīju…" at bounding box center [644, 337] width 831 height 702
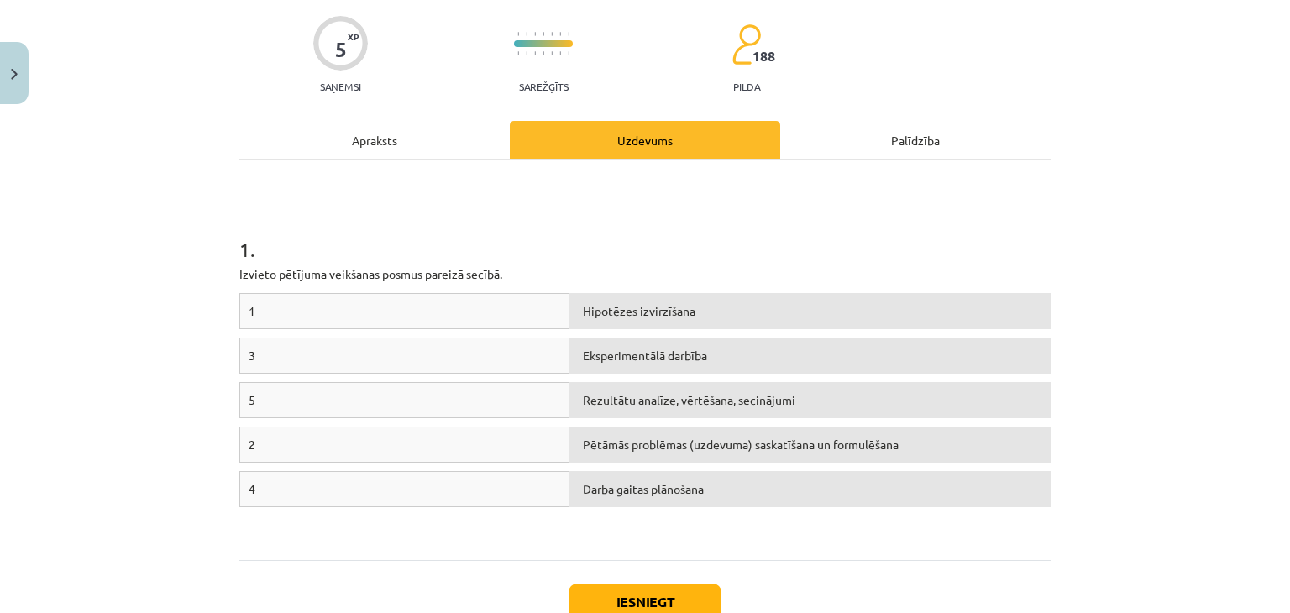
click at [365, 138] on div "Apraksts" at bounding box center [374, 140] width 270 height 38
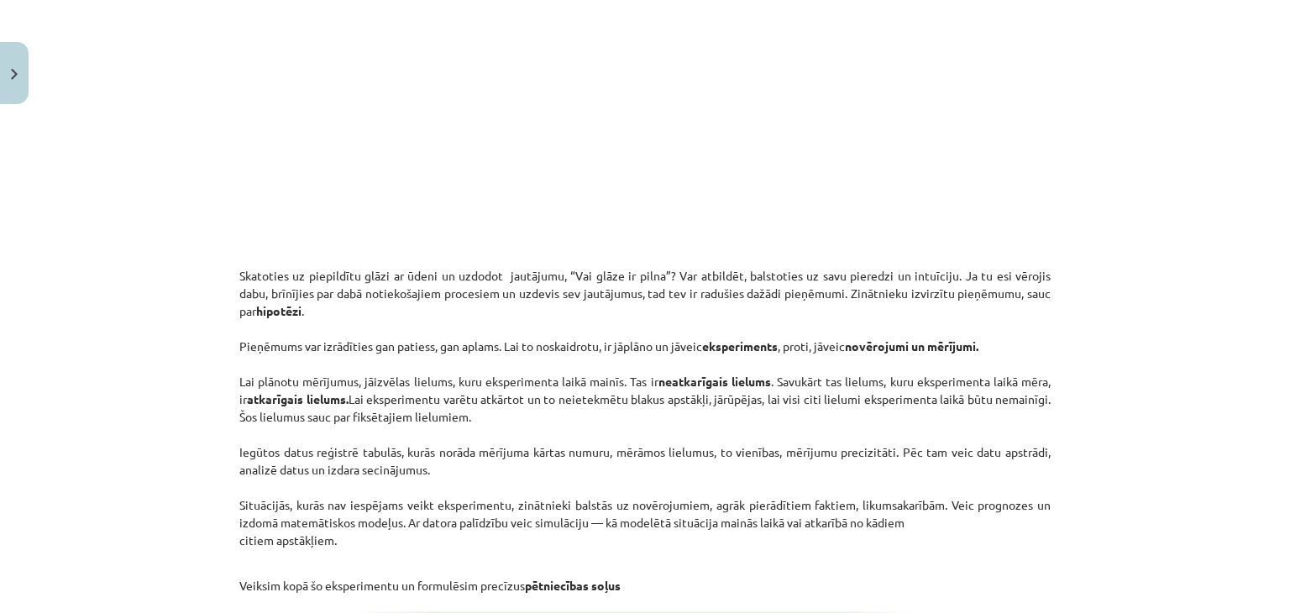
scroll to position [210, 0]
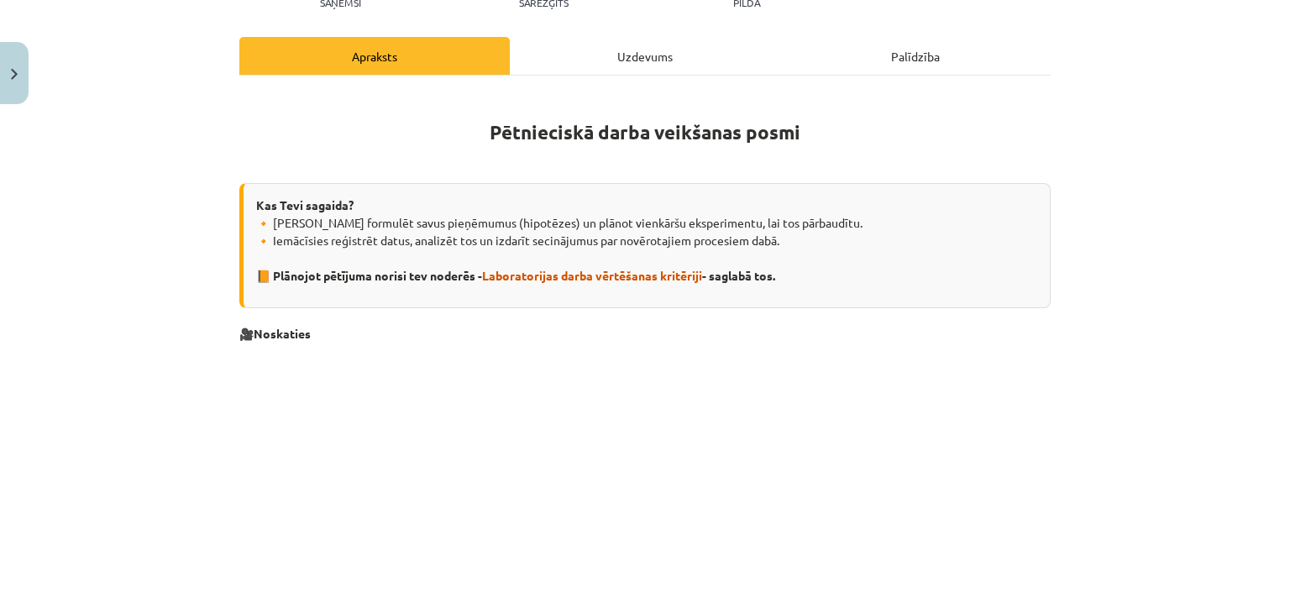
click at [599, 55] on div "Uzdevums" at bounding box center [645, 56] width 270 height 38
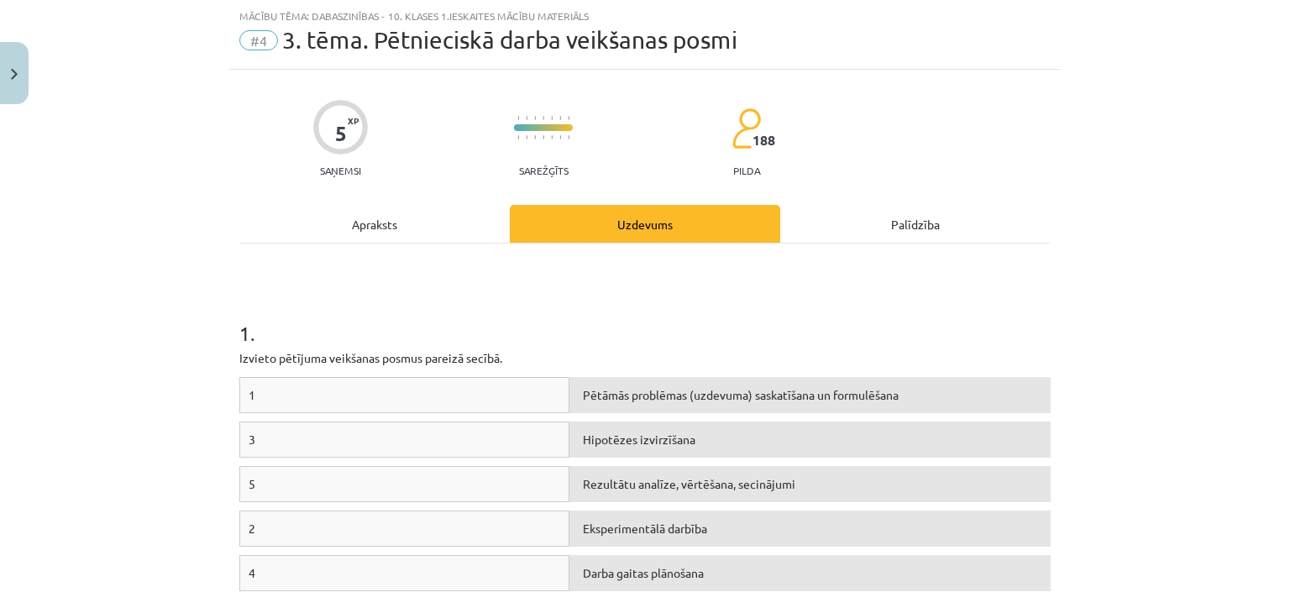
scroll to position [0, 0]
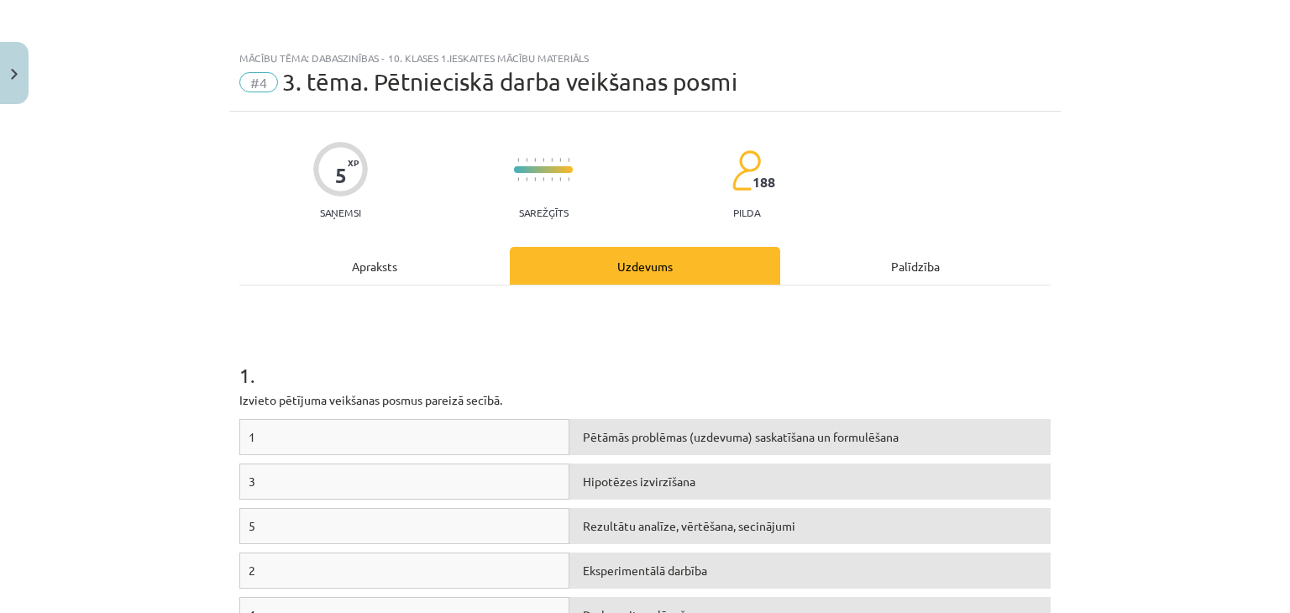
click at [336, 275] on div "Apraksts" at bounding box center [374, 266] width 270 height 38
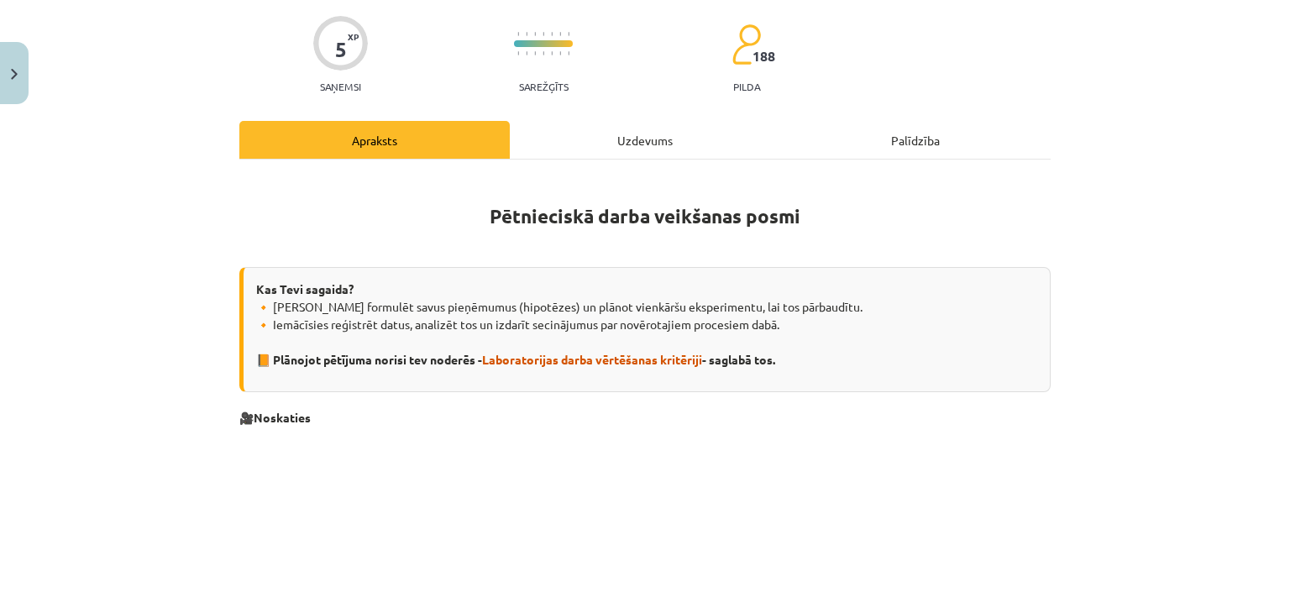
scroll to position [42, 0]
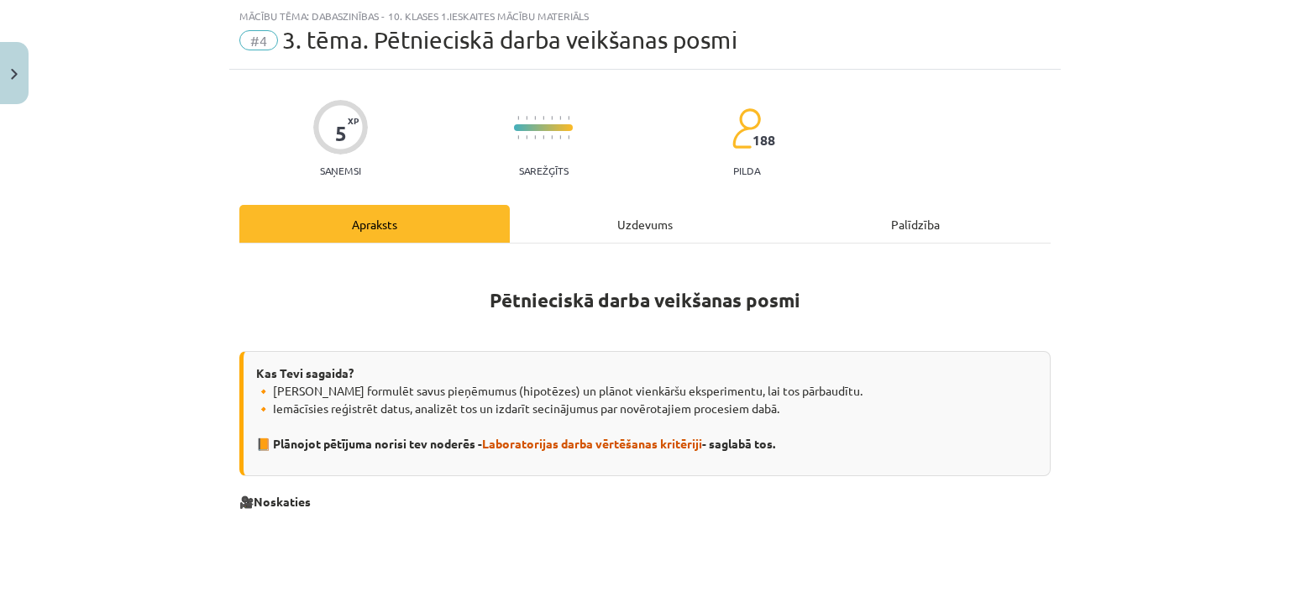
click at [578, 219] on div "Uzdevums" at bounding box center [645, 224] width 270 height 38
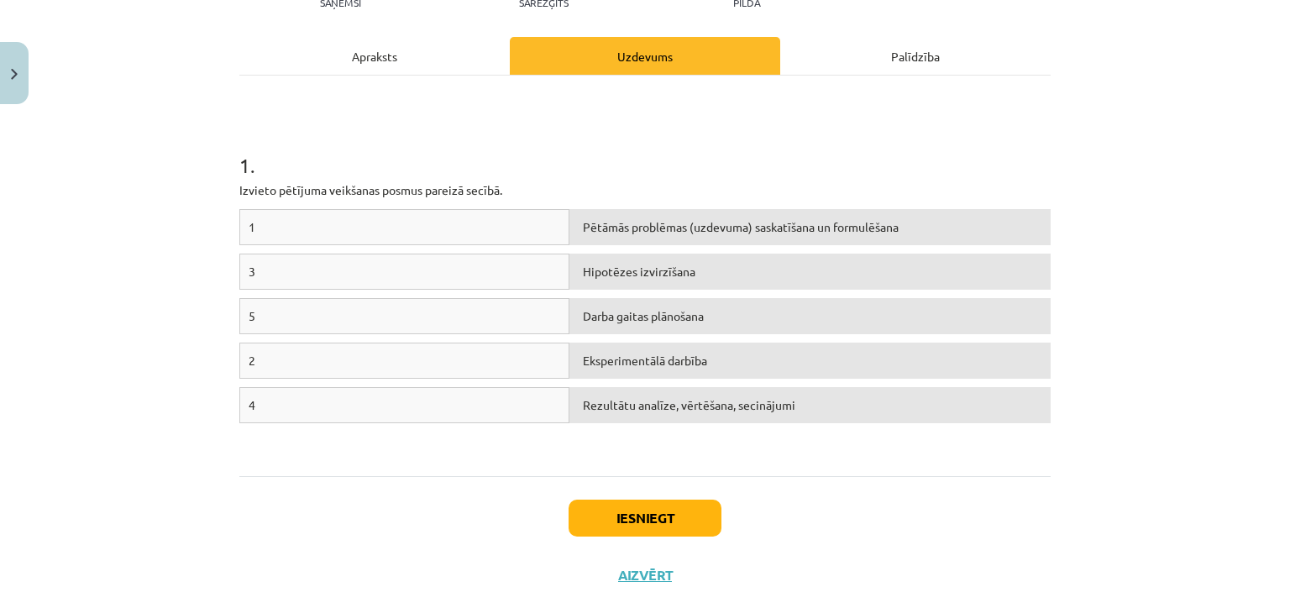
scroll to position [242, 0]
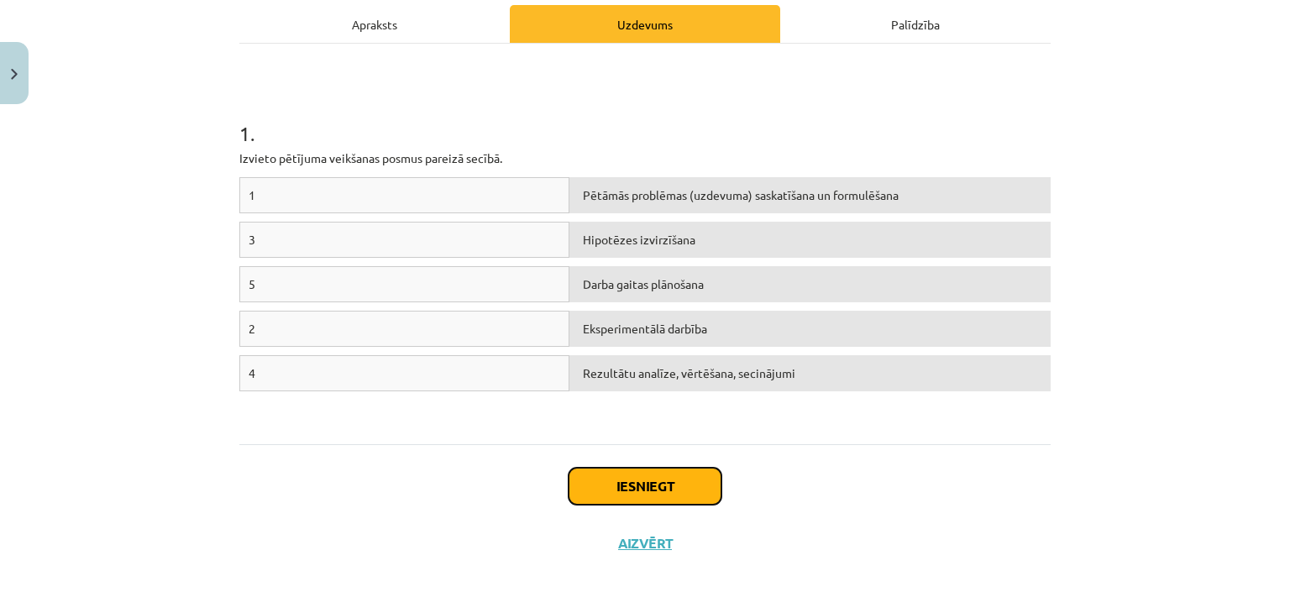
click at [662, 484] on button "Iesniegt" at bounding box center [644, 486] width 153 height 37
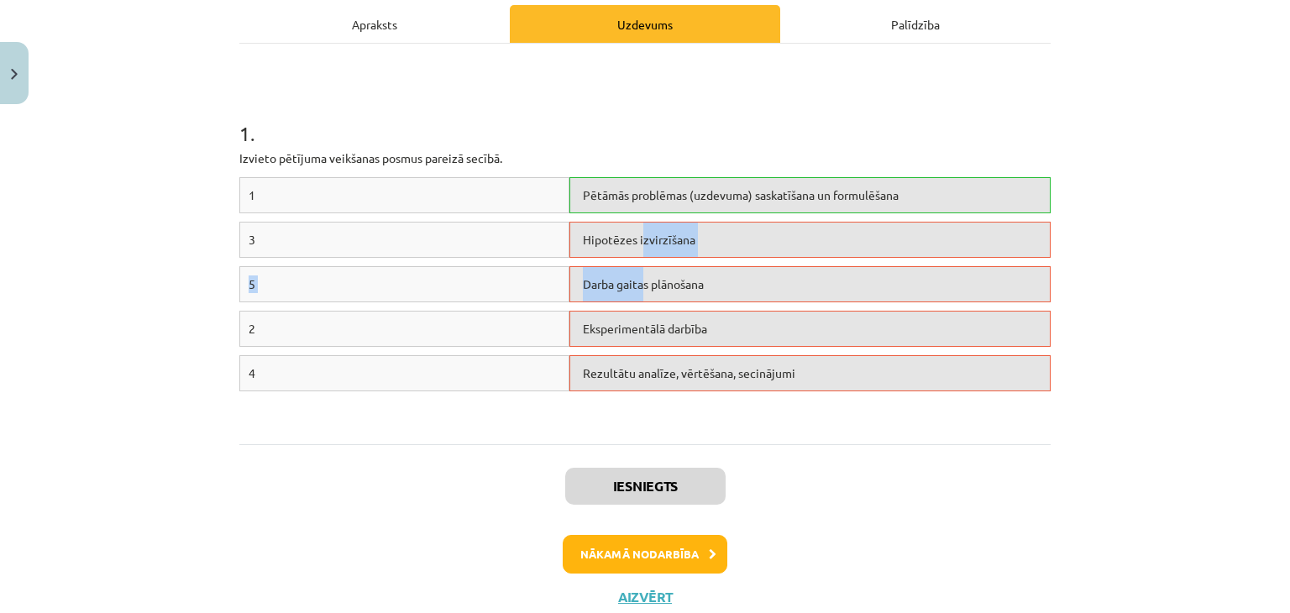
drag, startPoint x: 634, startPoint y: 240, endPoint x: 635, endPoint y: 272, distance: 31.9
click at [635, 272] on div "1 Pētāmās problēmas (uzdevuma) saskatīšana un formulēšana 3 Hipotēzes izvirzīša…" at bounding box center [644, 303] width 811 height 252
click at [499, 444] on div "Iesniegts Nākamā nodarbība Aizvērt" at bounding box center [644, 529] width 811 height 171
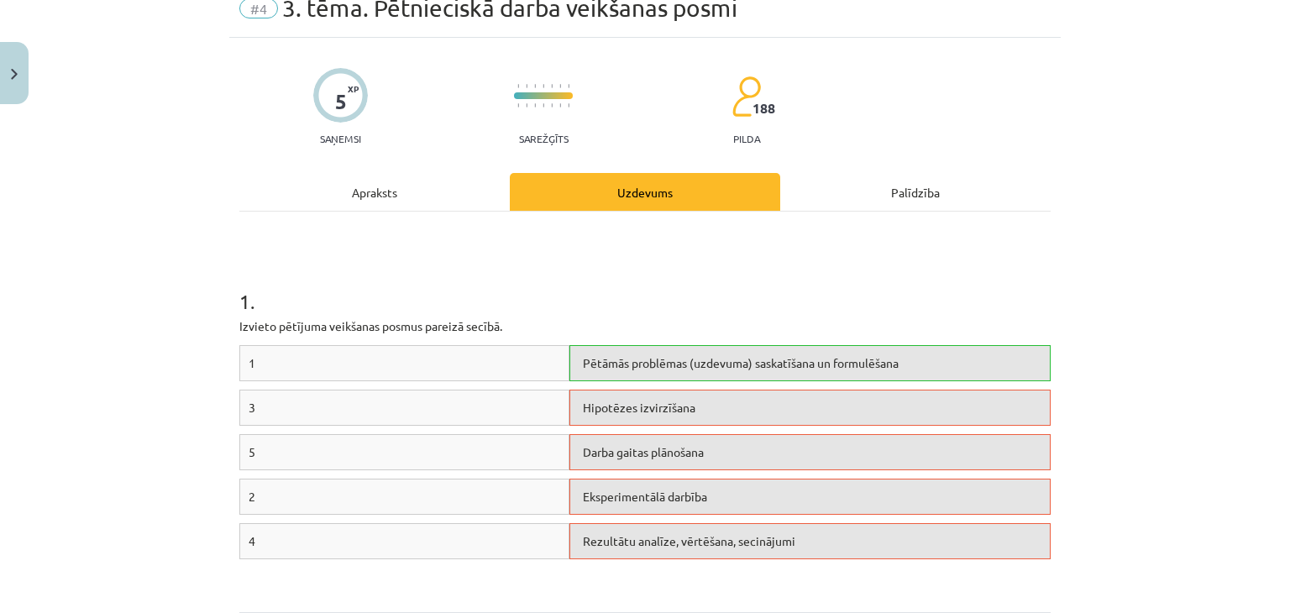
scroll to position [0, 0]
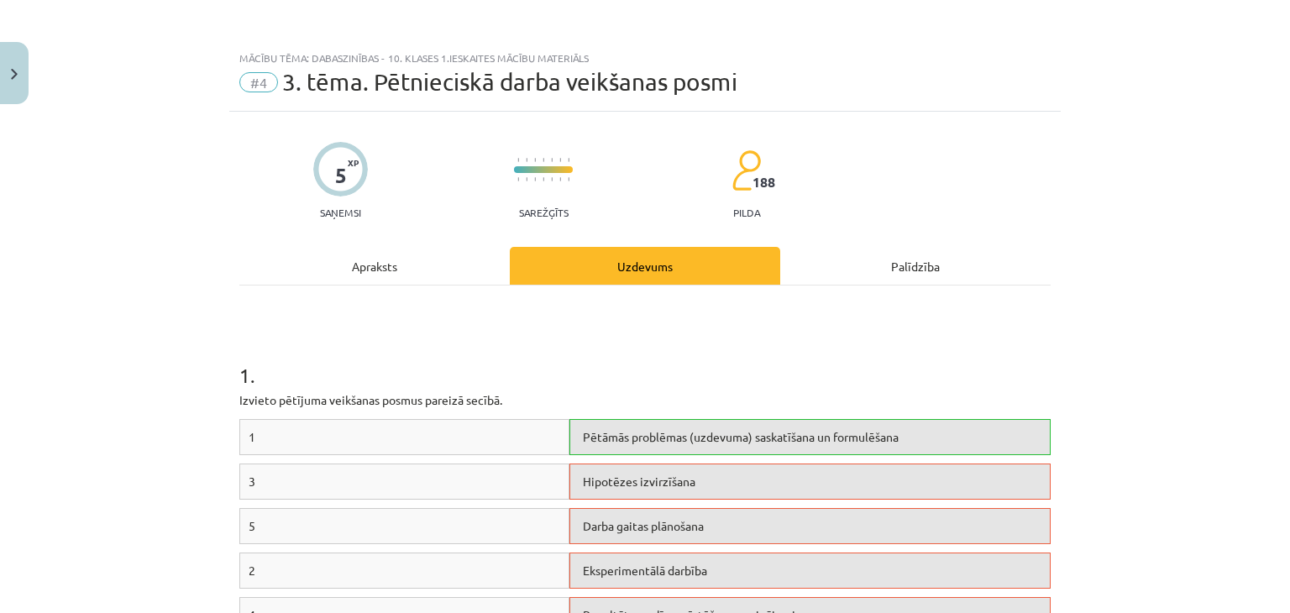
click at [348, 257] on div "Apraksts" at bounding box center [374, 266] width 270 height 38
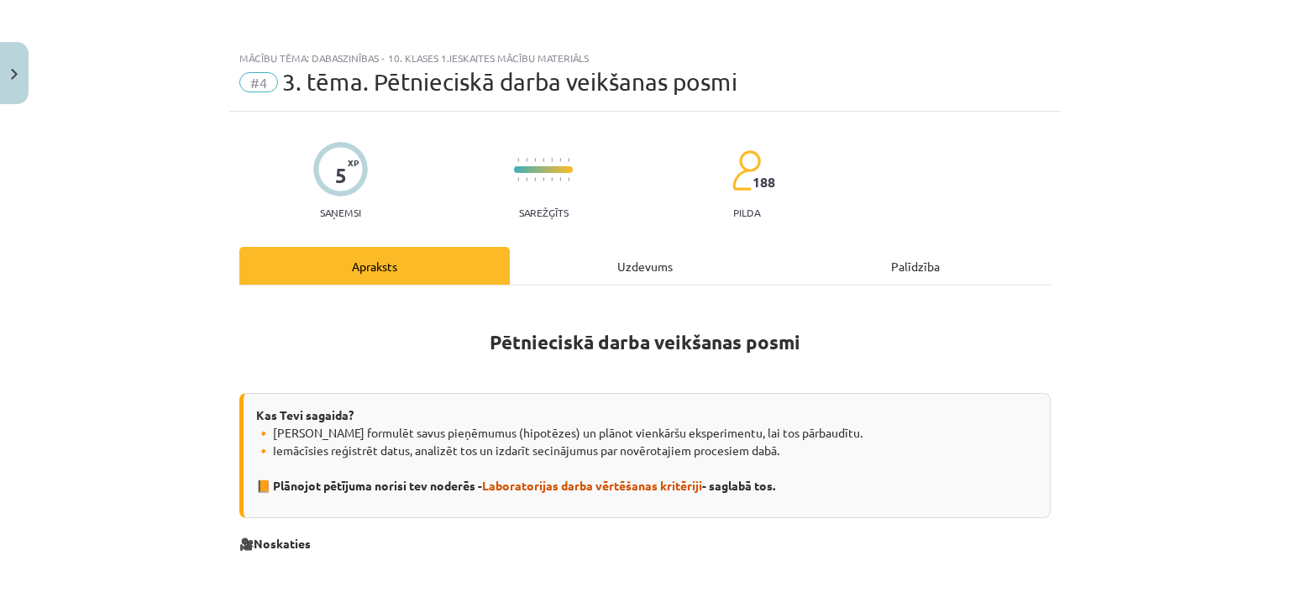
click at [592, 267] on div "Uzdevums" at bounding box center [645, 266] width 270 height 38
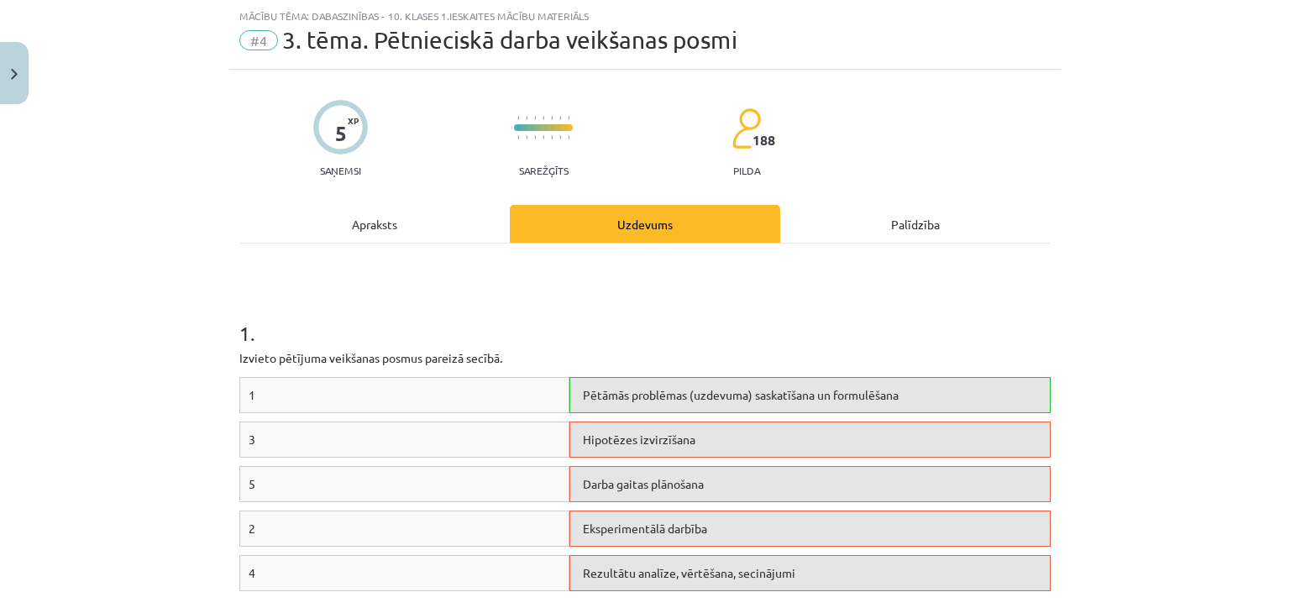
scroll to position [294, 0]
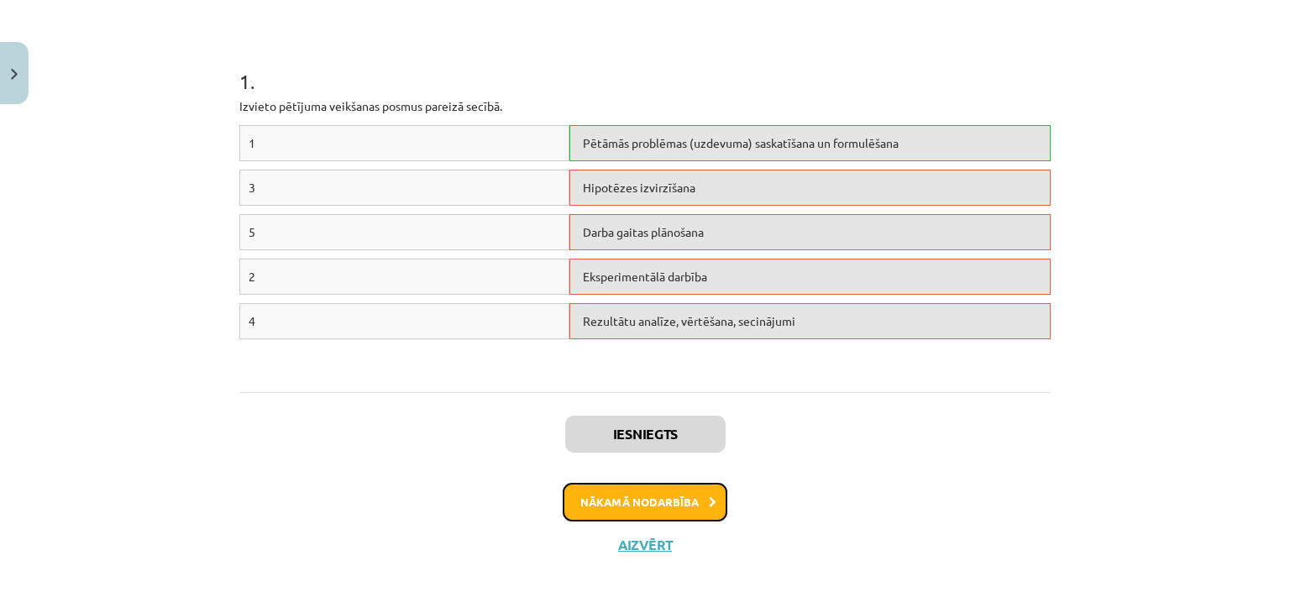
click at [625, 495] on button "Nākamā nodarbība" at bounding box center [645, 502] width 165 height 39
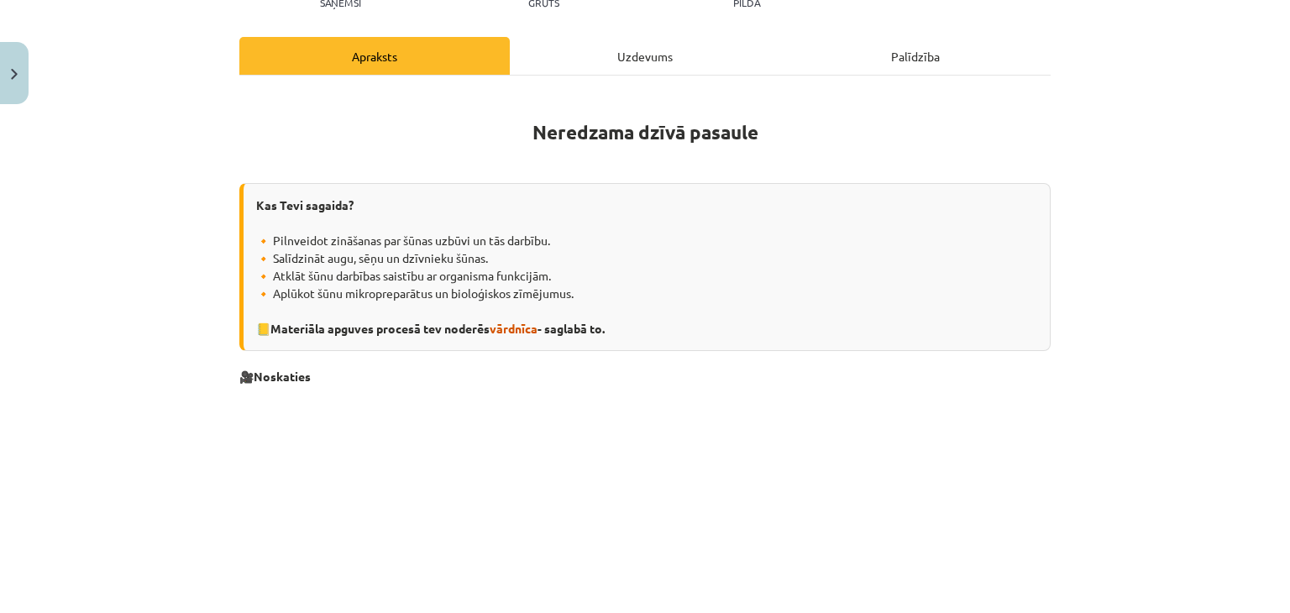
scroll to position [42, 0]
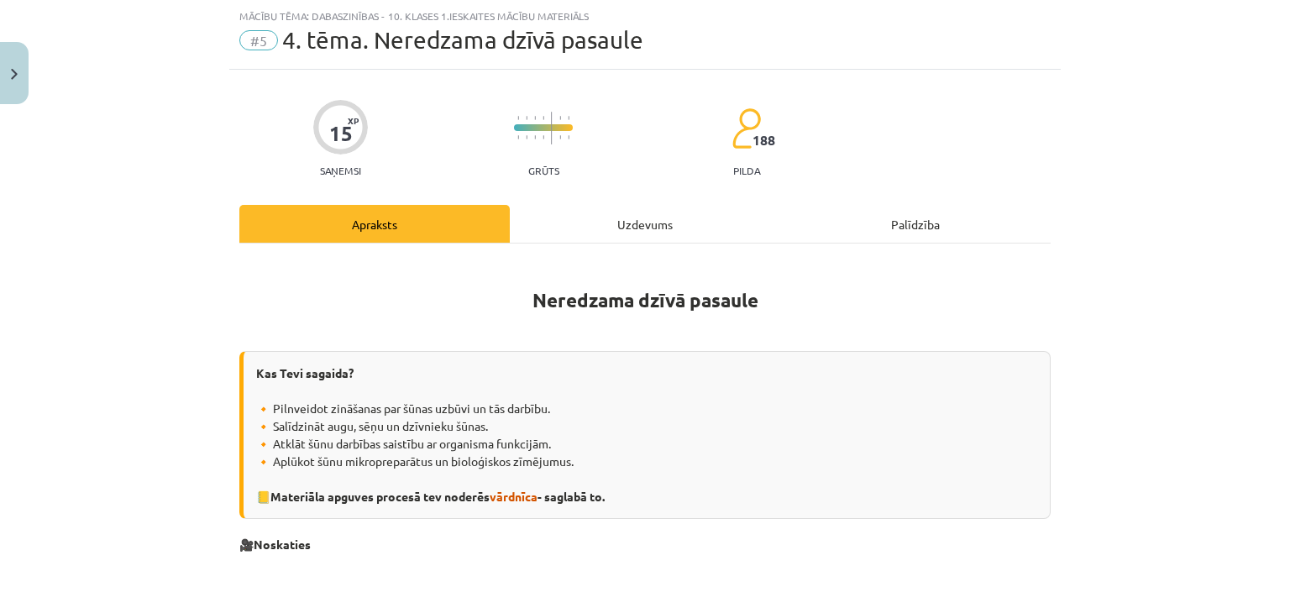
click at [606, 222] on div "Uzdevums" at bounding box center [645, 224] width 270 height 38
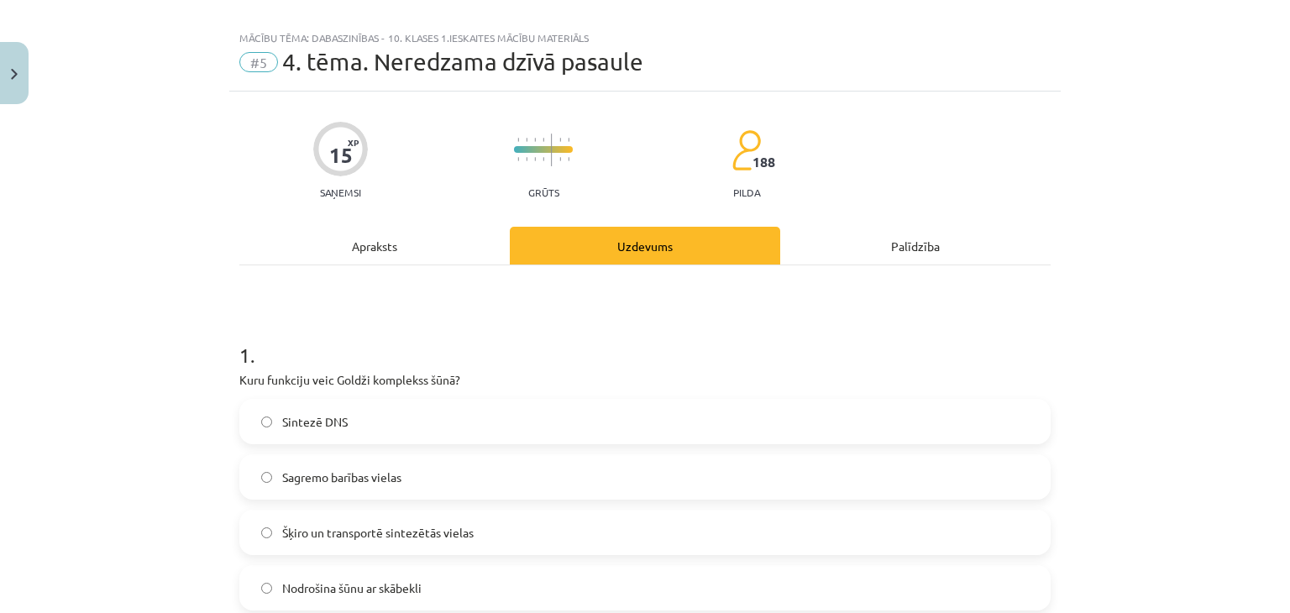
scroll to position [104, 0]
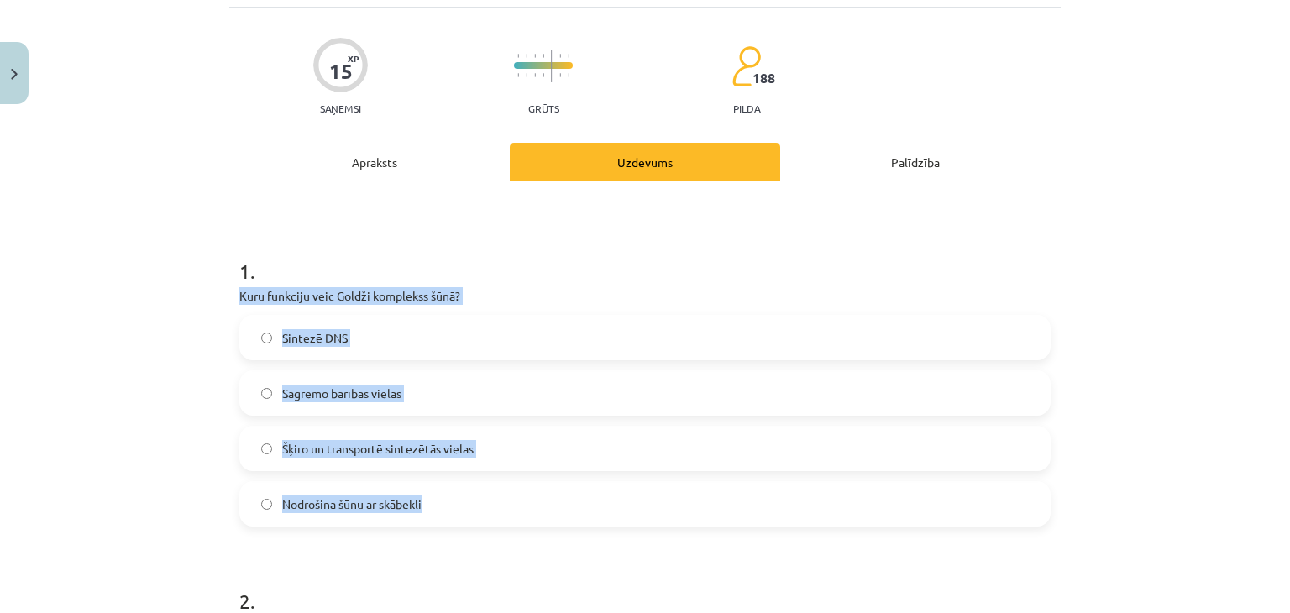
drag, startPoint x: 235, startPoint y: 292, endPoint x: 453, endPoint y: 504, distance: 303.4
click at [453, 504] on div "1 . Kuru funkciju veic Goldži komplekss šūnā? Sintezē DNS Sagremo barības viela…" at bounding box center [644, 378] width 811 height 296
copy div "Kuru funkciju veic Goldži komplekss šūnā? Sintezē DNS Sagremo barības vielas Šķ…"
click at [68, 424] on div "Mācību tēma: Dabaszinības - 10. klases 1.ieskaites mācību materiāls #5 4. tēma.…" at bounding box center [645, 306] width 1290 height 613
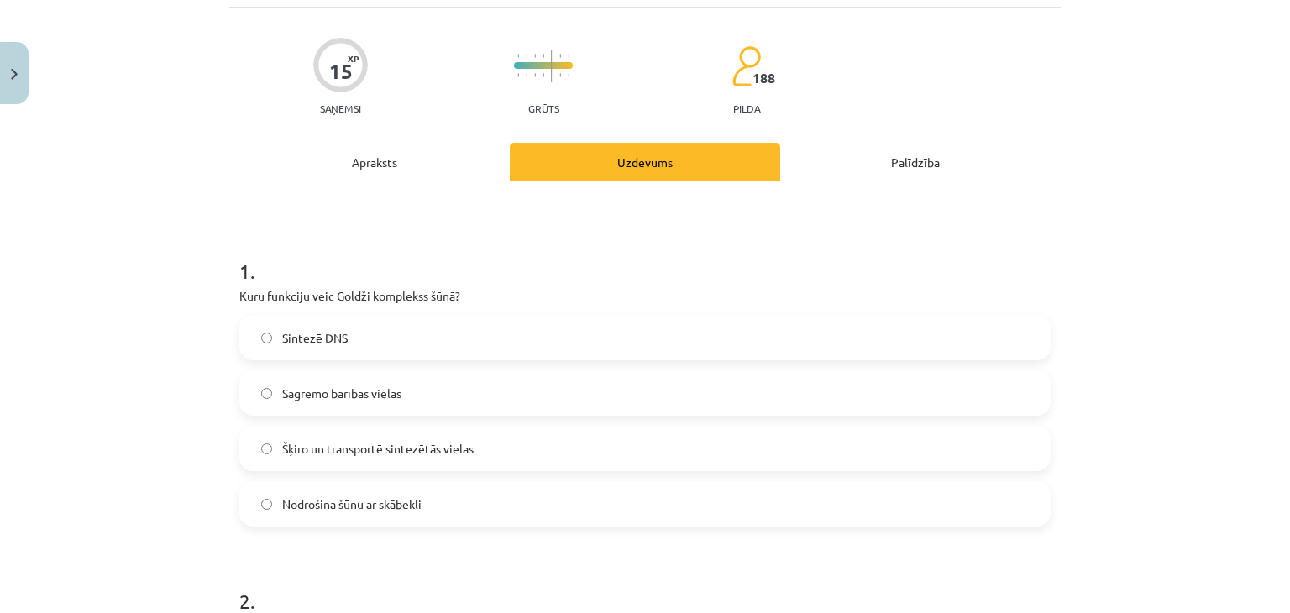
click at [598, 458] on label "Šķiro un transportē sintezētās vielas" at bounding box center [645, 448] width 808 height 42
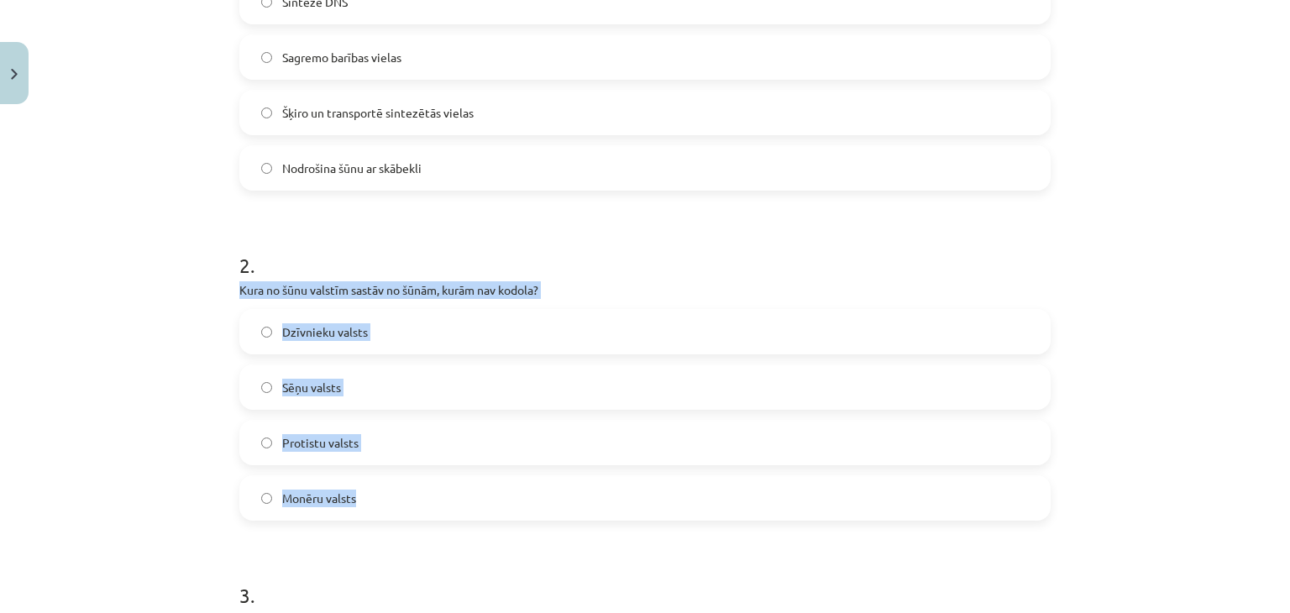
drag, startPoint x: 233, startPoint y: 286, endPoint x: 423, endPoint y: 480, distance: 271.9
click at [423, 480] on div "2 . Kura no šūnu valstīm sastāv no šūnām, kurām nav kodola? Dzīvnieku valsts Sē…" at bounding box center [644, 372] width 811 height 296
copy div "Kura no šūnu valstīm sastāv no šūnām, kurām nav kodola? Dzīvnieku valsts Sēņu v…"
click at [376, 486] on label "Monēru valsts" at bounding box center [645, 498] width 808 height 42
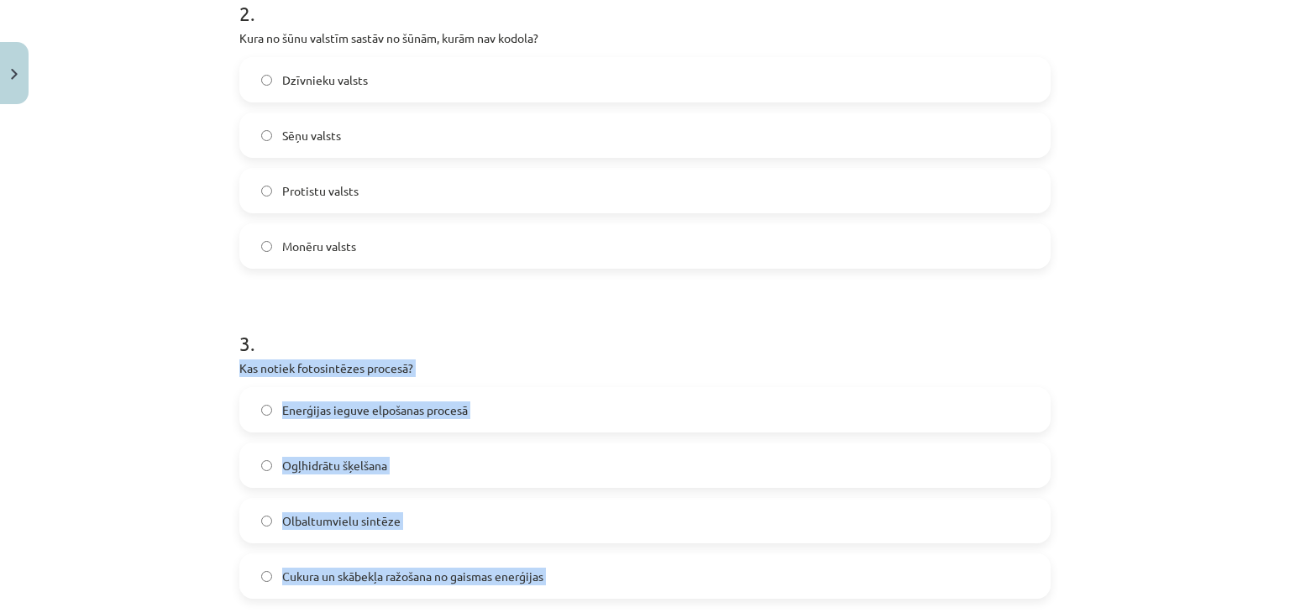
scroll to position [860, 0]
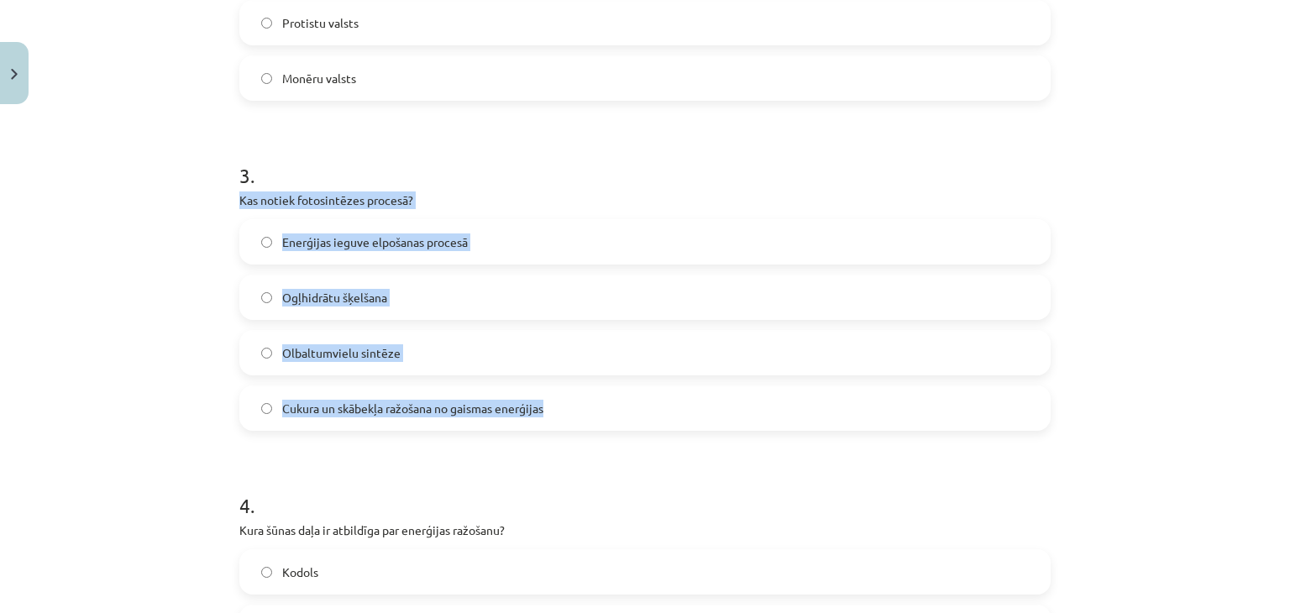
drag, startPoint x: 235, startPoint y: 367, endPoint x: 564, endPoint y: 411, distance: 332.1
click at [564, 411] on div "3 . Kas notiek fotosintēzes procesā? Enerģijas ieguve elpošanas procesā Ogļhidr…" at bounding box center [644, 282] width 811 height 296
copy div "Kas notiek fotosintēzes procesā? Enerģijas ieguve elpošanas procesā Ogļhidrātu …"
click at [218, 347] on div "Mācību tēma: Dabaszinības - 10. klases 1.ieskaites mācību materiāls #5 4. tēma.…" at bounding box center [645, 306] width 1290 height 613
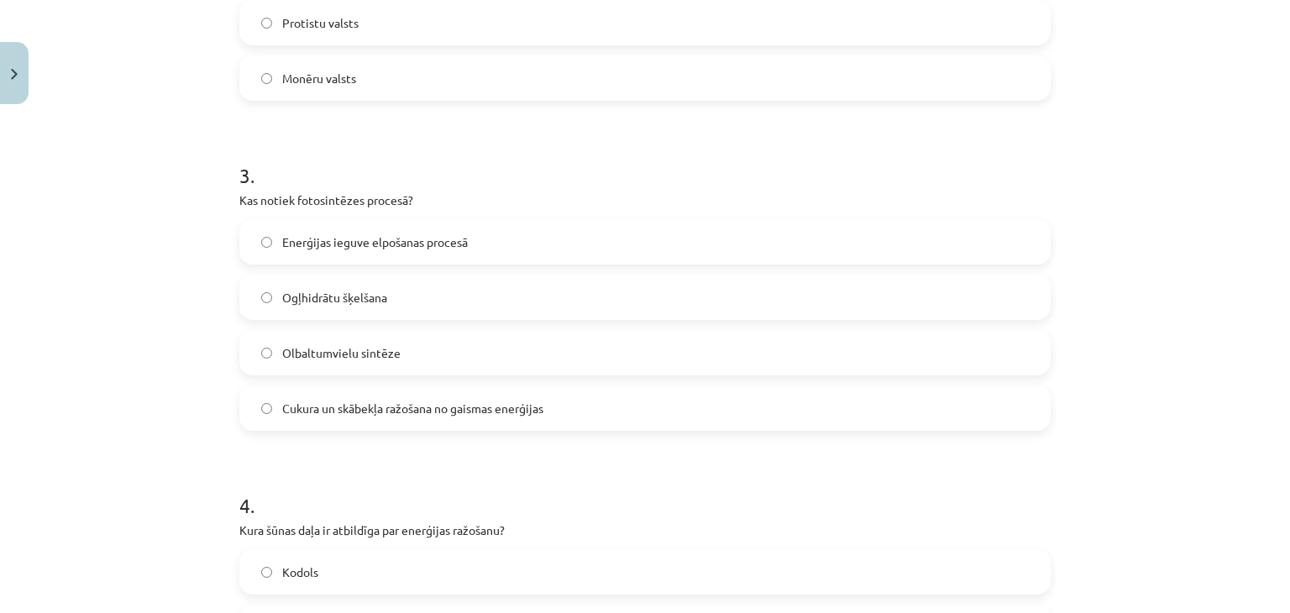
click at [516, 418] on label "Cukura un skābekļa ražošana no gaismas enerģijas" at bounding box center [645, 408] width 808 height 42
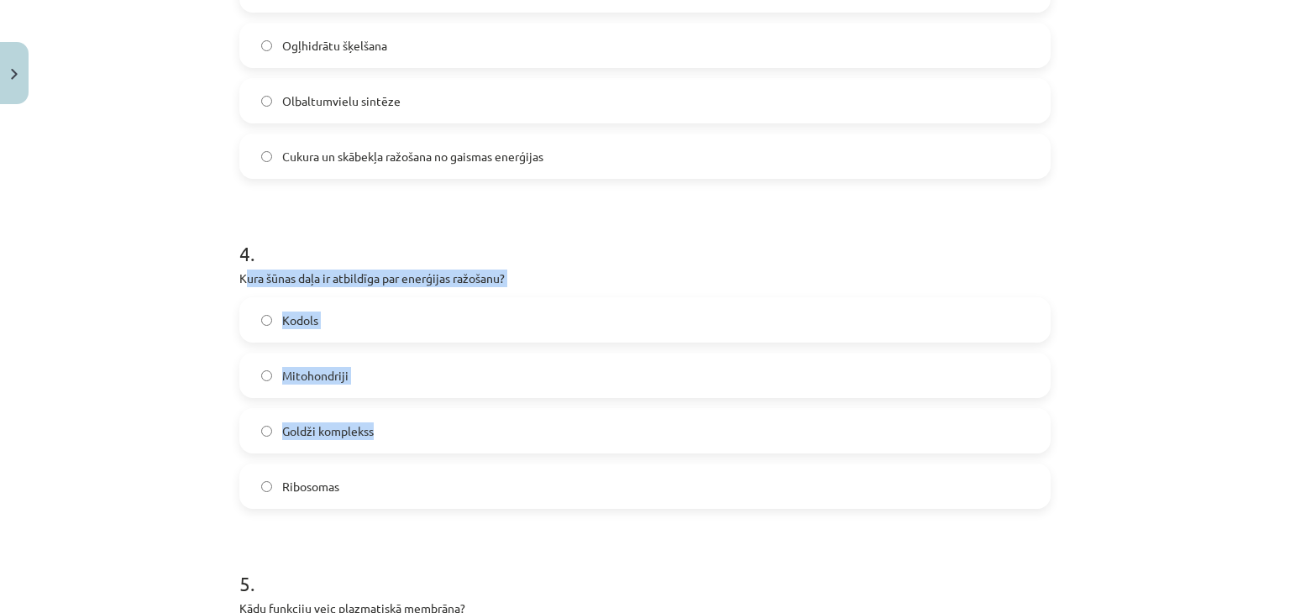
drag, startPoint x: 238, startPoint y: 276, endPoint x: 373, endPoint y: 399, distance: 181.9
click at [373, 399] on div "4 . Kura šūnas daļa ir atbildīga par enerģijas ražošanu? Kodols Mitohondriji Go…" at bounding box center [644, 360] width 811 height 296
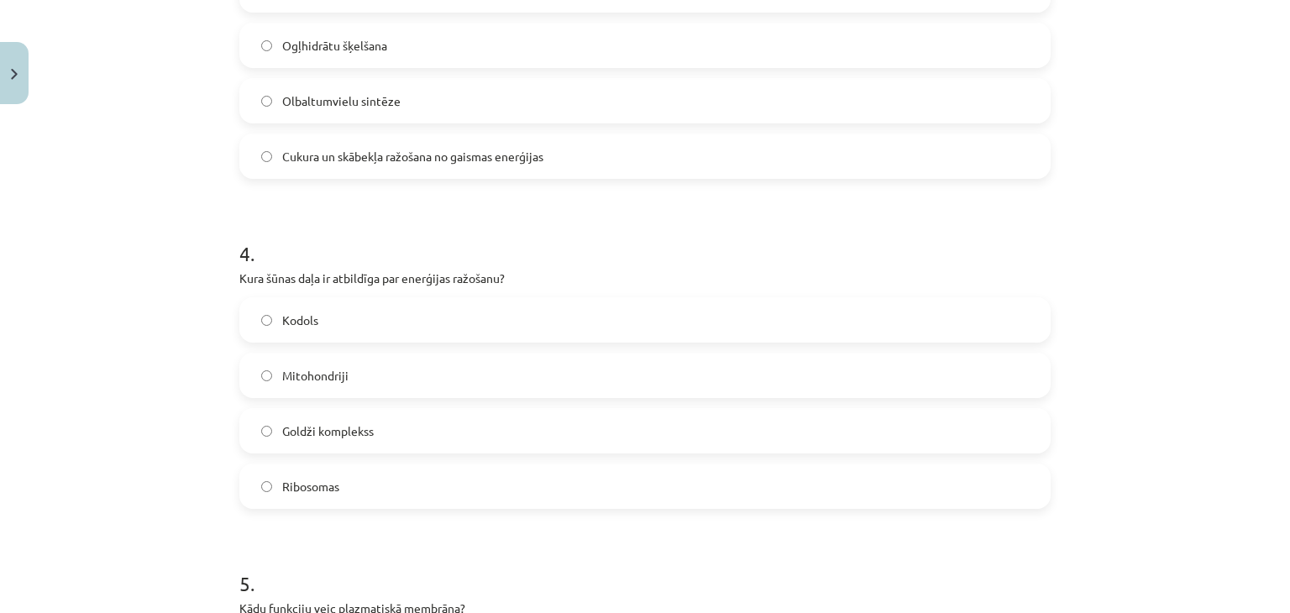
drag, startPoint x: 234, startPoint y: 276, endPoint x: 222, endPoint y: 274, distance: 12.8
click at [218, 274] on div "Mācību tēma: Dabaszinības - 10. klases 1.ieskaites mācību materiāls #5 4. tēma.…" at bounding box center [645, 306] width 1290 height 613
click at [239, 275] on p "Kura šūnas daļa ir atbildīga par enerģijas ražošanu?" at bounding box center [644, 279] width 811 height 18
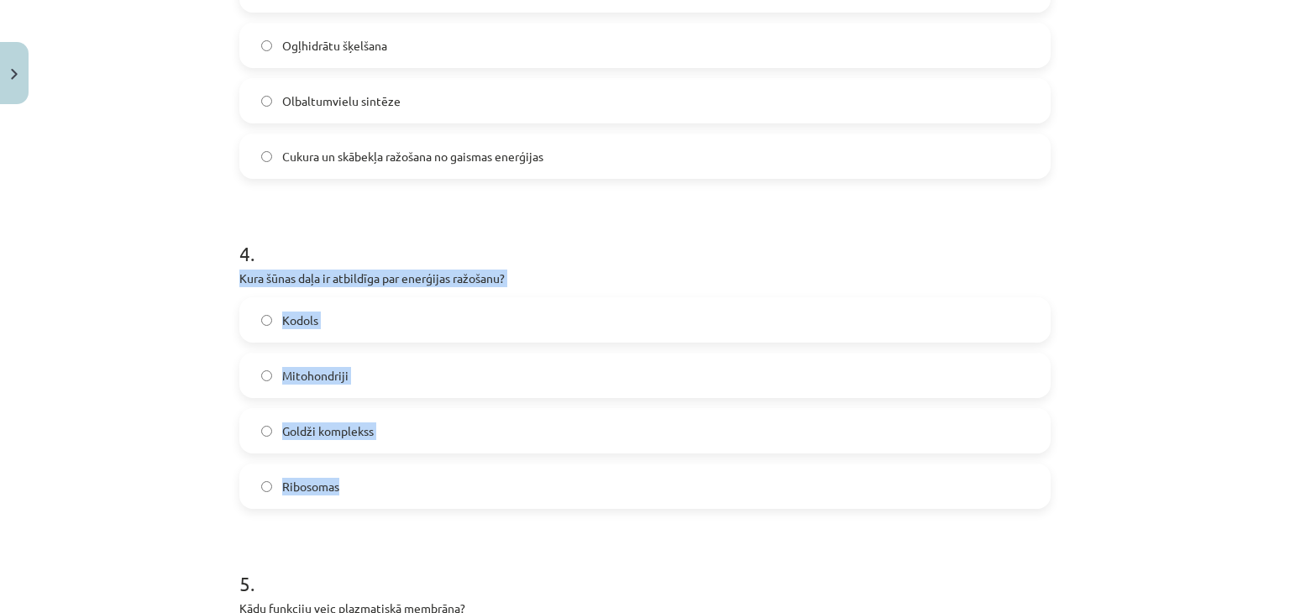
drag, startPoint x: 232, startPoint y: 275, endPoint x: 363, endPoint y: 477, distance: 240.3
click at [411, 377] on label "Mitohondriji" at bounding box center [645, 375] width 808 height 42
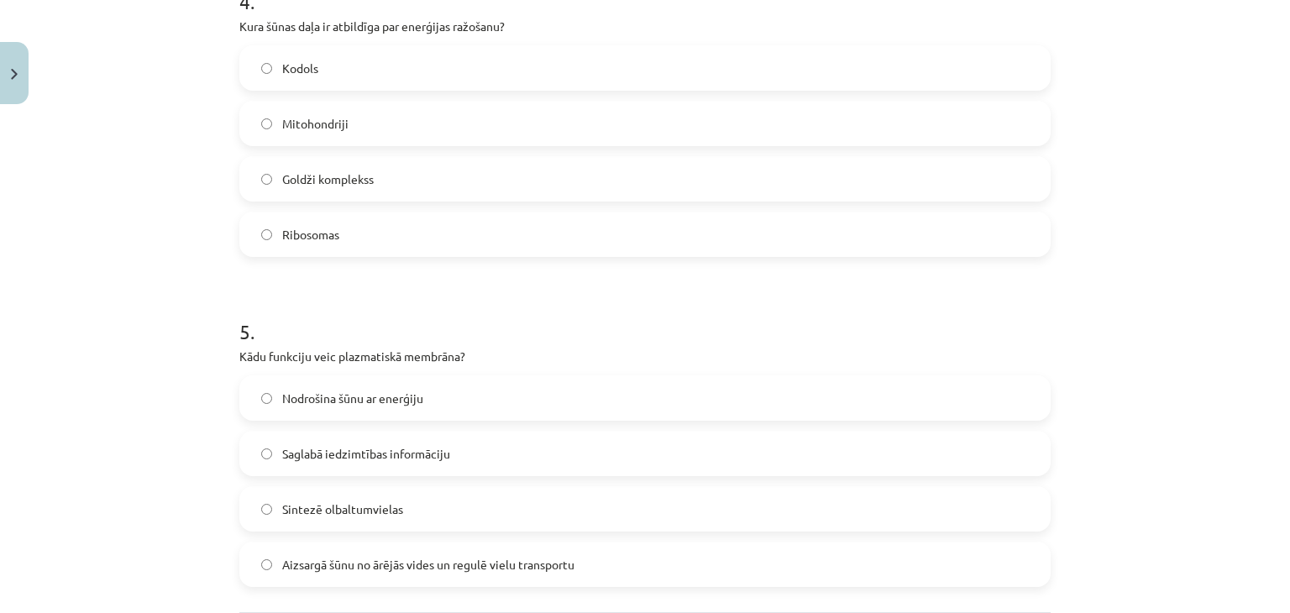
scroll to position [1447, 0]
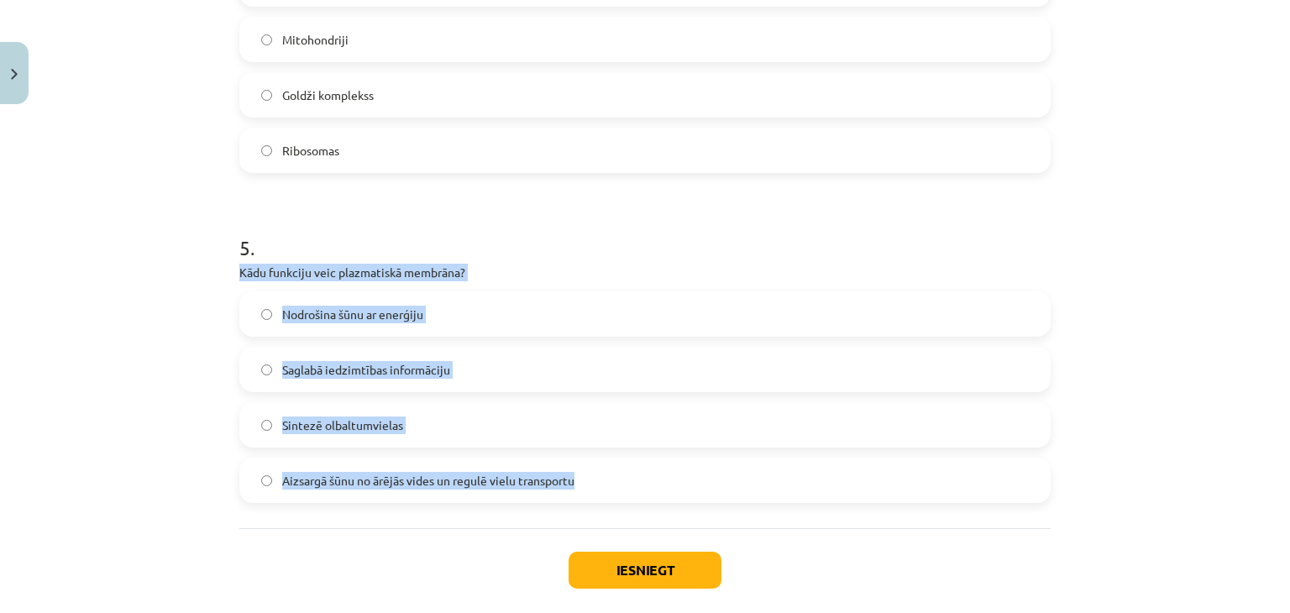
drag, startPoint x: 235, startPoint y: 269, endPoint x: 590, endPoint y: 484, distance: 415.1
click at [589, 488] on div "5 . Kādu funkciju veic plazmatiskā membrāna? Nodrošina šūnu ar enerģiju Saglabā…" at bounding box center [644, 355] width 811 height 296
click at [97, 495] on div "Mācību tēma: Dabaszinības - 10. klases 1.ieskaites mācību materiāls #5 4. tēma.…" at bounding box center [645, 306] width 1290 height 613
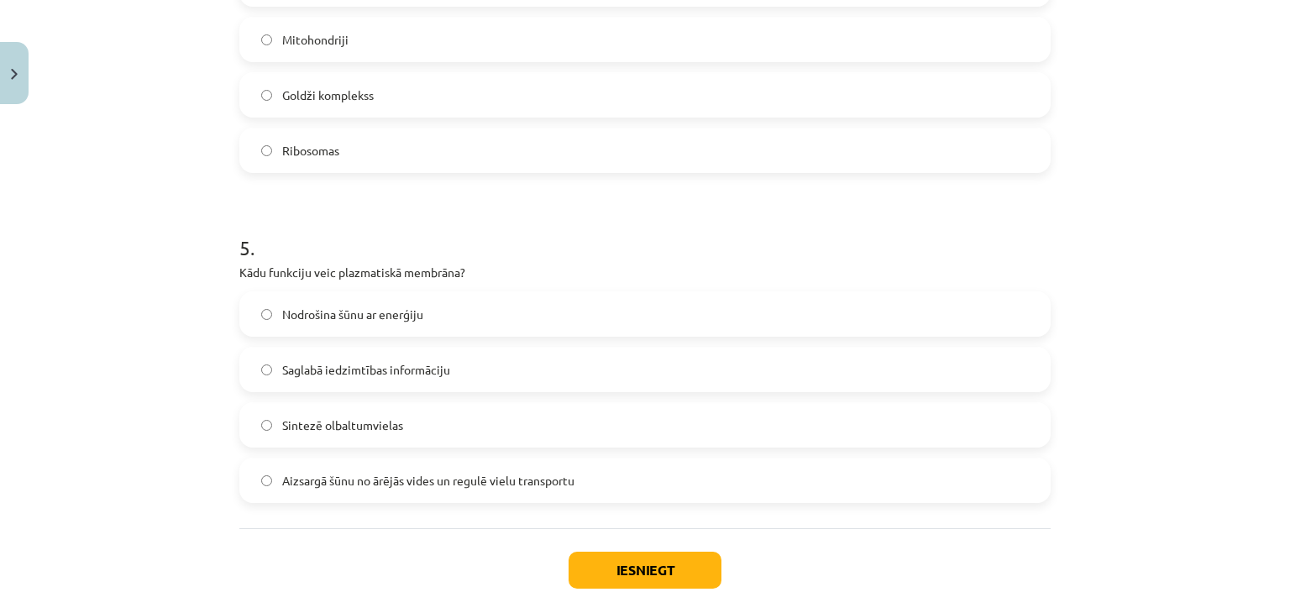
click at [584, 474] on label "Aizsargā šūnu no ārējās vides un regulē vielu transportu" at bounding box center [645, 480] width 808 height 42
click at [638, 564] on button "Iesniegt" at bounding box center [644, 570] width 153 height 37
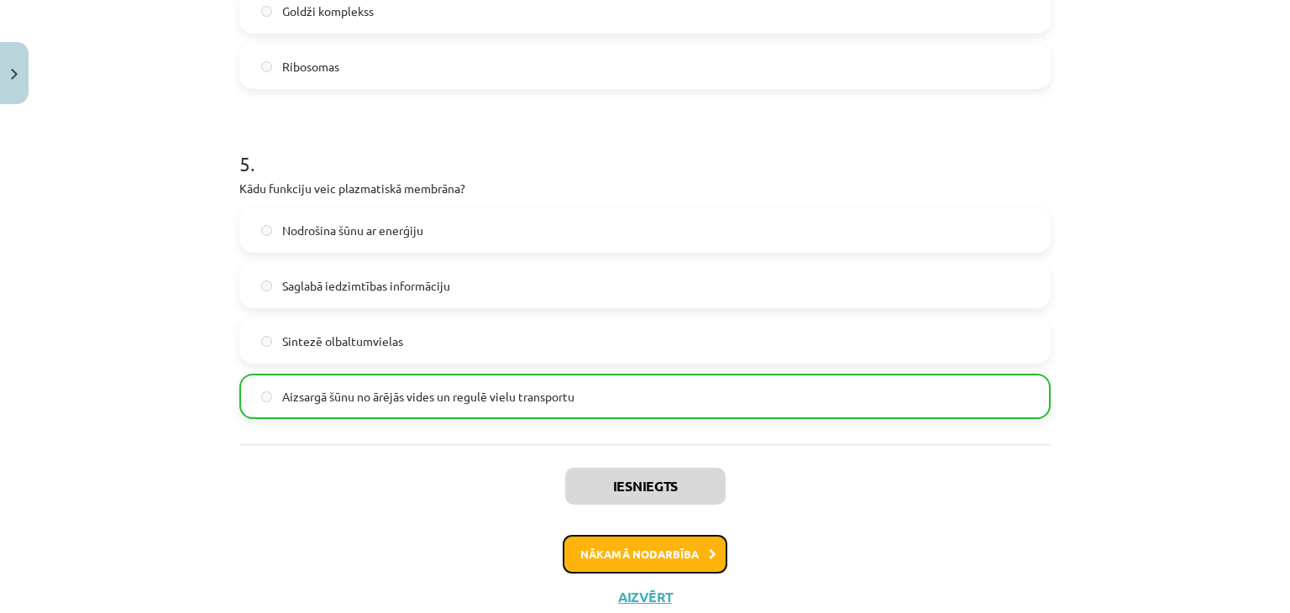
click at [594, 553] on button "Nākamā nodarbība" at bounding box center [645, 554] width 165 height 39
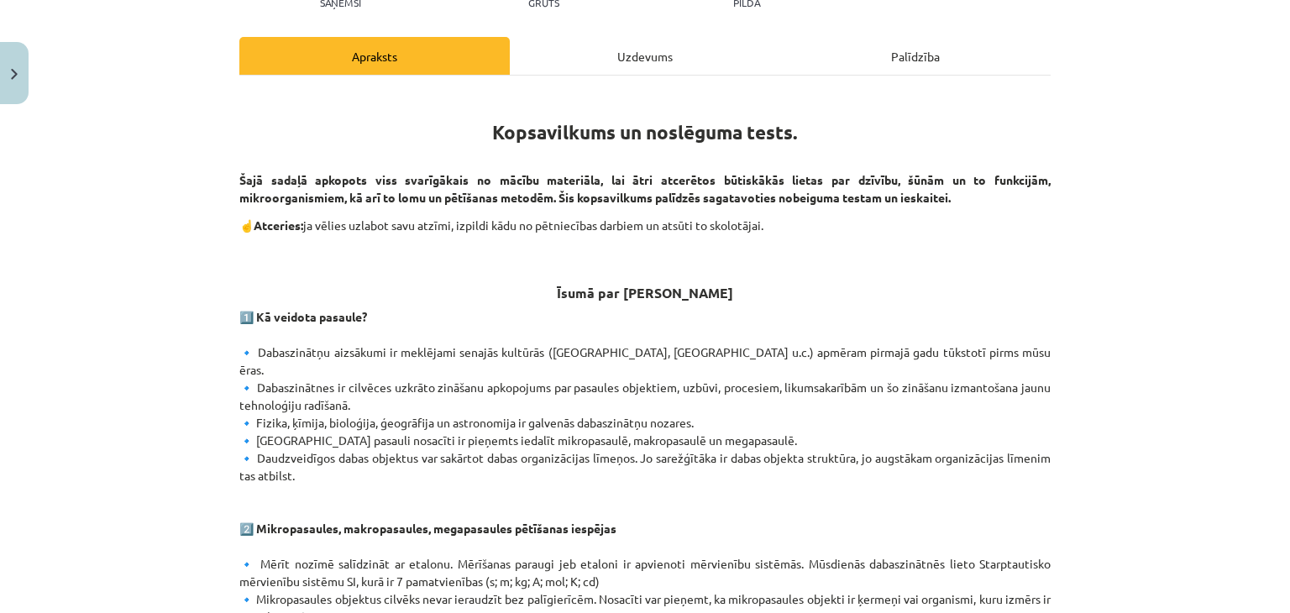
scroll to position [42, 0]
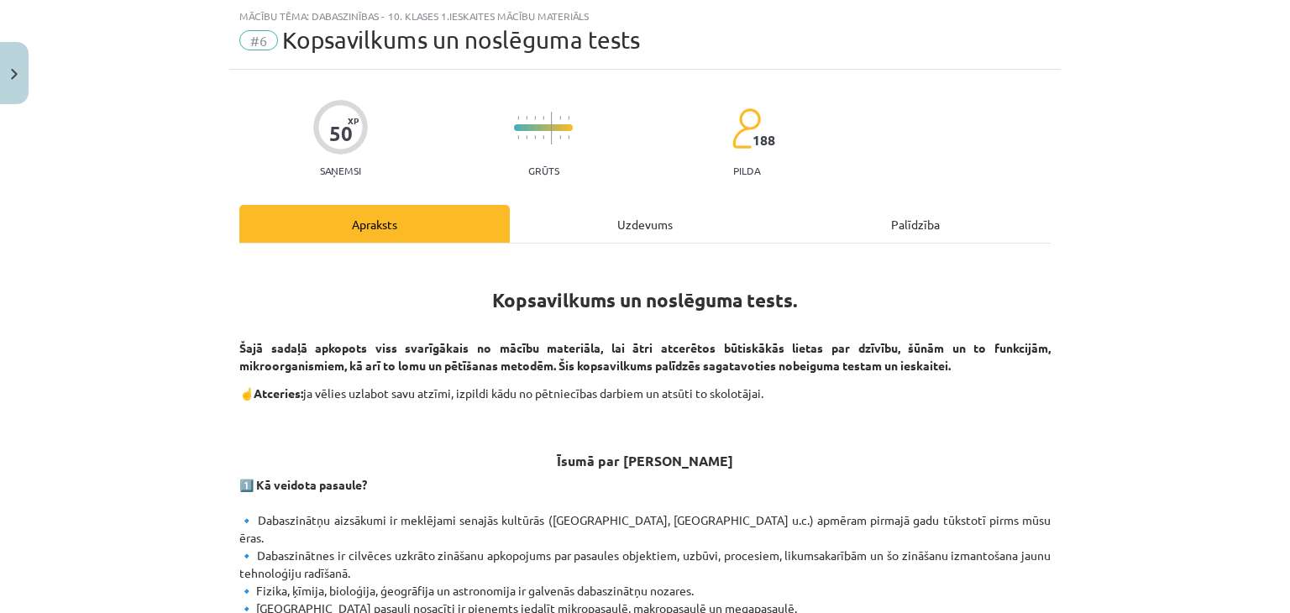
click at [549, 209] on div "Uzdevums" at bounding box center [645, 224] width 270 height 38
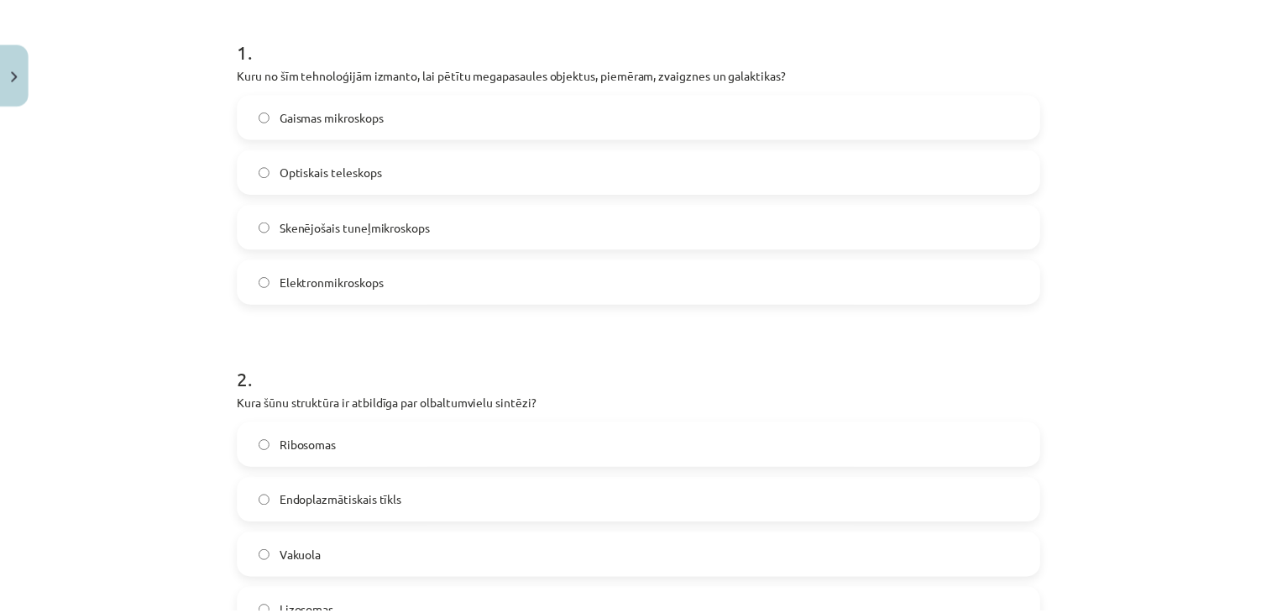
scroll to position [0, 0]
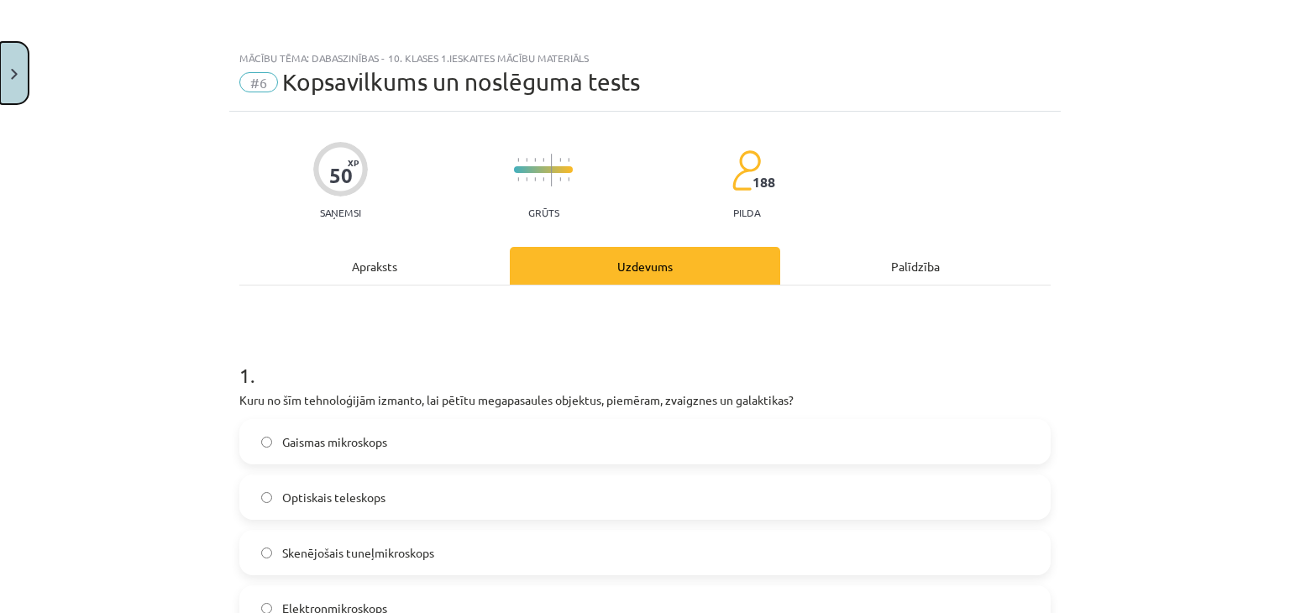
click at [15, 81] on button "Close" at bounding box center [14, 73] width 29 height 62
